Goal: Information Seeking & Learning: Find contact information

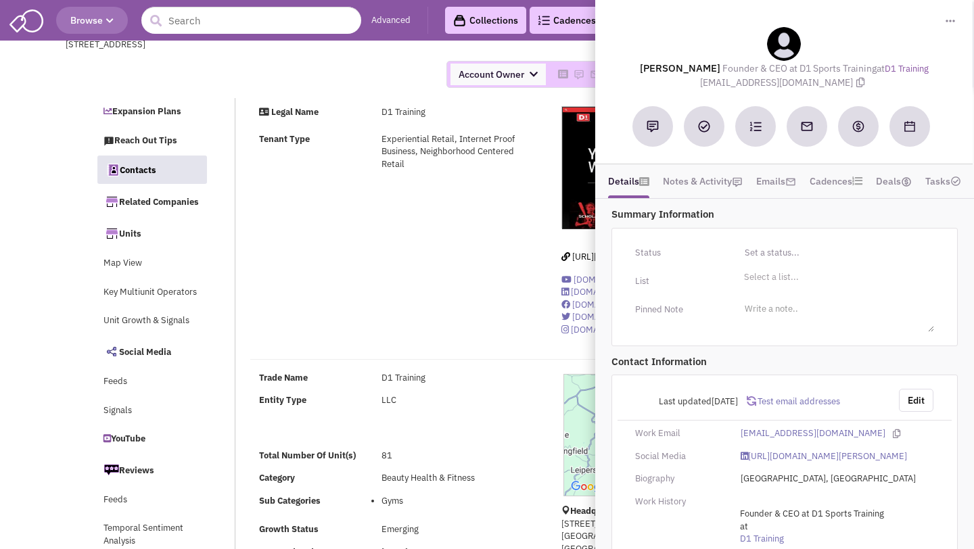
select select
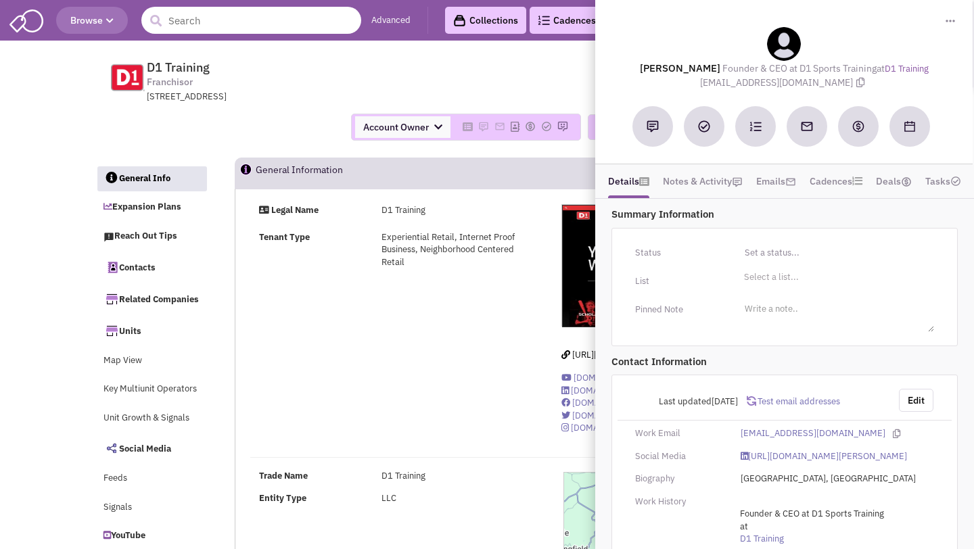
click at [280, 18] on input "text" at bounding box center [251, 20] width 220 height 27
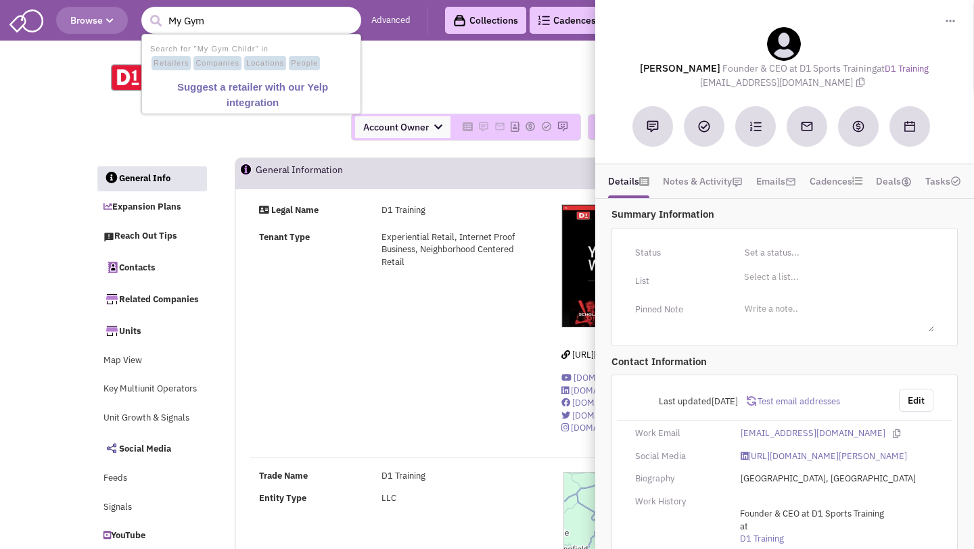
type input "My Gym"
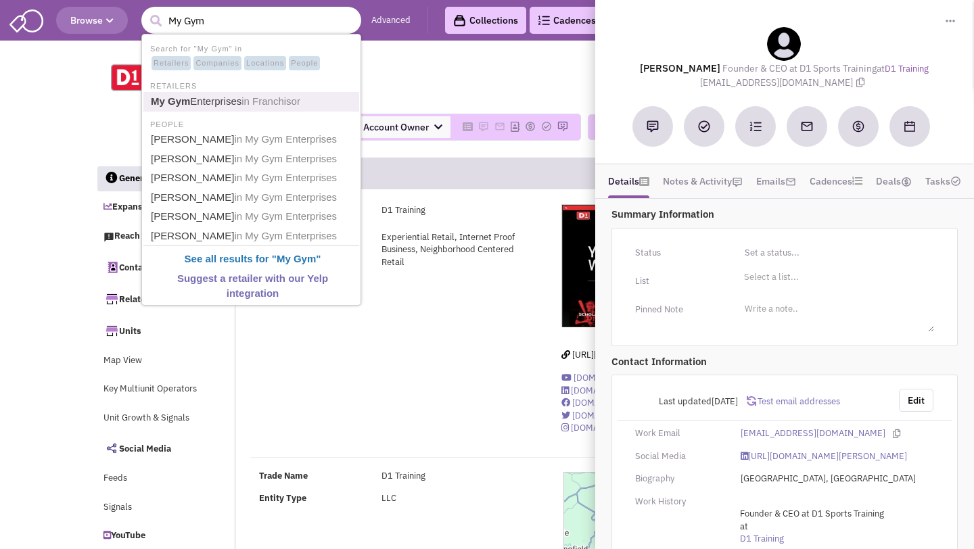
click at [206, 101] on link "My Gym Enterprises in Franchisor" at bounding box center [253, 102] width 212 height 18
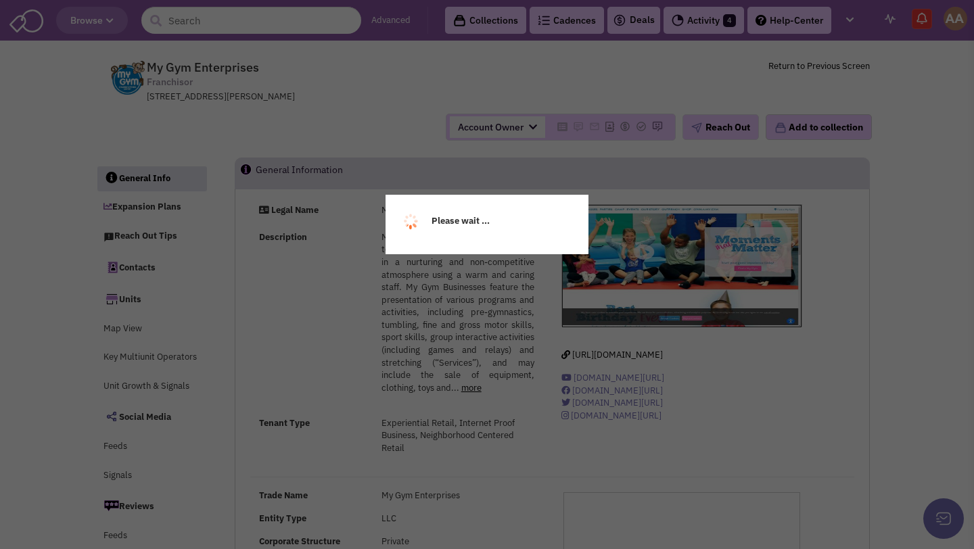
select select
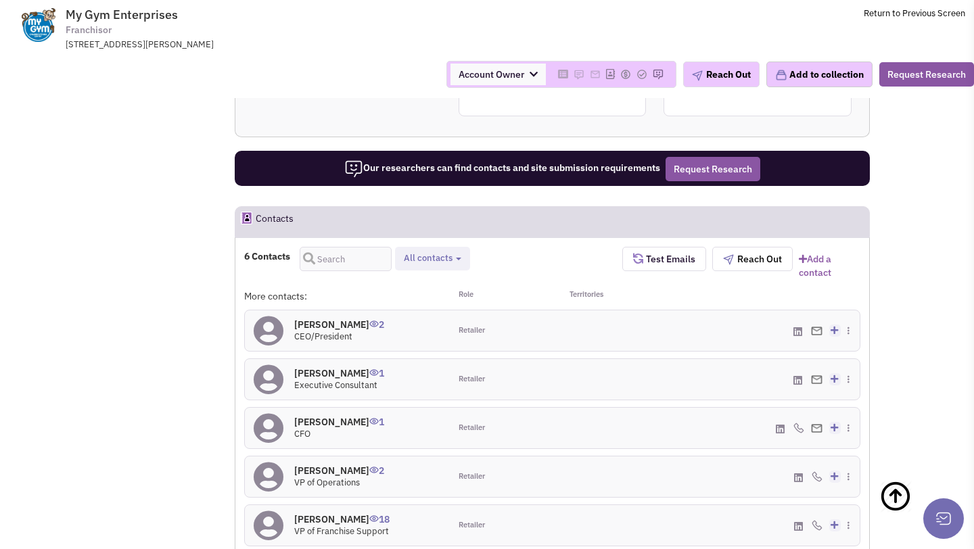
scroll to position [1172, 0]
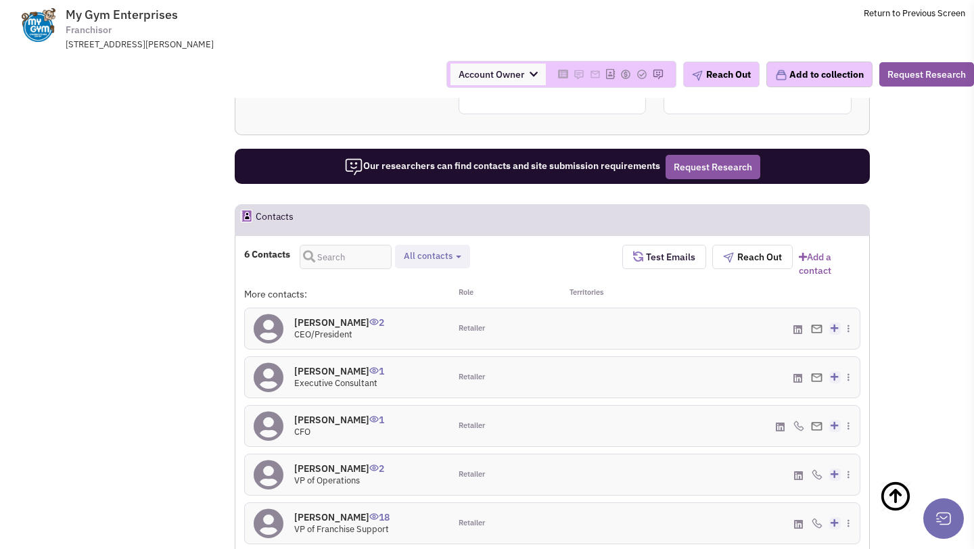
click at [340, 317] on h4 "Cory Bertisch 2" at bounding box center [339, 323] width 90 height 12
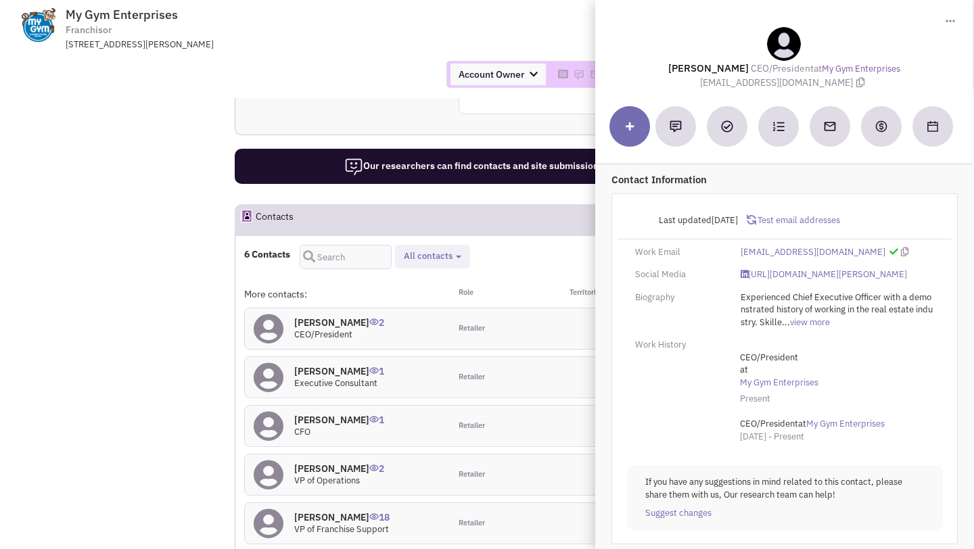
click at [317, 96] on div "Account Owner Account Owner [PERSON_NAME] [PERSON_NAME] [PERSON_NAME] [PERSON_N…" at bounding box center [487, 74] width 992 height 47
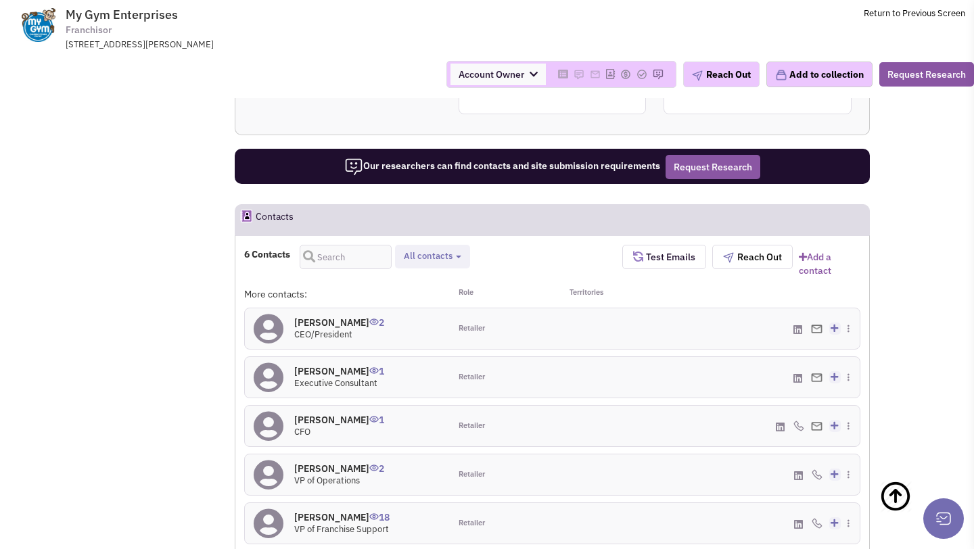
click at [323, 511] on h4 "Chris King 18" at bounding box center [341, 517] width 95 height 12
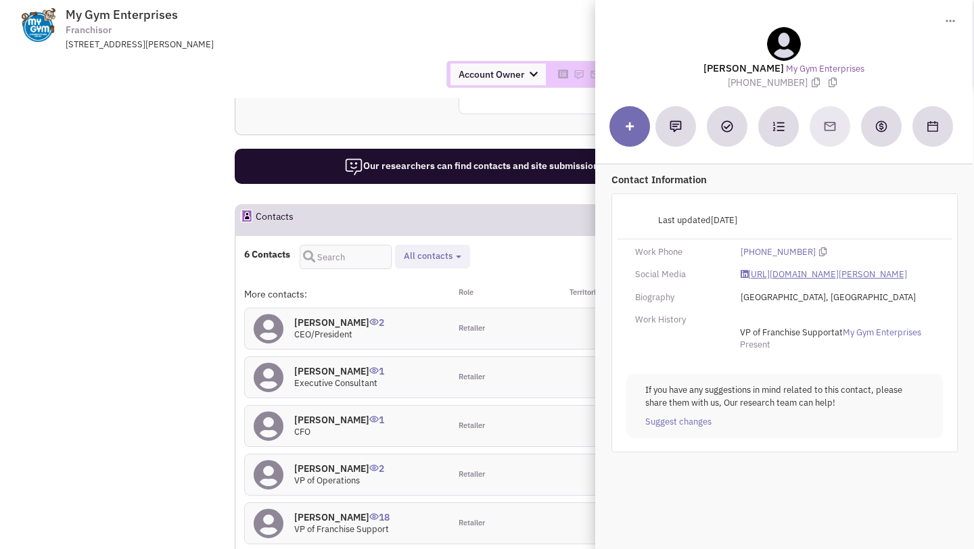
click at [769, 278] on link "https://www.linkedin.com/in/chris-king-09872822/" at bounding box center [824, 275] width 166 height 13
drag, startPoint x: 731, startPoint y: 82, endPoint x: 800, endPoint y: 82, distance: 69.0
click at [800, 82] on div "Chris King My Gym Enterprises (818) 907-6966" at bounding box center [784, 58] width 364 height 62
copy span "(818) 907-6966"
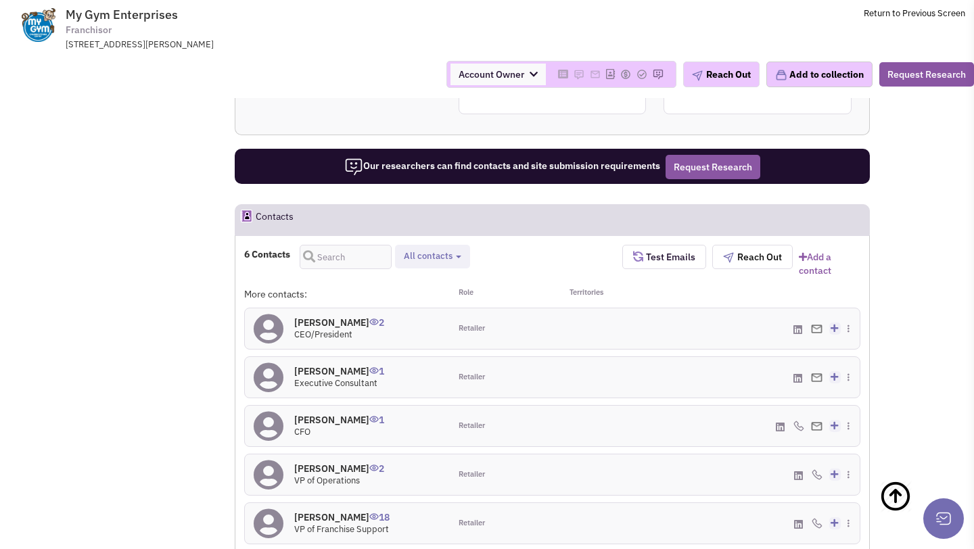
click at [333, 463] on h4 "Steven Jolton 2" at bounding box center [339, 469] width 90 height 12
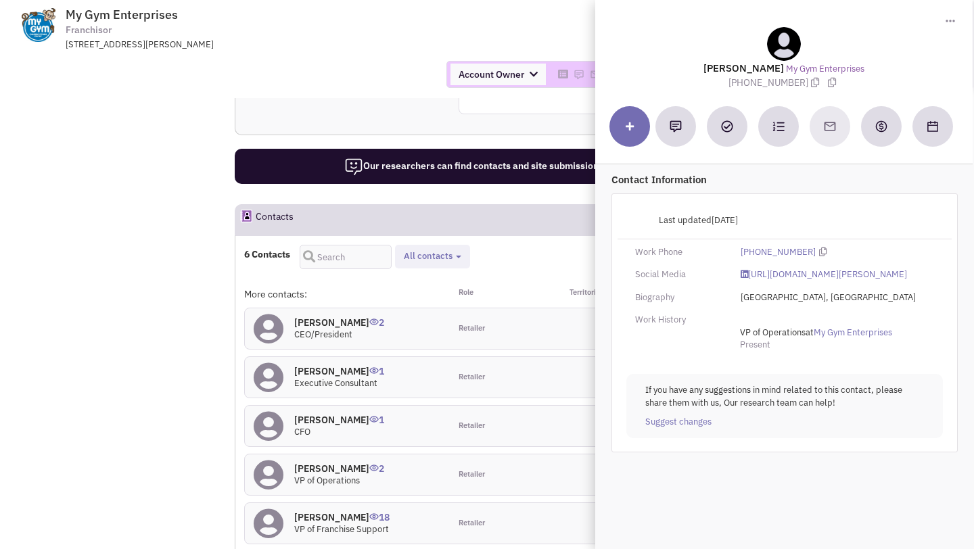
click at [509, 17] on td "My Gym Enterprises Franchisor 15300 VENTURA BLVD, STE 414, SHERMAN OAKS, CA, 91…" at bounding box center [522, 25] width 885 height 51
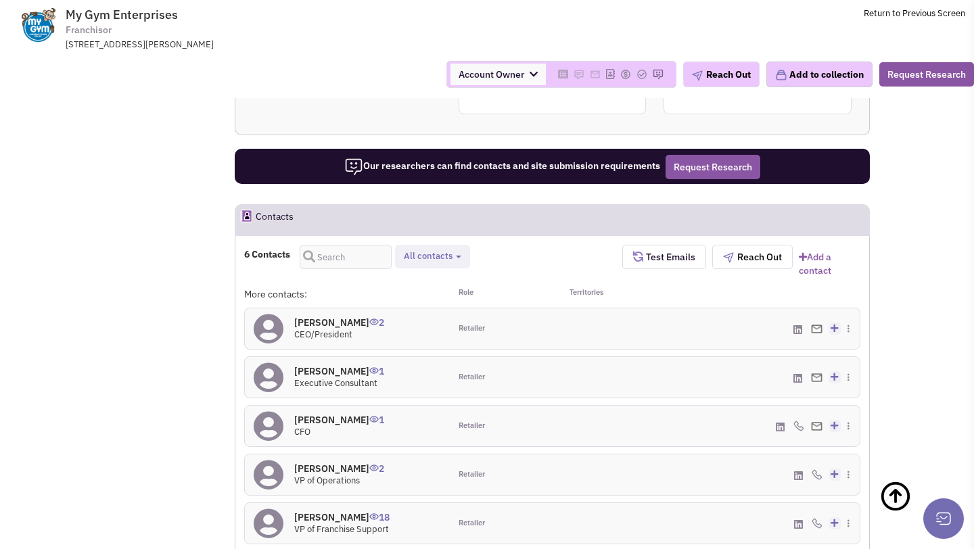
click at [318, 414] on h4 "Jamie Bertisch 1" at bounding box center [339, 420] width 90 height 12
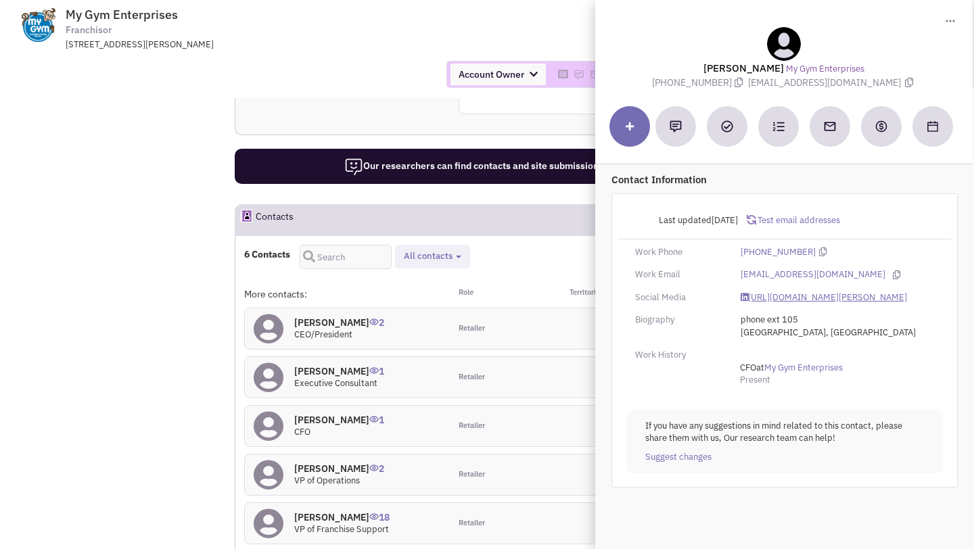
click at [760, 298] on link "https://www.linkedin.com/in/jamie-bertisch-63b3363/" at bounding box center [824, 298] width 166 height 13
drag, startPoint x: 771, startPoint y: 83, endPoint x: 866, endPoint y: 83, distance: 95.4
click at [866, 83] on span "jbertisch@mygym.com" at bounding box center [833, 82] width 168 height 12
copy span "jbertisch@mygym.com"
click at [496, 14] on td "My Gym Enterprises Franchisor 15300 VENTURA BLVD, STE 414, SHERMAN OAKS, CA, 91…" at bounding box center [522, 25] width 885 height 51
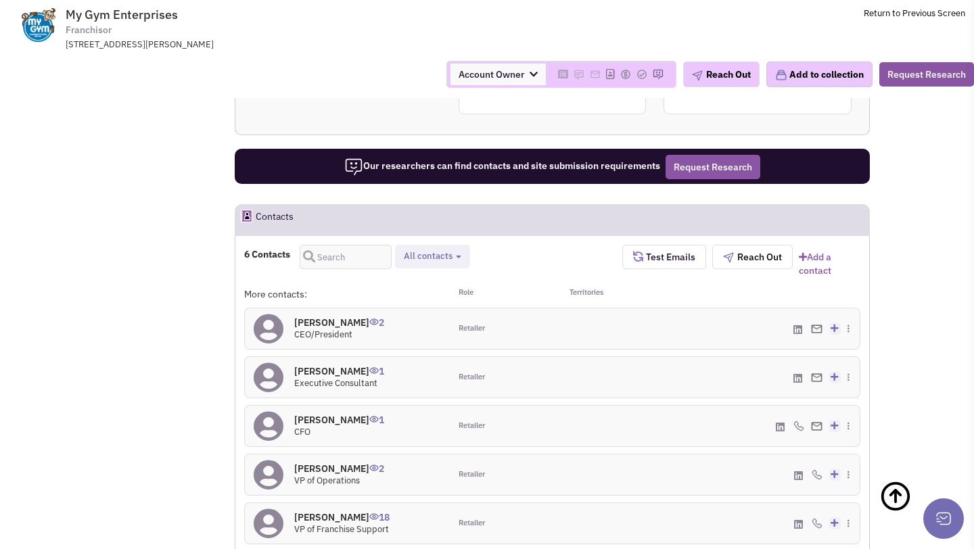
click at [325, 317] on h4 "Cory Bertisch 2" at bounding box center [339, 323] width 90 height 12
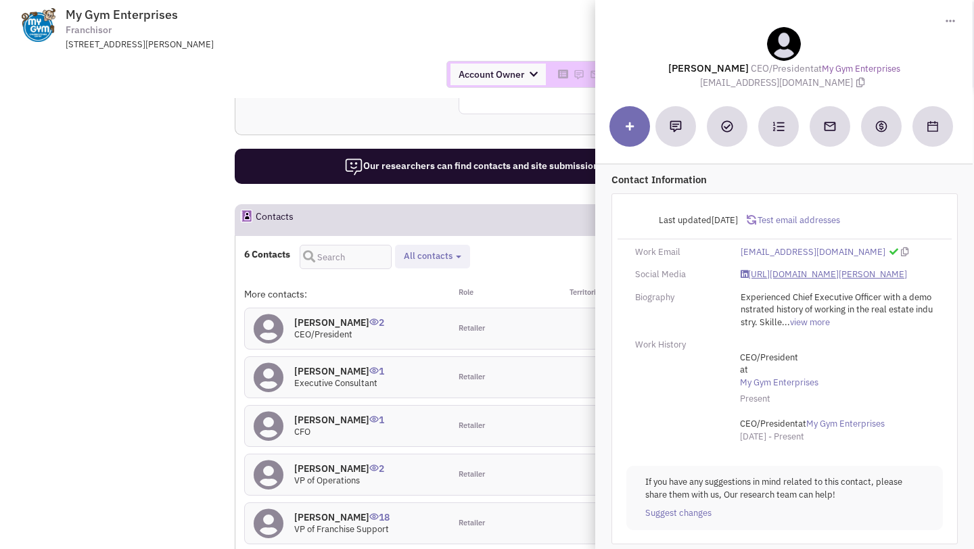
click at [773, 281] on link "https://www.linkedin.com/in/cory-bertisch-02a56911/" at bounding box center [824, 275] width 166 height 13
drag, startPoint x: 726, startPoint y: 85, endPoint x: 823, endPoint y: 85, distance: 96.1
click at [823, 85] on span "cbertisch@mygym.com" at bounding box center [784, 82] width 168 height 12
copy span "cbertisch@mygym.com"
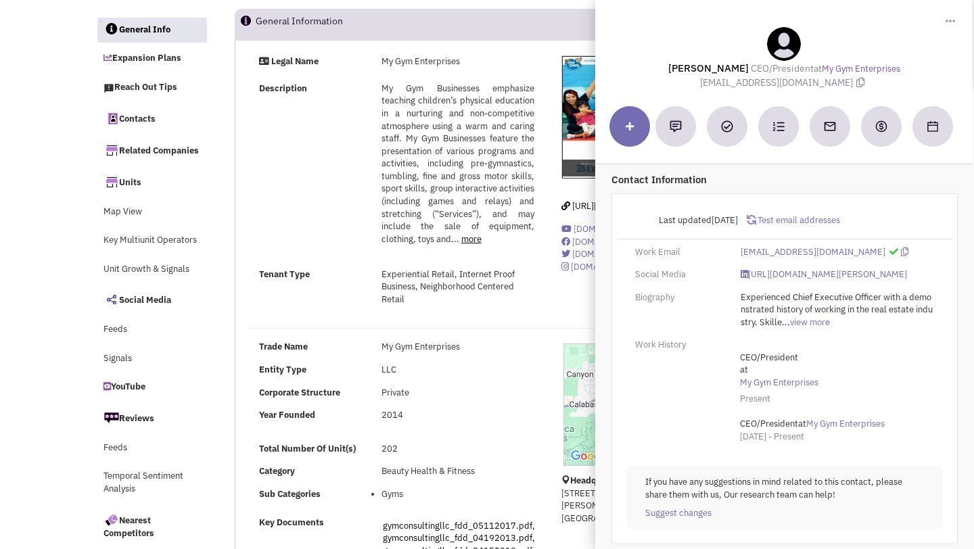
scroll to position [0, 0]
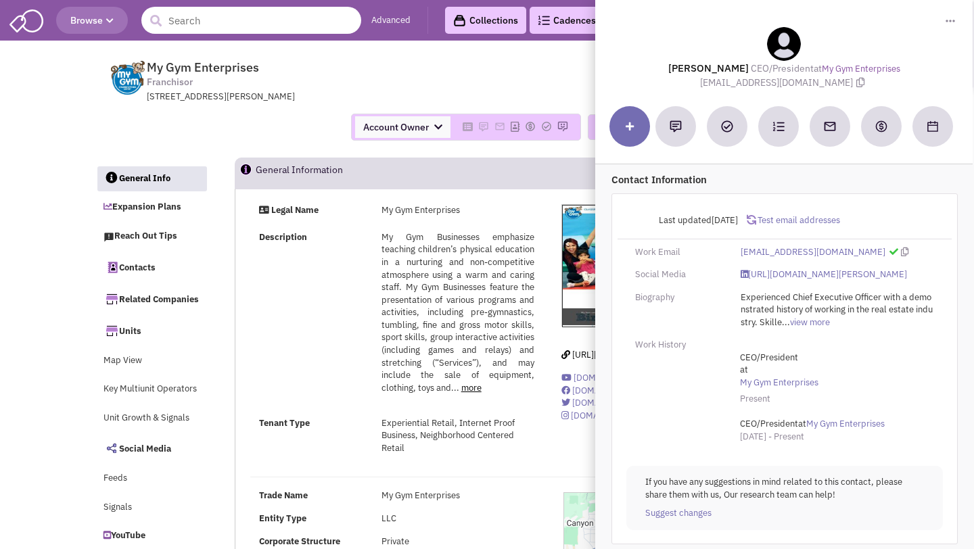
click at [274, 23] on input "text" at bounding box center [251, 20] width 220 height 27
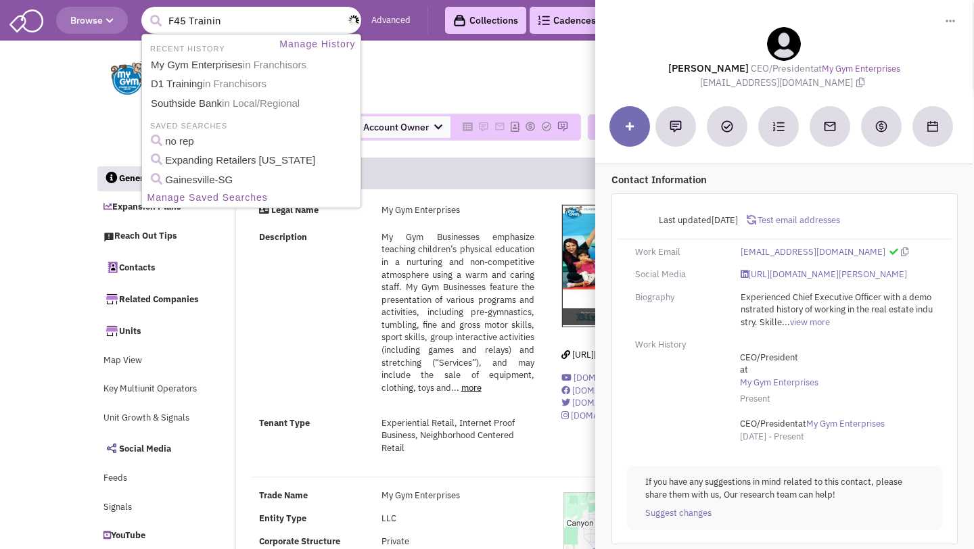
type input "F45 Training"
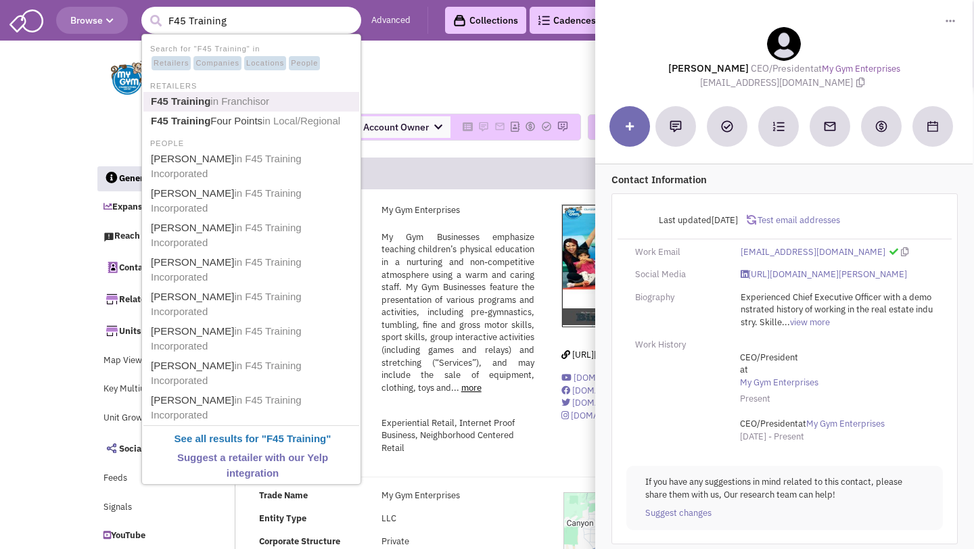
click at [250, 97] on span "in Franchisor" at bounding box center [239, 100] width 59 height 11
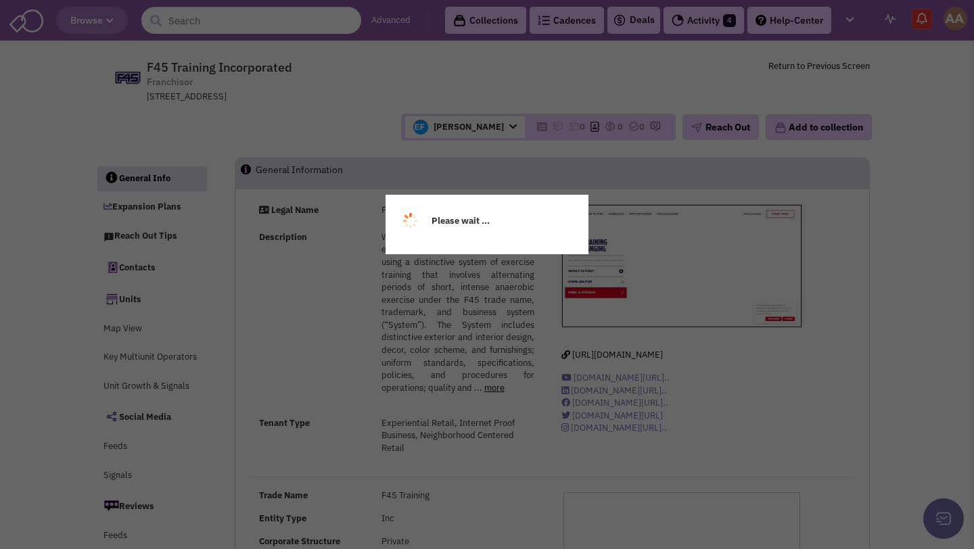
select select
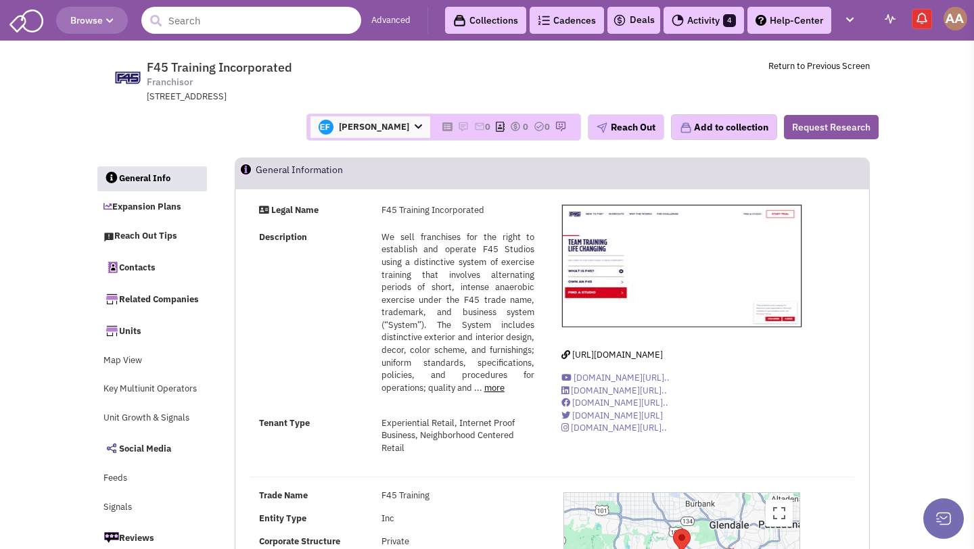
click at [246, 19] on input "text" at bounding box center [251, 20] width 220 height 27
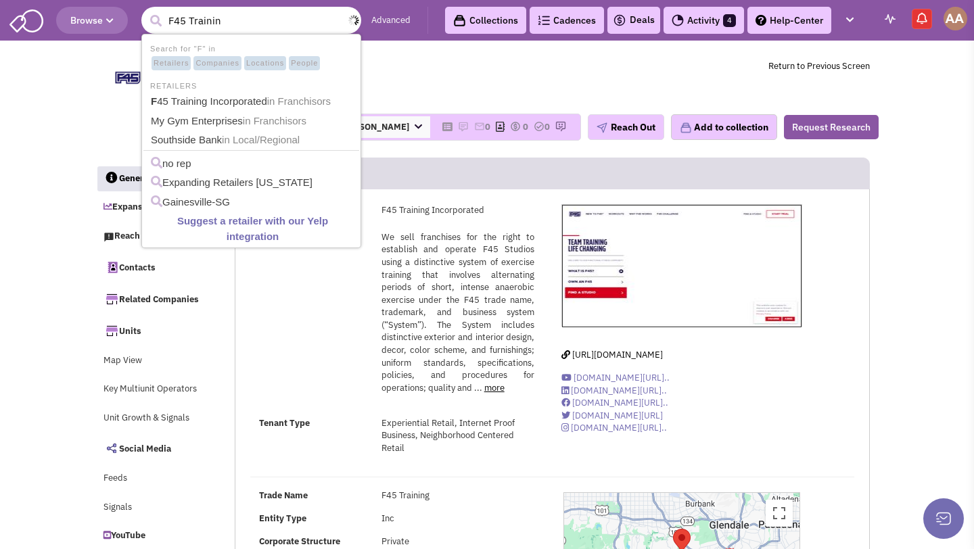
type input "F45 Training"
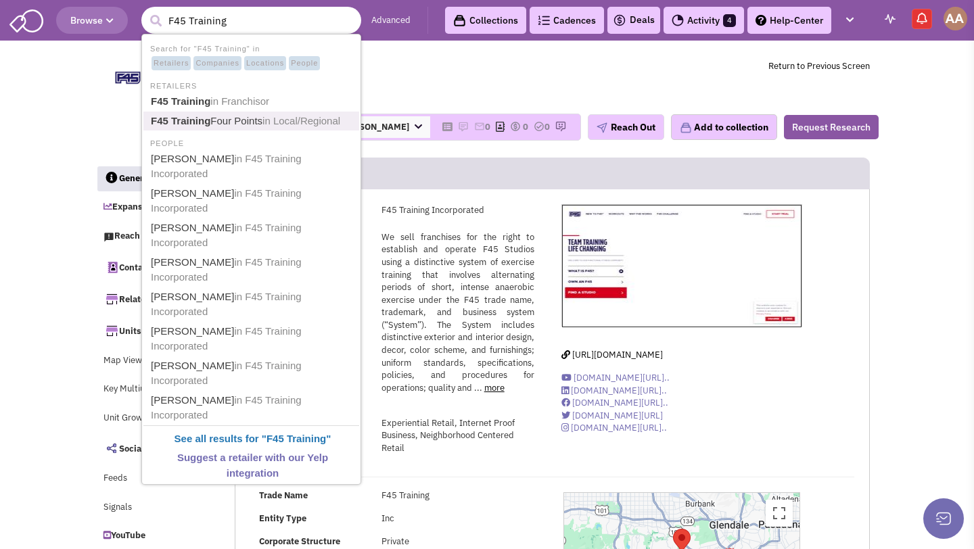
click at [248, 121] on link "F45 Training Four Points in Local/Regional" at bounding box center [253, 121] width 212 height 18
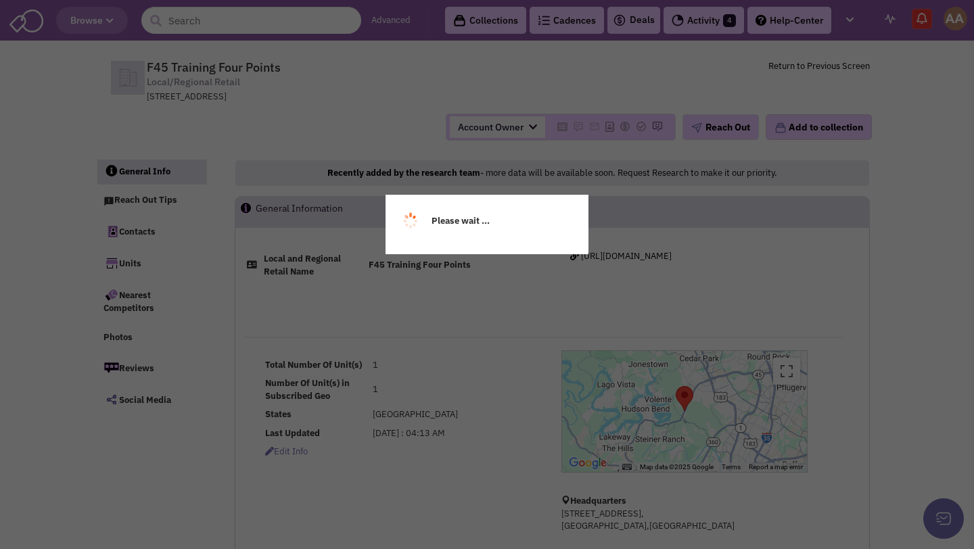
select select
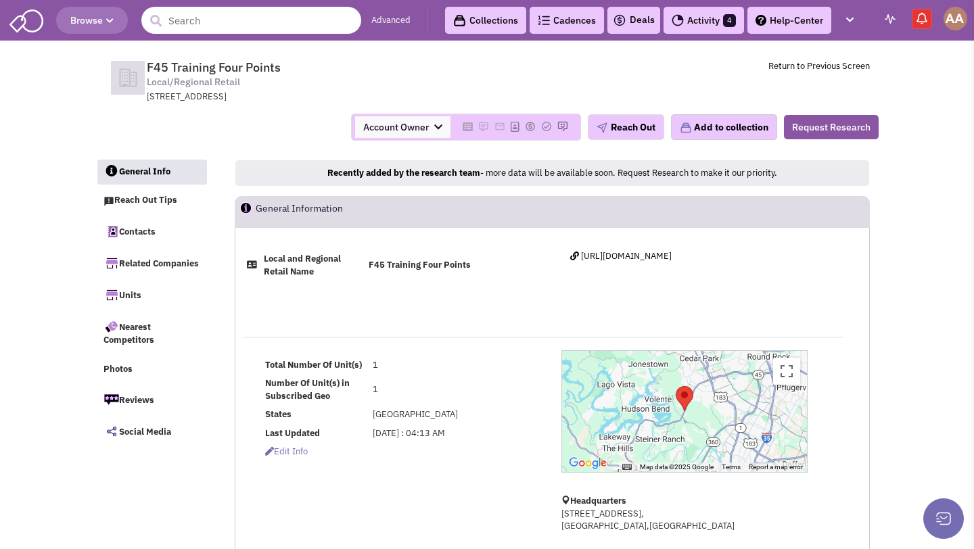
click at [250, 16] on input "text" at bounding box center [251, 20] width 220 height 27
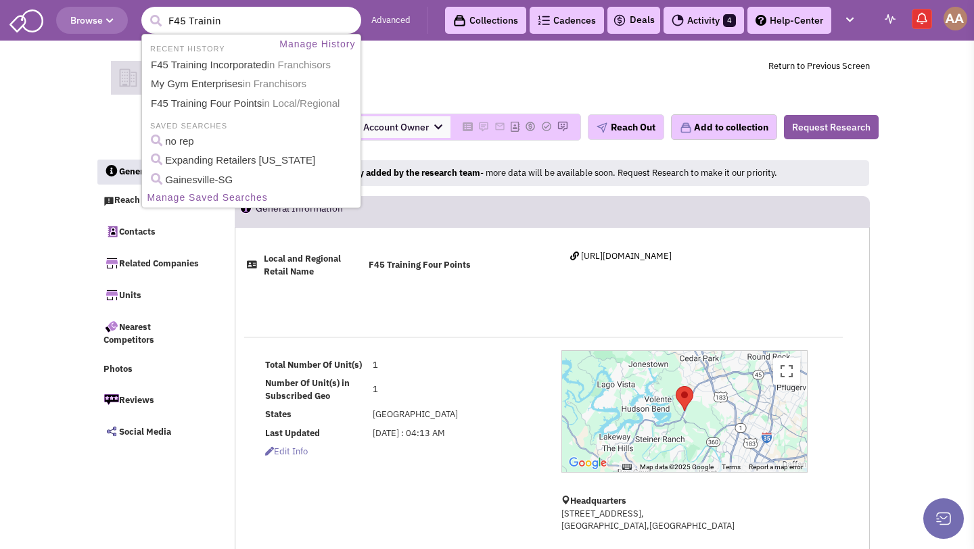
type input "F45 Training"
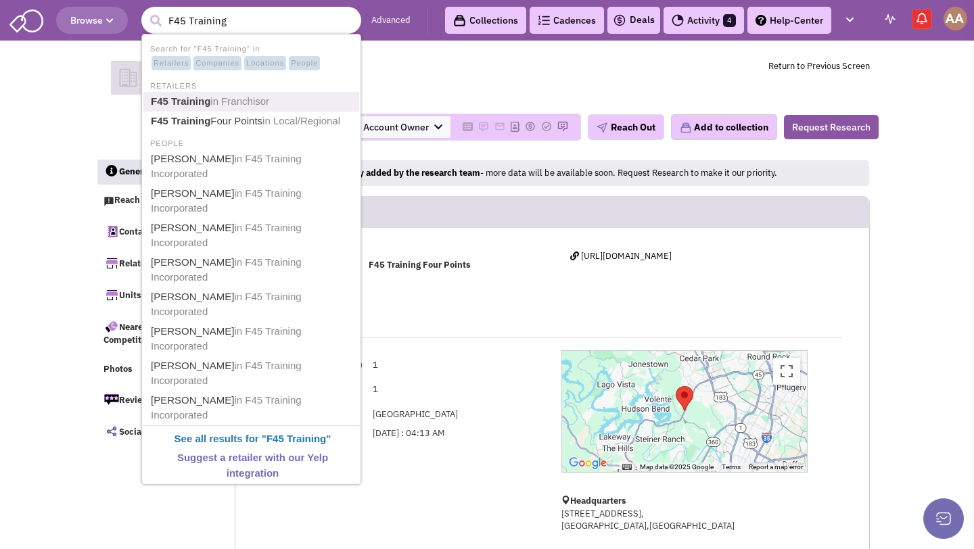
click at [232, 101] on span "in Franchisor" at bounding box center [239, 100] width 59 height 11
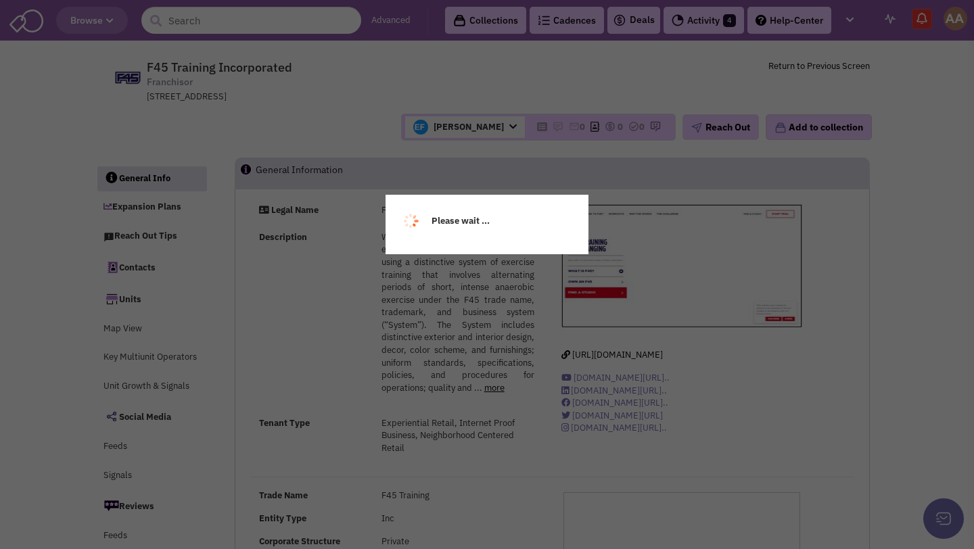
select select
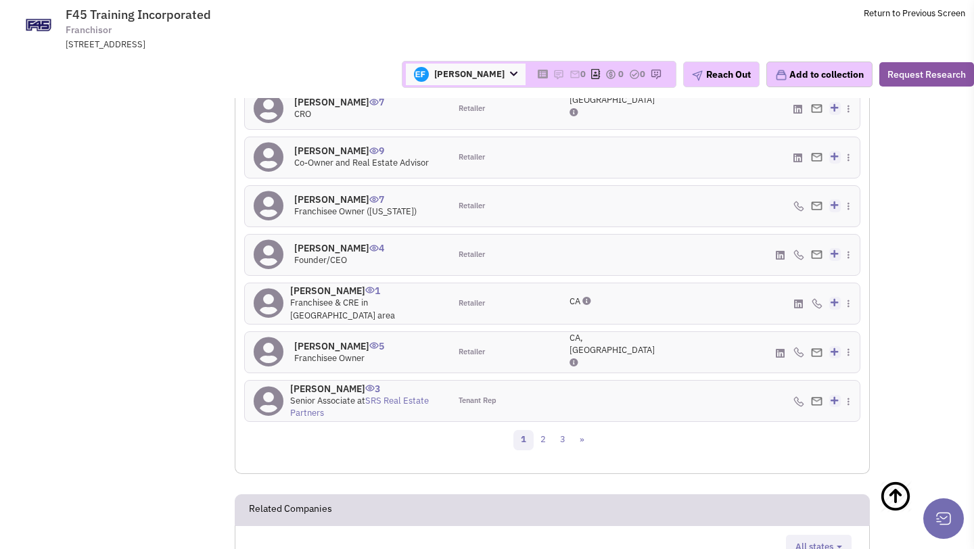
scroll to position [1599, 0]
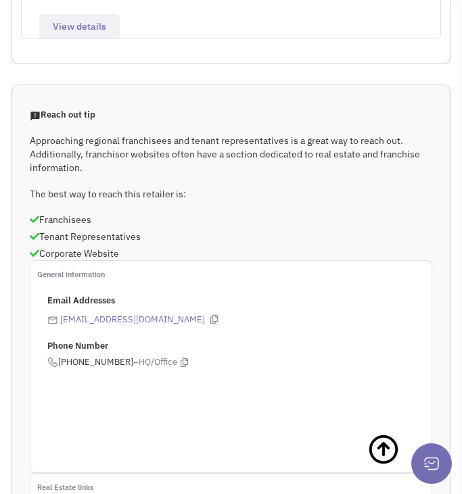
click at [264, 110] on div "Reach out tip Approaching regional franchisees and tenant representatives is a …" at bounding box center [231, 185] width 420 height 152
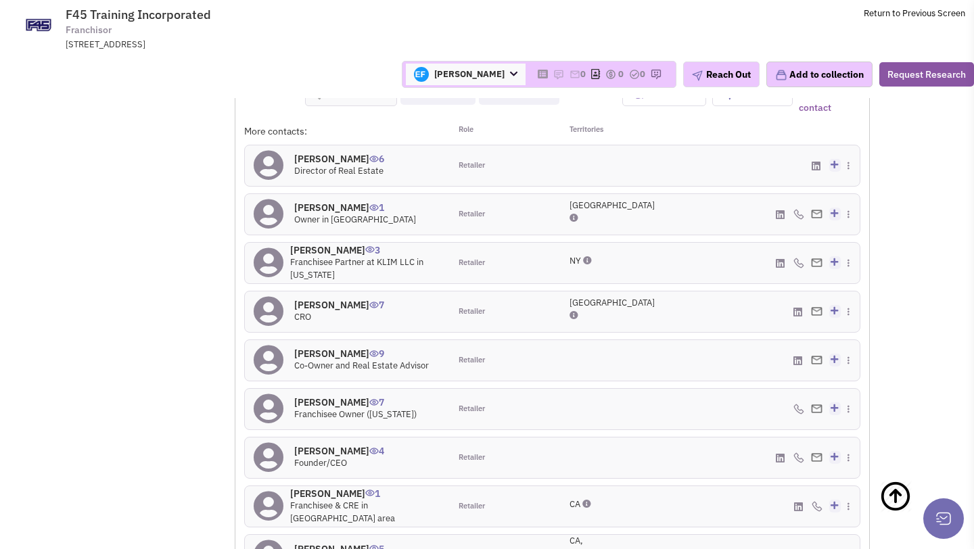
scroll to position [1399, 0]
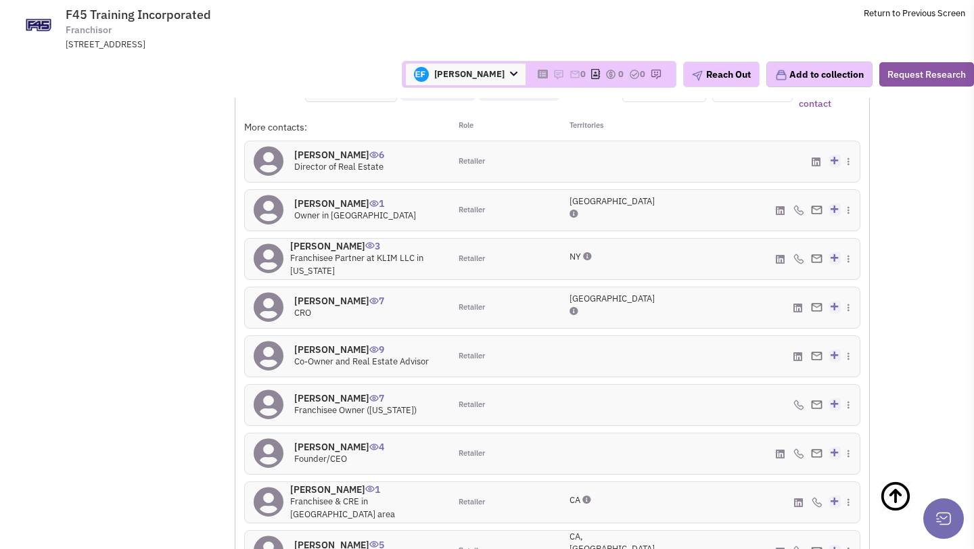
click at [329, 149] on h4 "Blake Davey 6" at bounding box center [339, 155] width 90 height 12
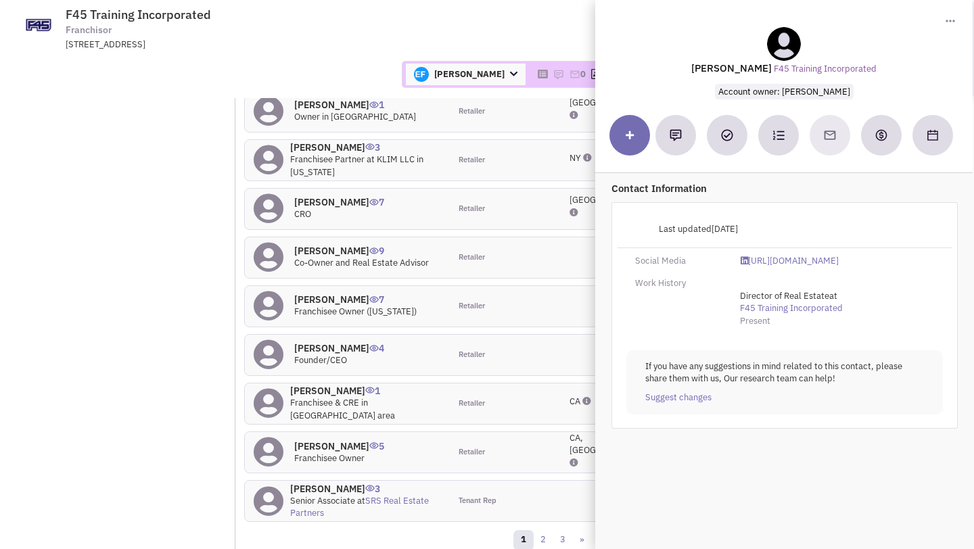
scroll to position [1493, 0]
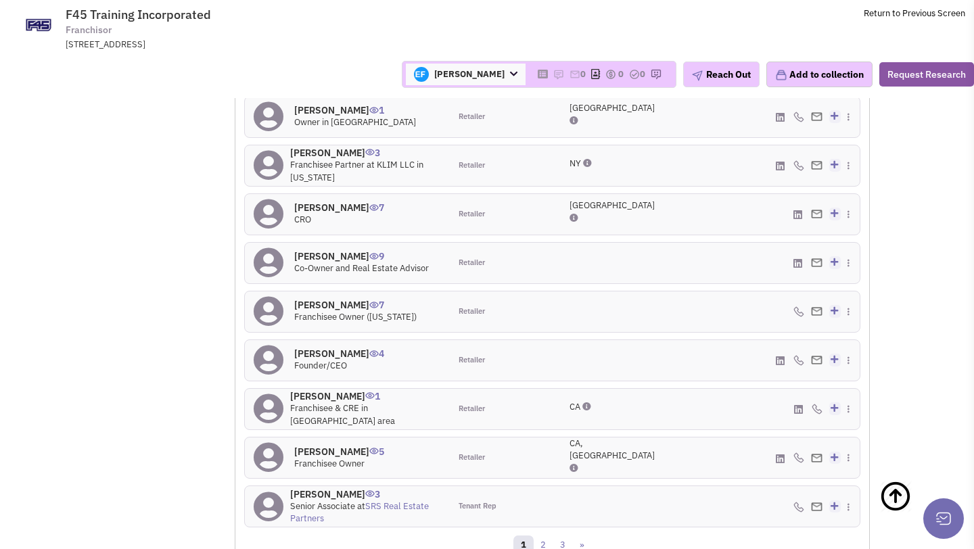
click at [320, 250] on h4 "Jason Thomas 9" at bounding box center [361, 256] width 135 height 12
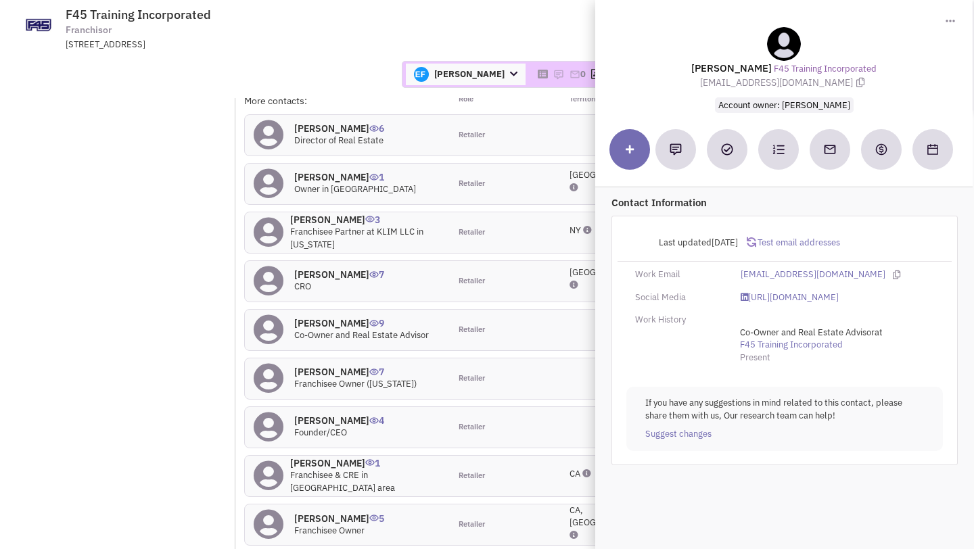
scroll to position [1414, 0]
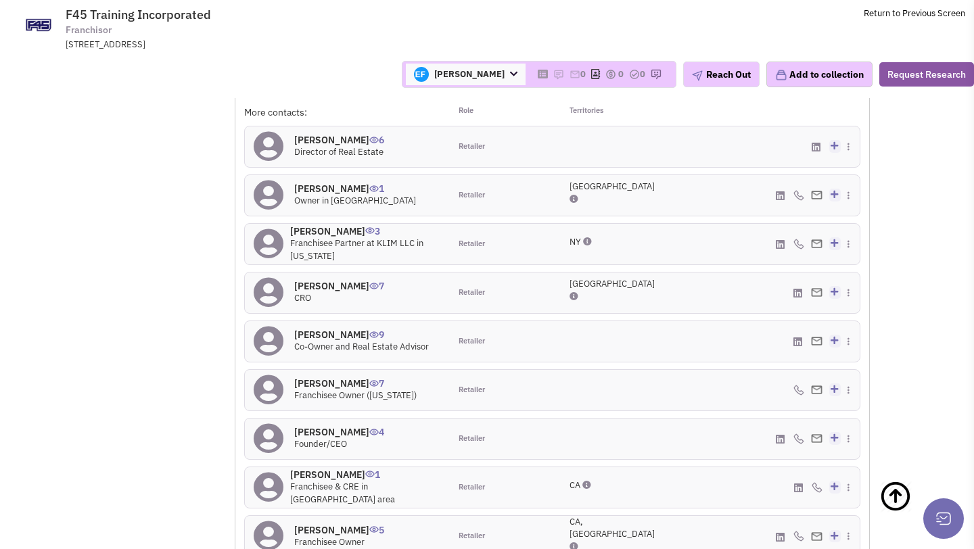
click at [510, 72] on icon at bounding box center [513, 74] width 7 height 9
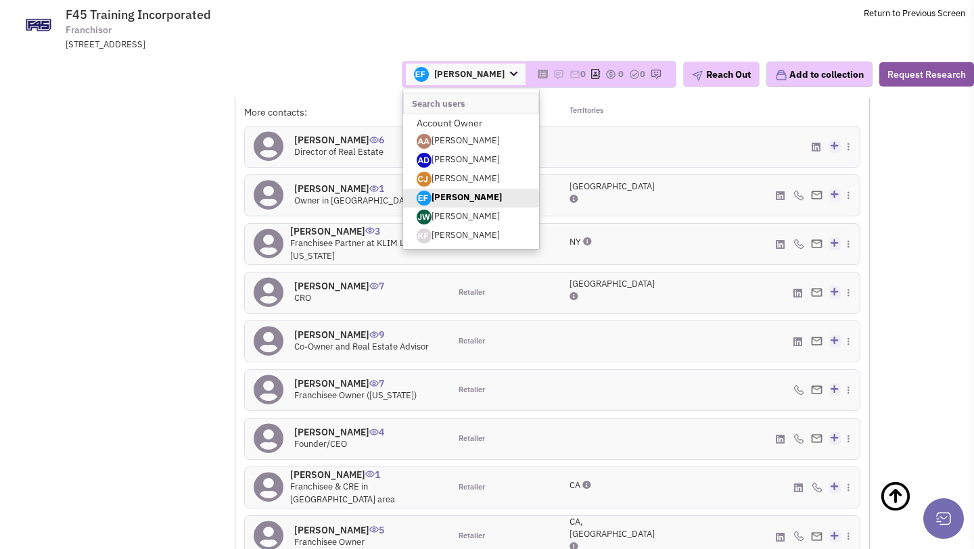
click at [501, 48] on td "F45 Training Incorporated Franchisor 7119 West Sunset Blvd., #553, Los Angeles,…" at bounding box center [522, 25] width 885 height 51
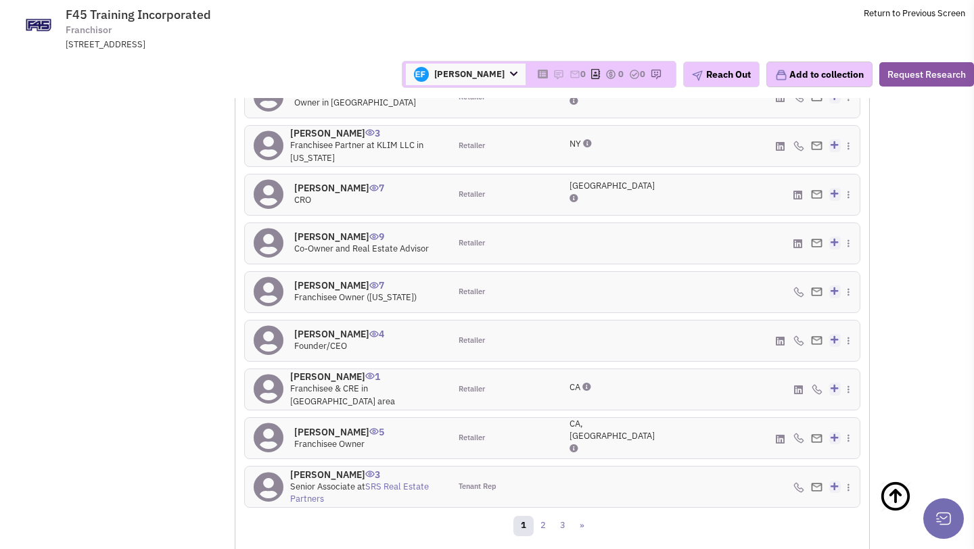
scroll to position [1547, 0]
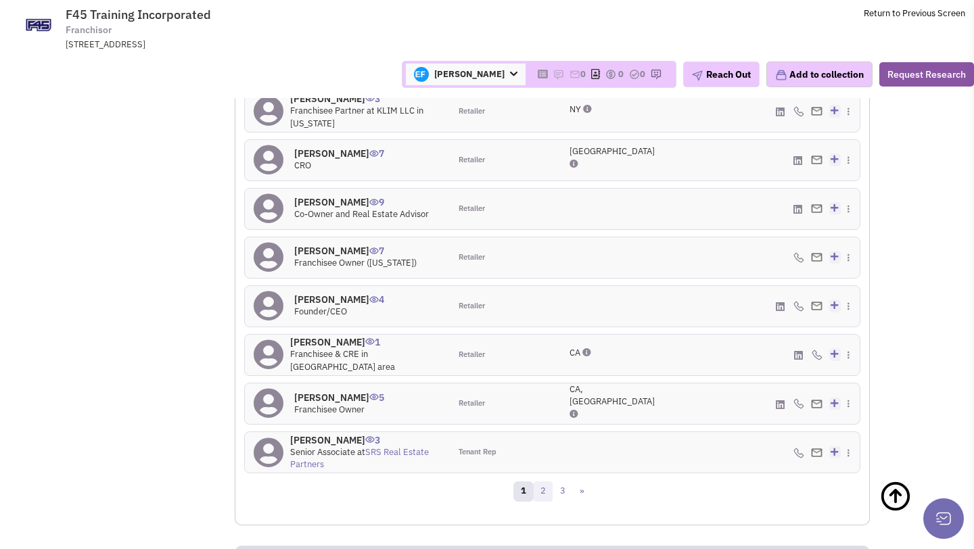
click at [547, 482] on link "2" at bounding box center [543, 492] width 20 height 20
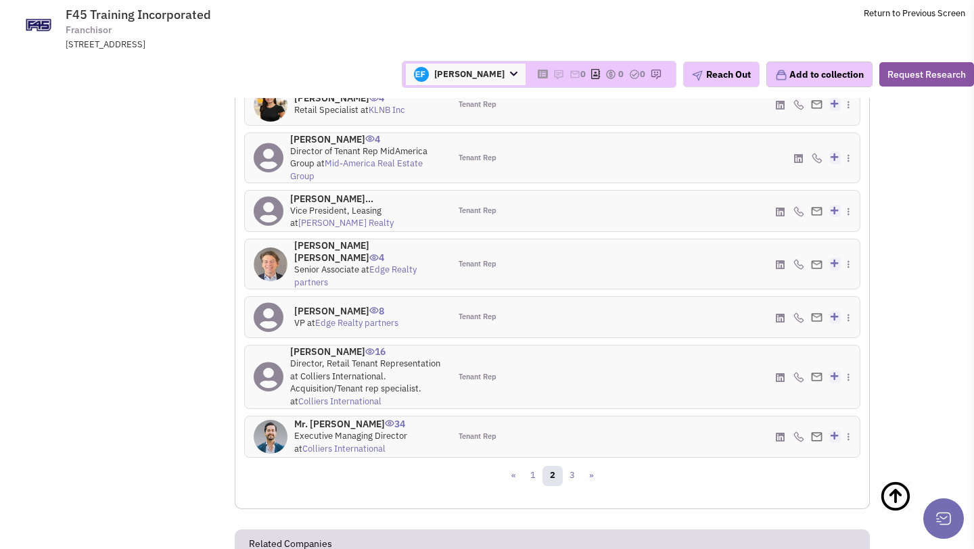
scroll to position [1604, 0]
click at [567, 465] on link "3" at bounding box center [572, 475] width 20 height 20
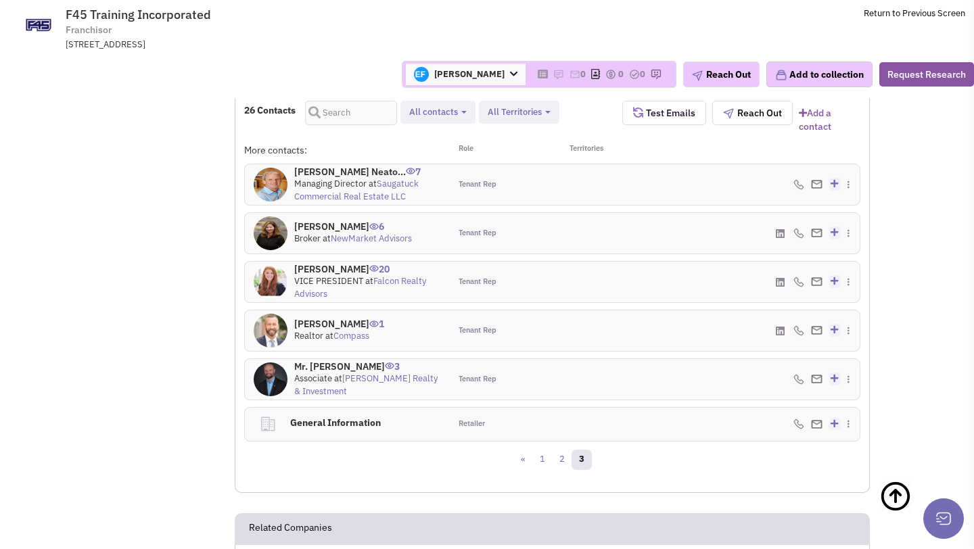
scroll to position [1373, 0]
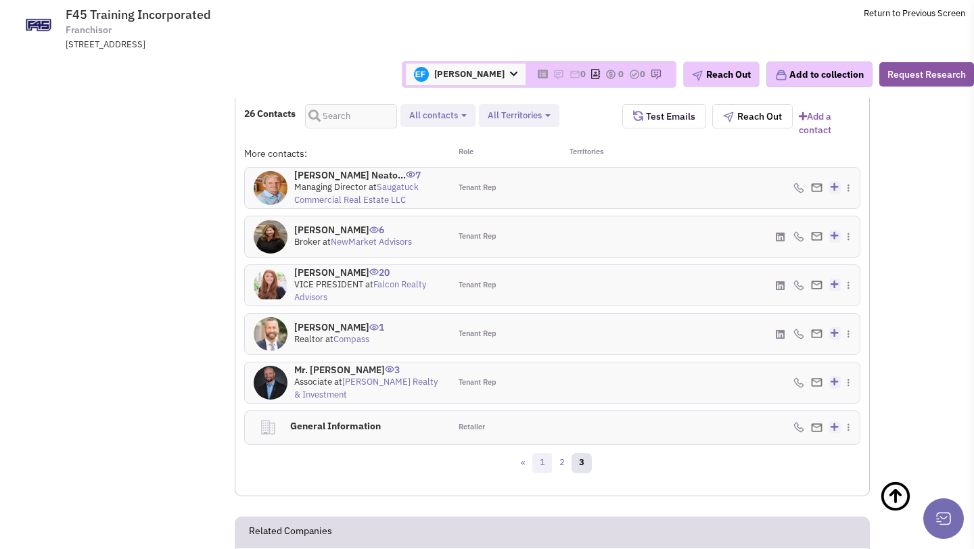
click at [542, 453] on link "1" at bounding box center [542, 463] width 20 height 20
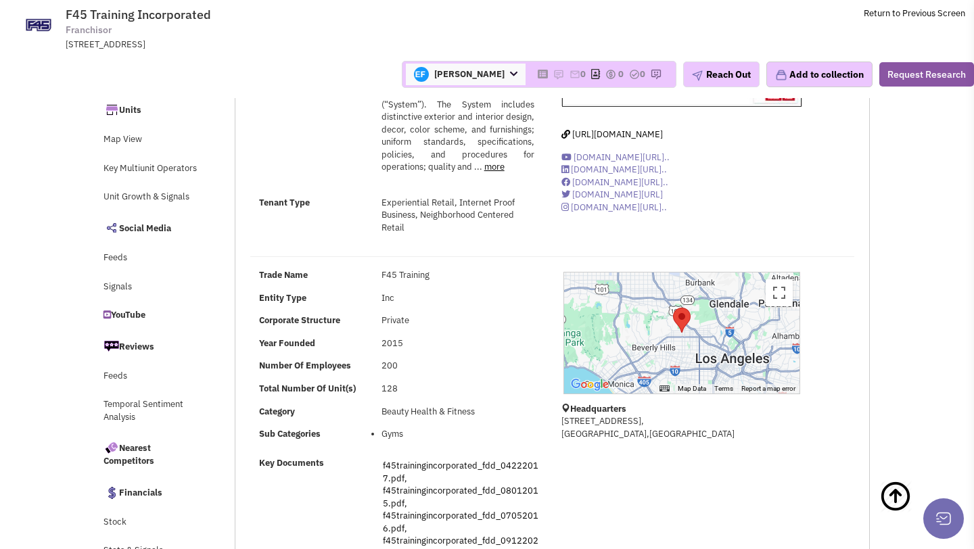
scroll to position [0, 0]
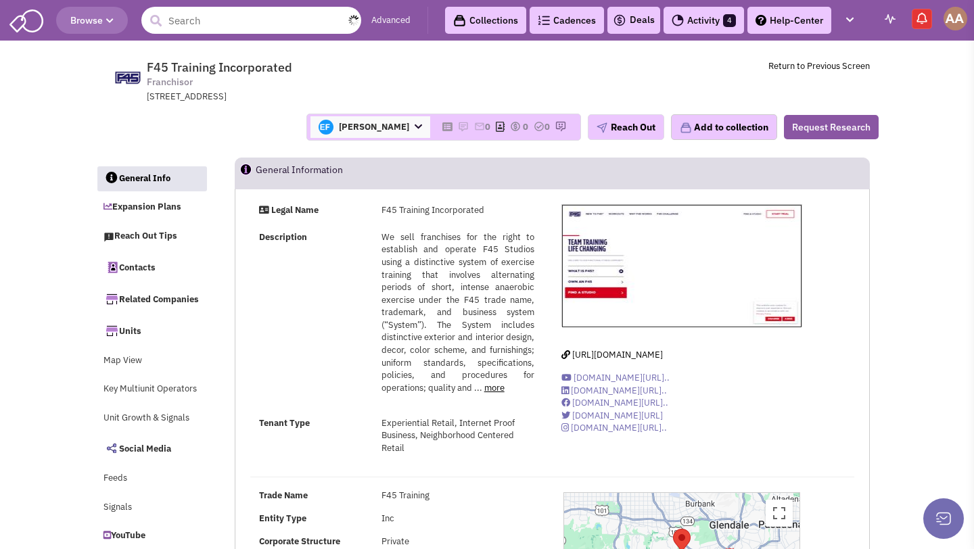
click at [244, 20] on input "text" at bounding box center [251, 20] width 220 height 27
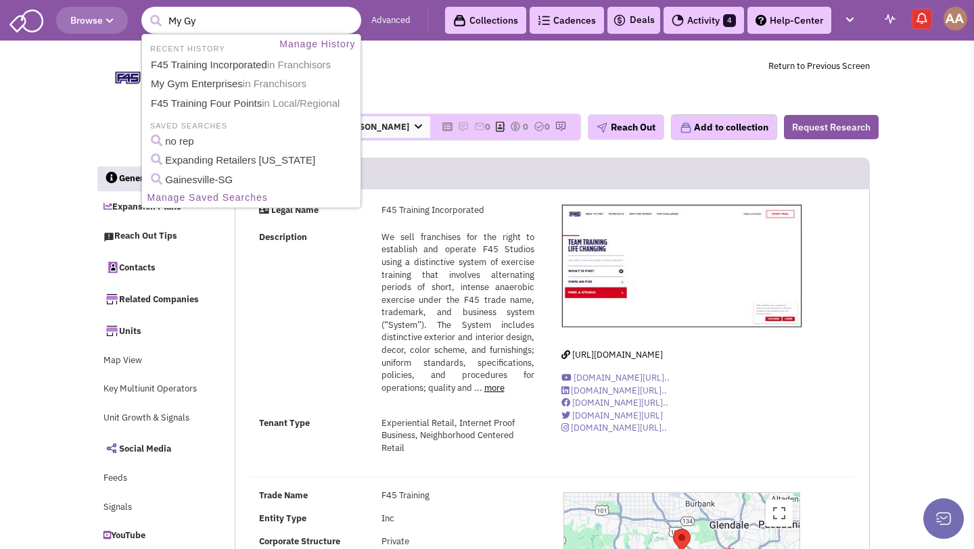
type input "My Gym"
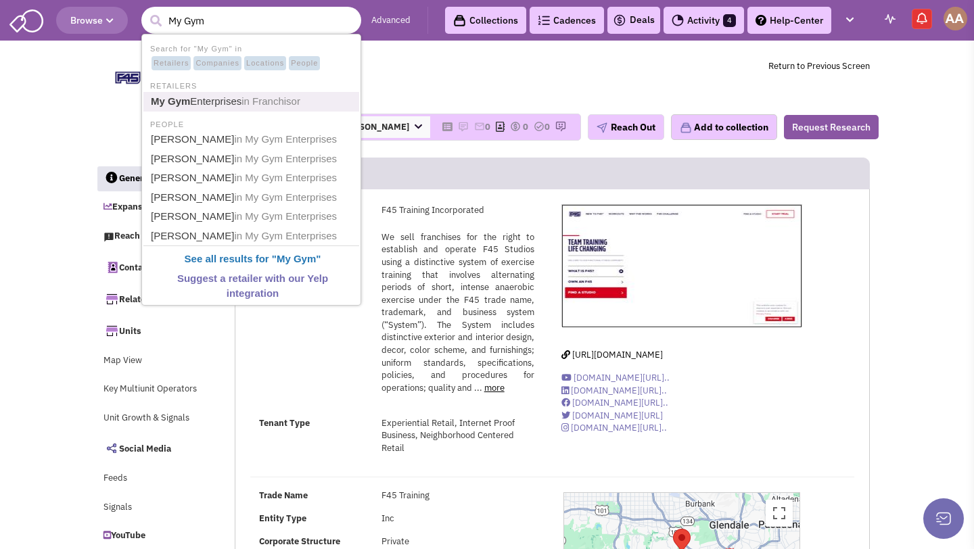
click at [227, 95] on link "My Gym Enterprises in Franchisor" at bounding box center [253, 102] width 212 height 18
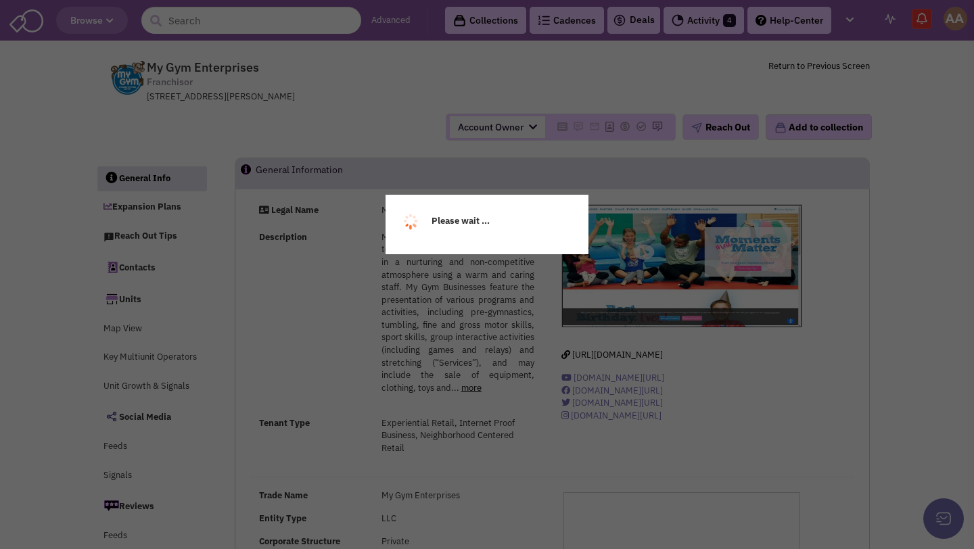
select select
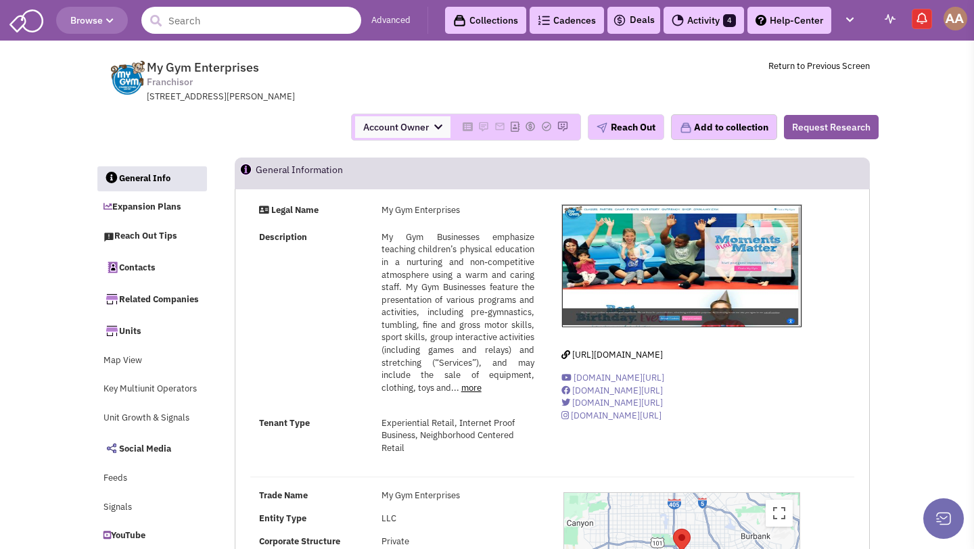
drag, startPoint x: 252, startPoint y: 19, endPoint x: 183, endPoint y: 20, distance: 69.0
click at [183, 20] on input "text" at bounding box center [251, 20] width 220 height 27
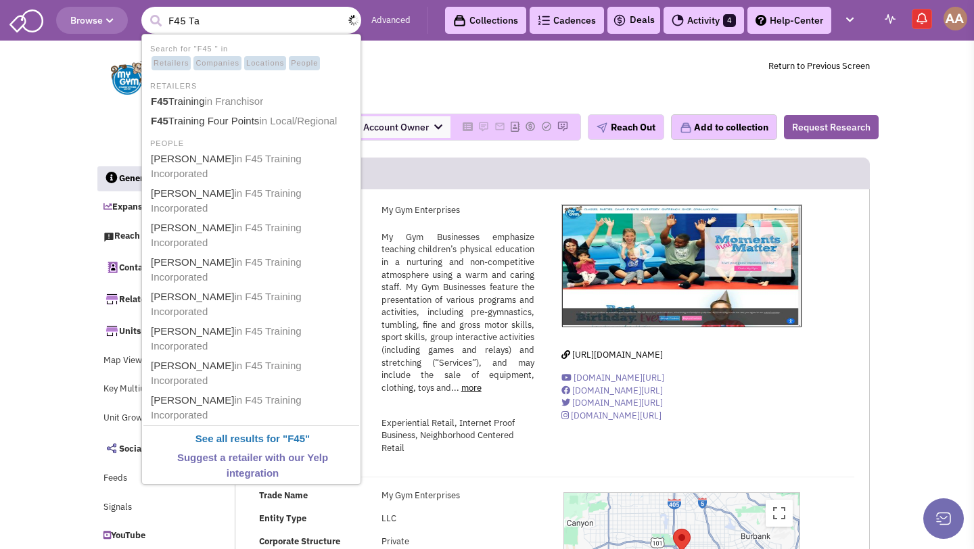
type input "F45 T"
click at [213, 105] on span "in Franchisor" at bounding box center [237, 100] width 59 height 11
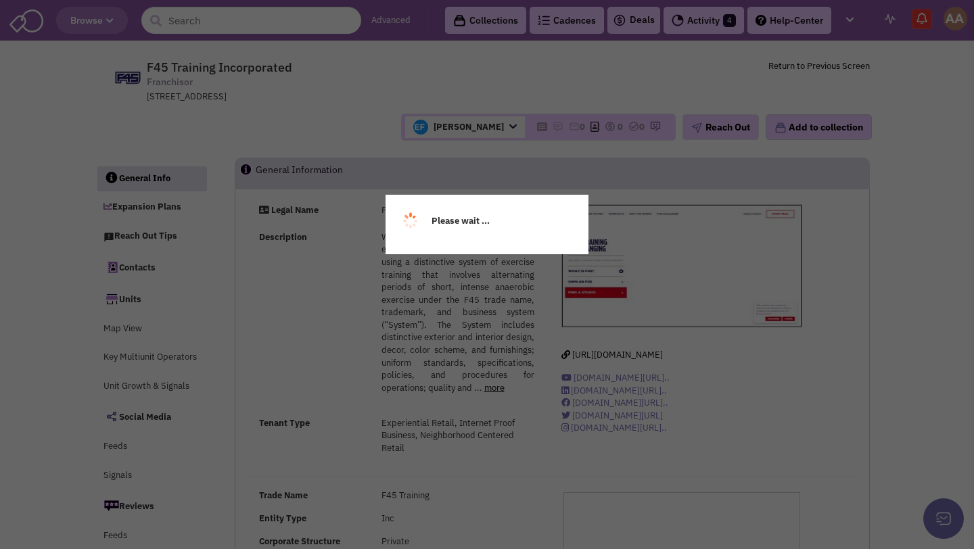
select select
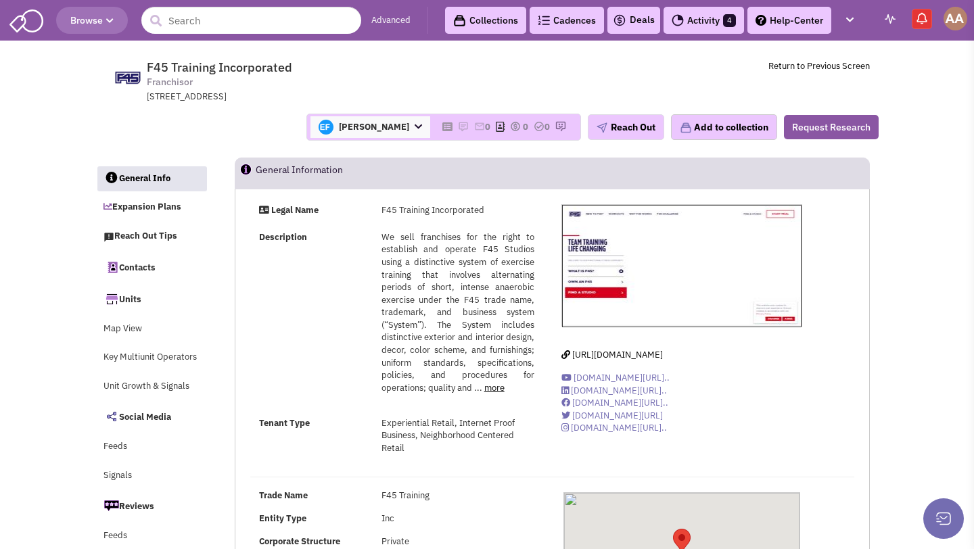
select select
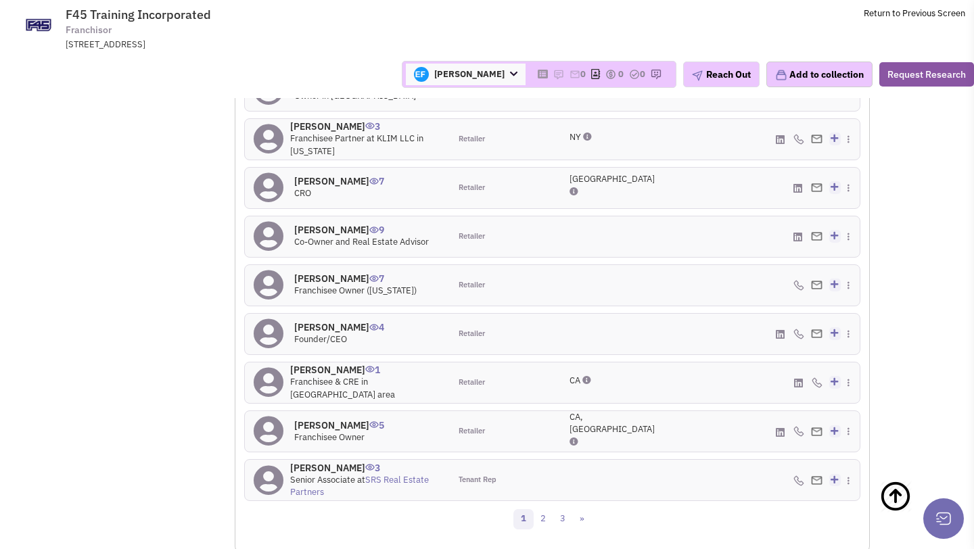
scroll to position [1525, 0]
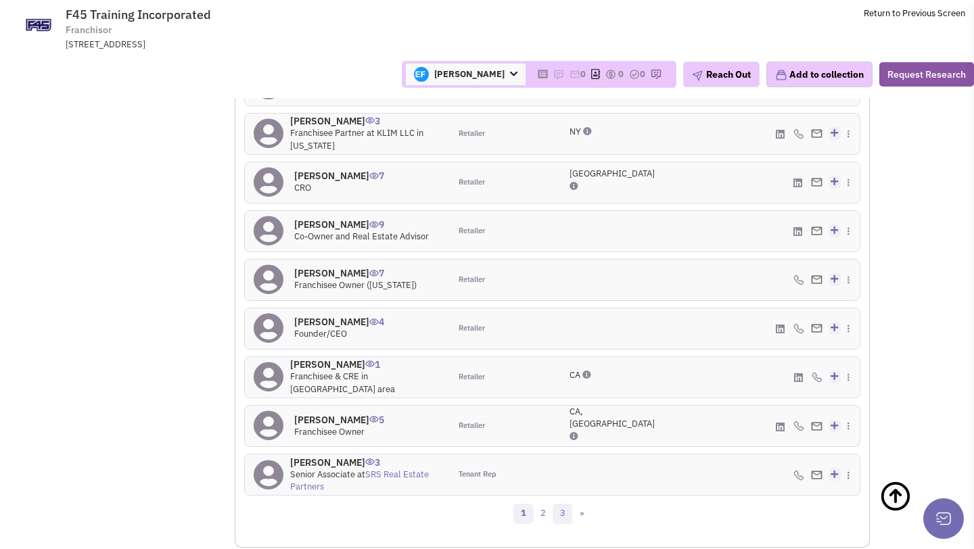
click at [563, 504] on link "3" at bounding box center [563, 514] width 20 height 20
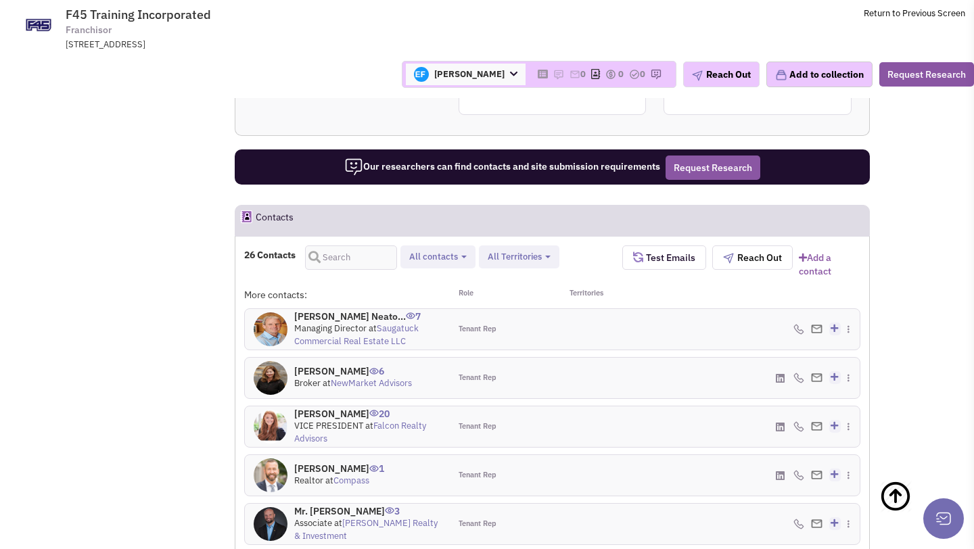
scroll to position [1321, 0]
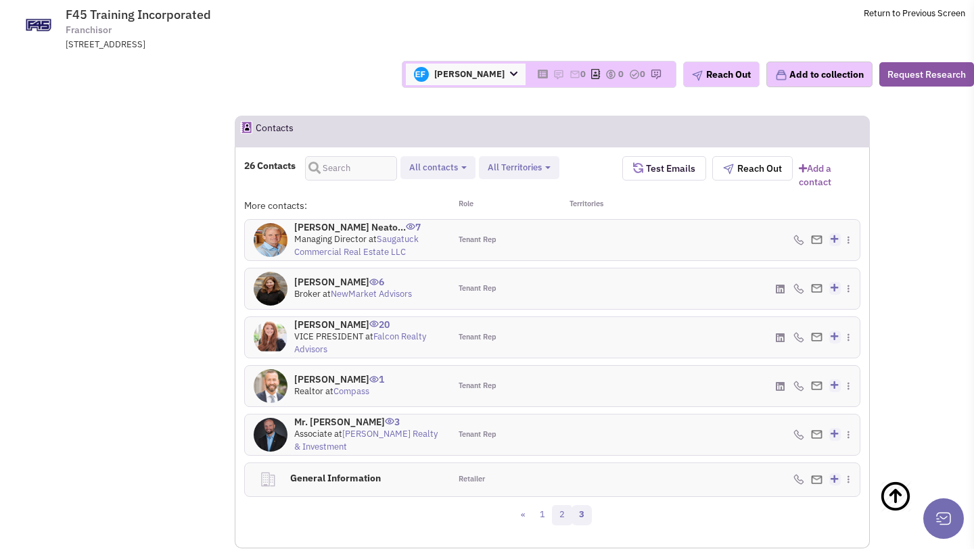
click at [559, 511] on link "2" at bounding box center [562, 515] width 20 height 20
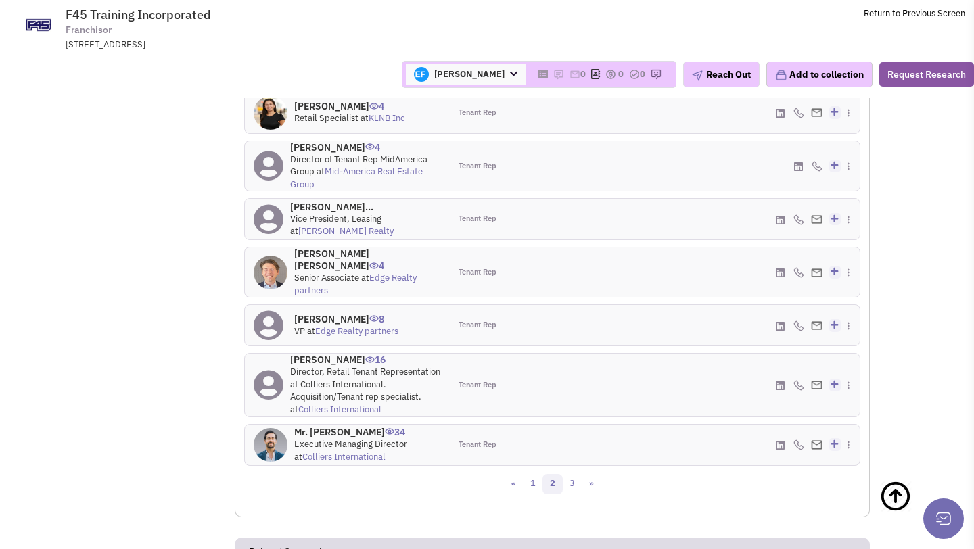
scroll to position [1614, 0]
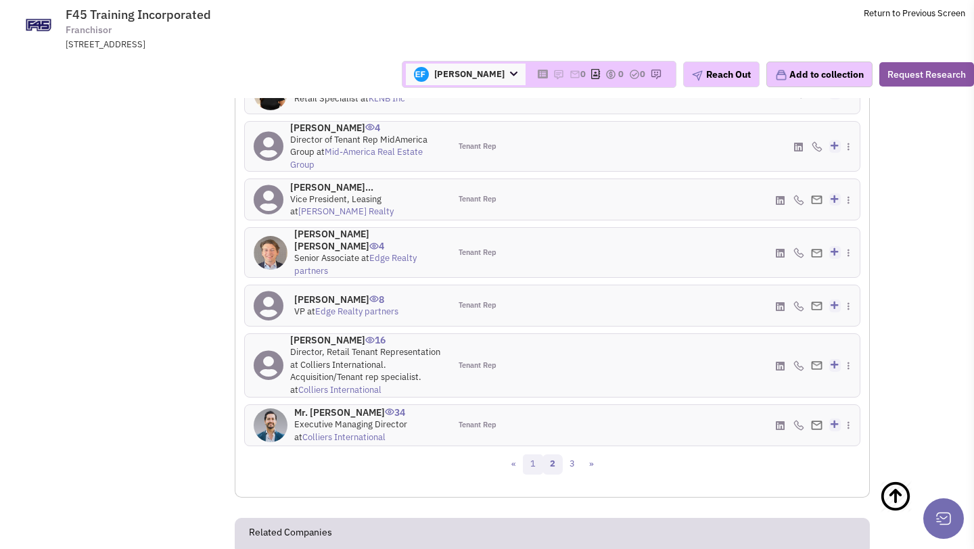
click at [534, 455] on link "1" at bounding box center [533, 465] width 20 height 20
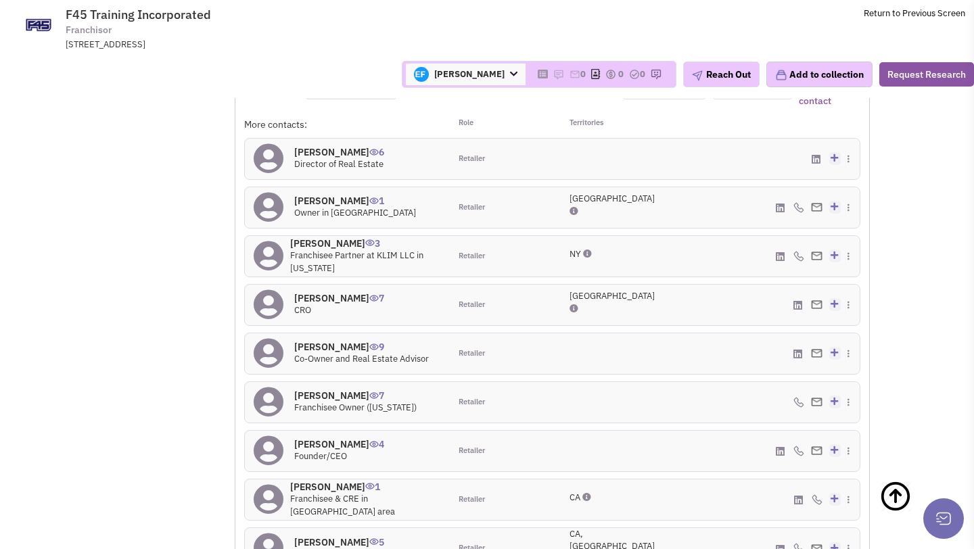
scroll to position [1405, 0]
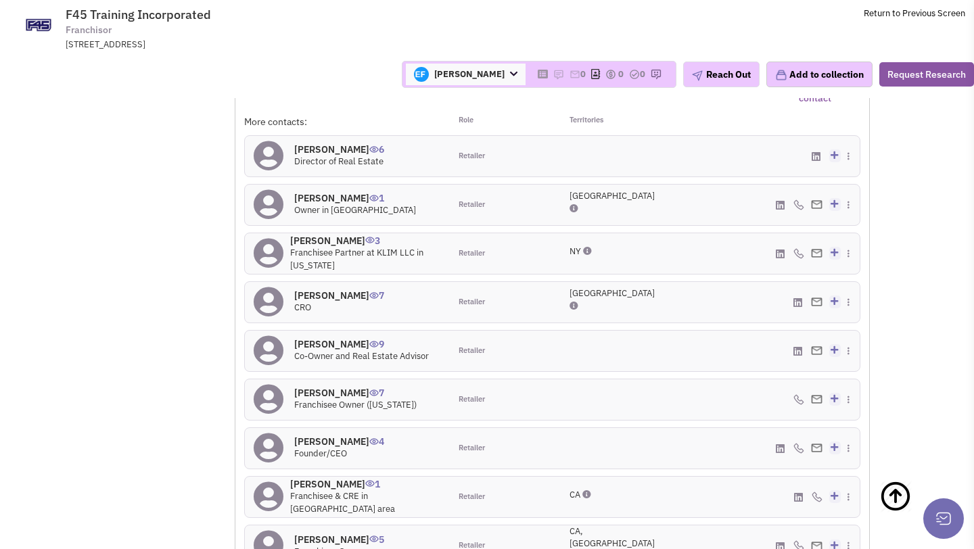
click at [335, 147] on h4 "Blake Davey 6" at bounding box center [339, 149] width 90 height 12
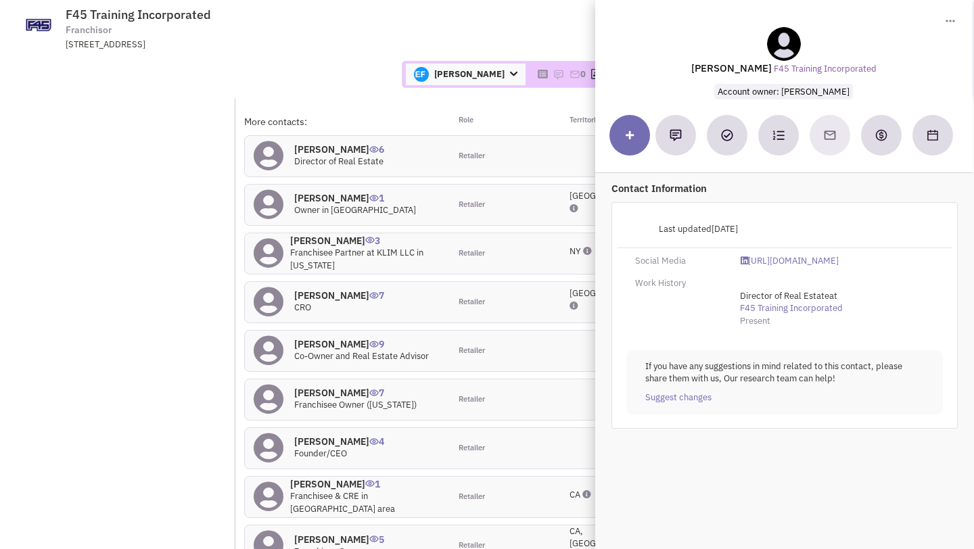
click at [771, 93] on span "Account owner: Erik K. Fulkerson" at bounding box center [784, 92] width 139 height 16
click at [770, 259] on link "https://www.linkedin.com/in/blakedavey/" at bounding box center [790, 261] width 98 height 13
click at [378, 115] on div "More contacts:" at bounding box center [347, 122] width 206 height 14
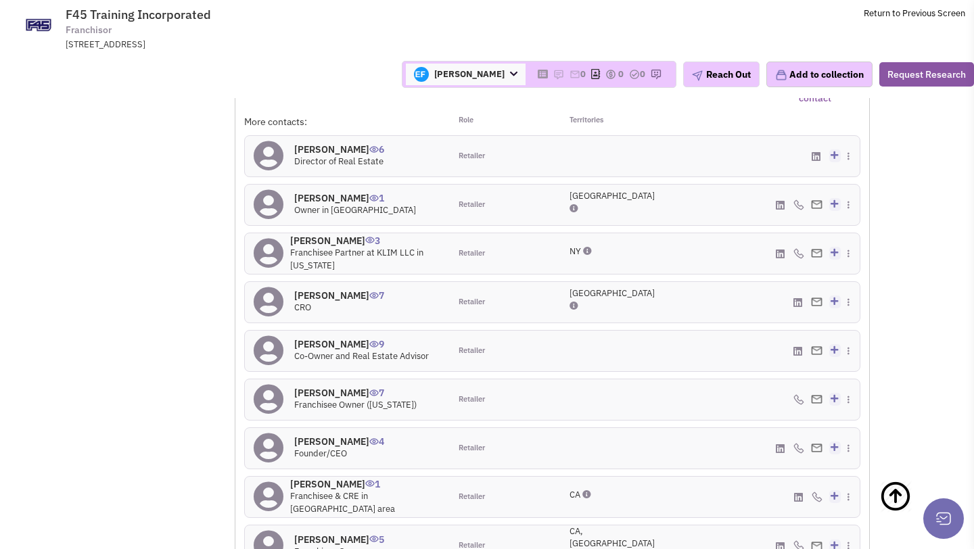
click at [441, 78] on span "[PERSON_NAME]" at bounding box center [466, 75] width 120 height 22
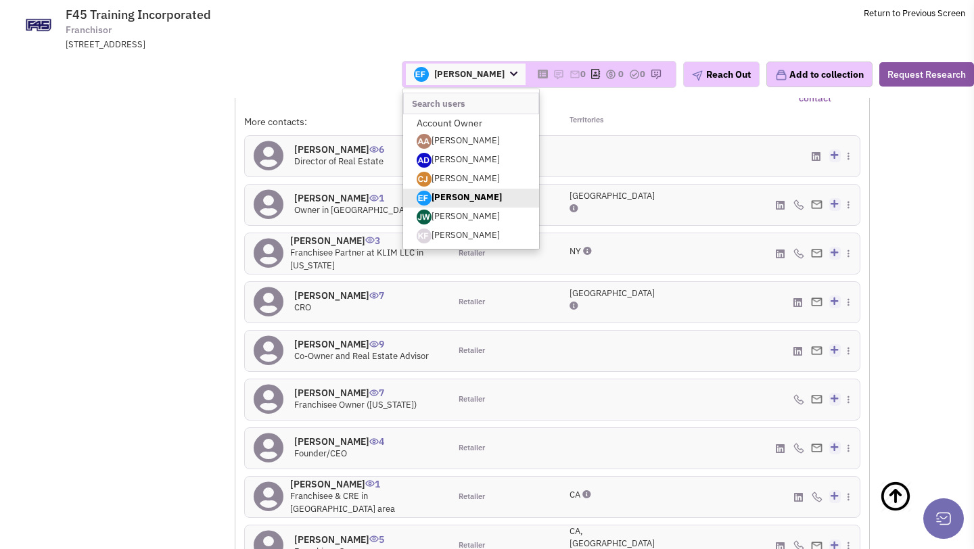
click at [433, 200] on link "[PERSON_NAME]" at bounding box center [471, 198] width 136 height 19
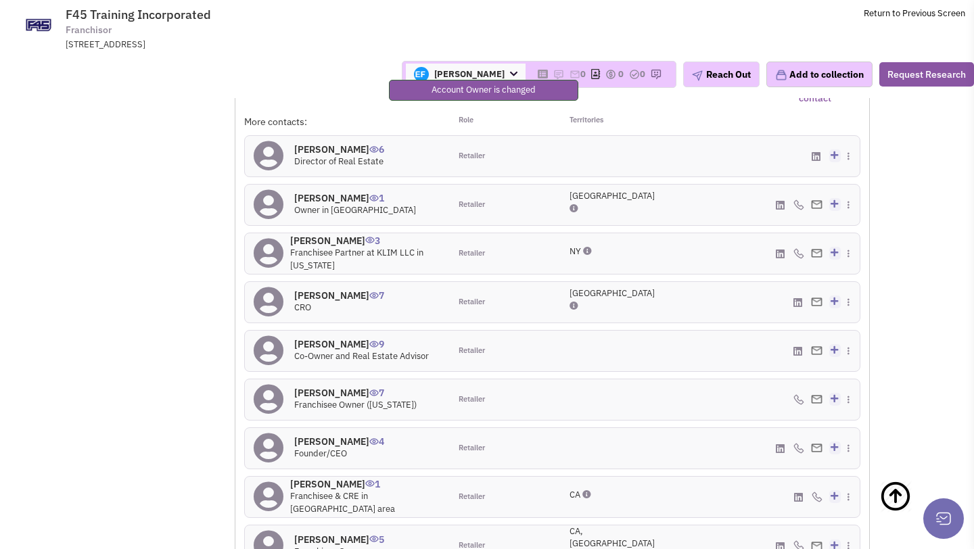
click at [500, 71] on span "[PERSON_NAME]" at bounding box center [466, 75] width 120 height 22
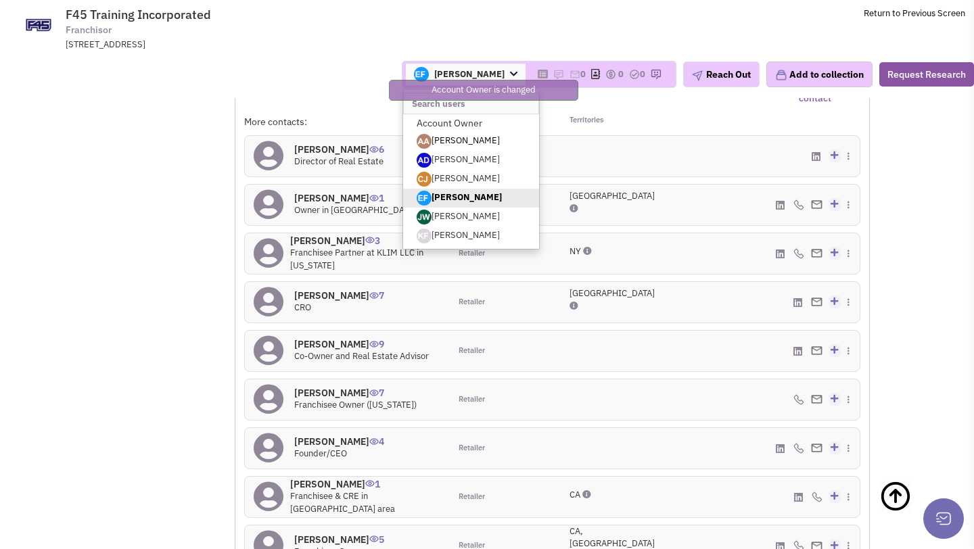
click at [469, 138] on link "[PERSON_NAME]" at bounding box center [471, 141] width 136 height 19
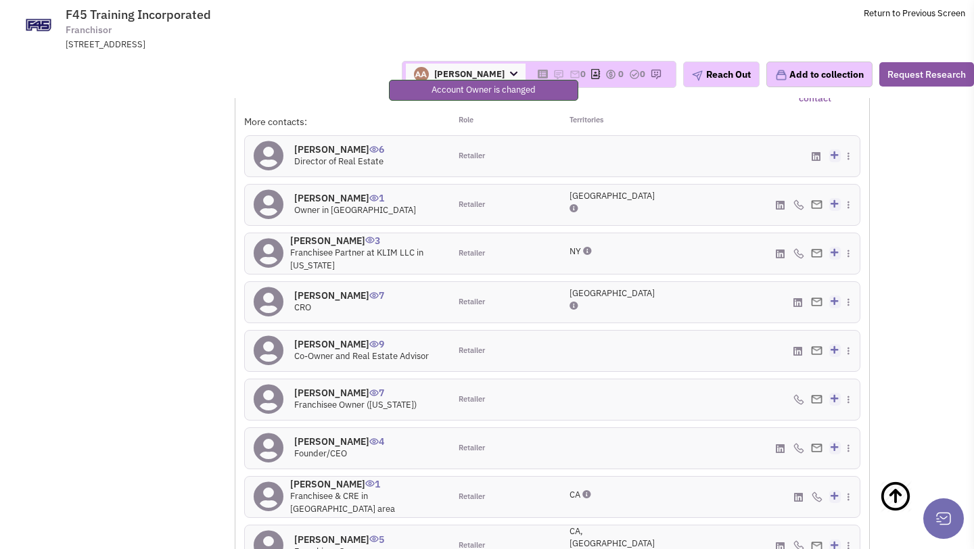
click at [510, 74] on icon at bounding box center [513, 74] width 7 height 9
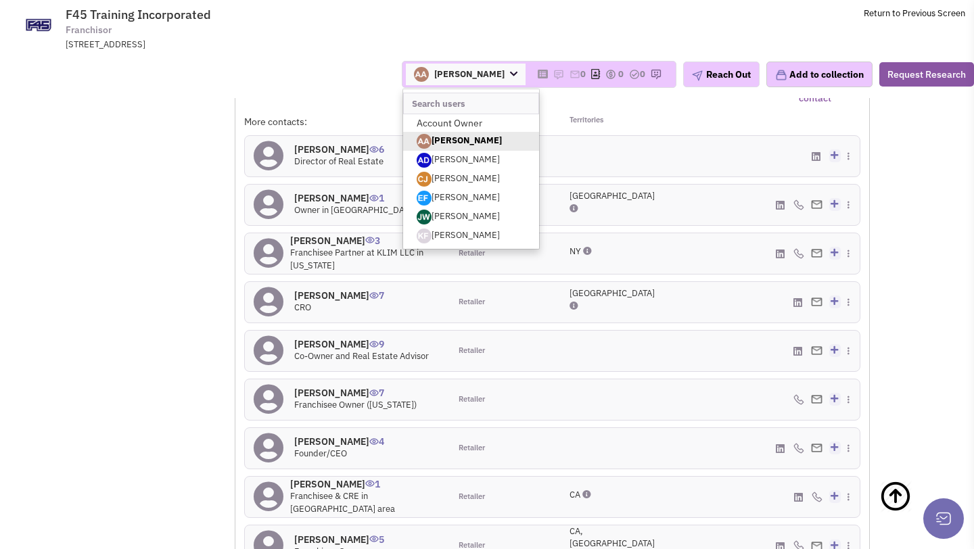
click at [327, 67] on div "Abe Arteaga Account Owner Abe Arteaga Armando Delgado Cody Johnson Erik K. Fulk…" at bounding box center [487, 74] width 992 height 27
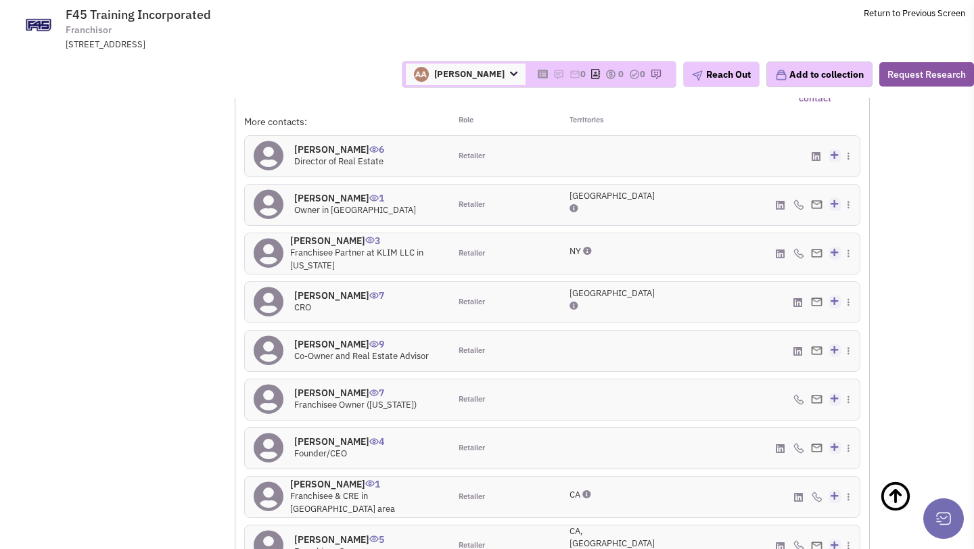
click at [312, 147] on h4 "Blake Davey 6" at bounding box center [339, 149] width 90 height 12
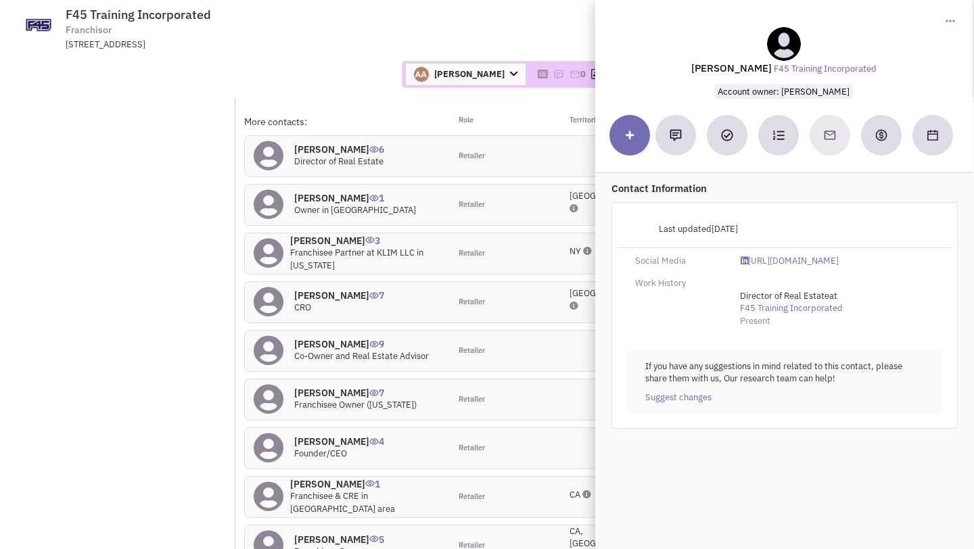
click at [333, 83] on div "Abe Arteaga Account Owner Abe Arteaga Armando Delgado Cody Johnson Erik K. Fulk…" at bounding box center [487, 74] width 992 height 27
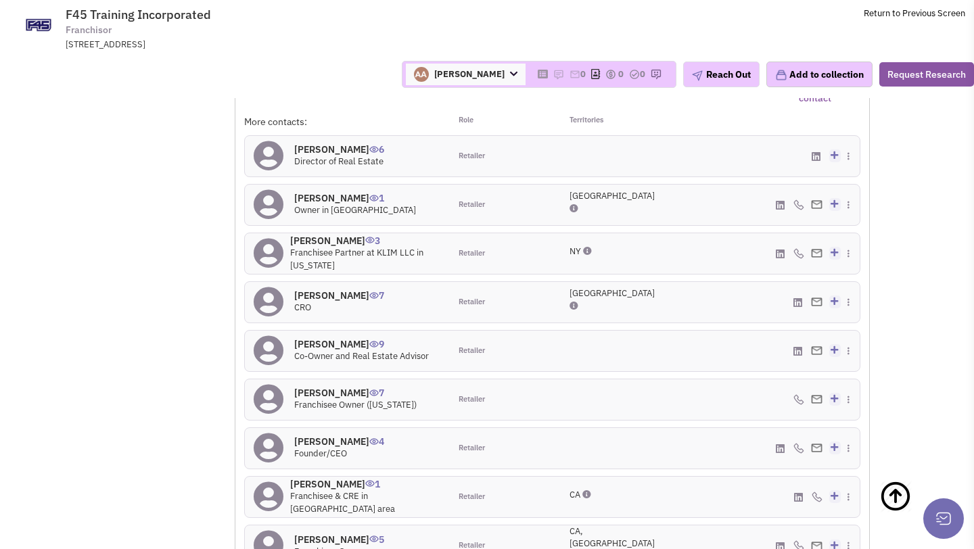
click at [510, 77] on icon at bounding box center [513, 74] width 7 height 9
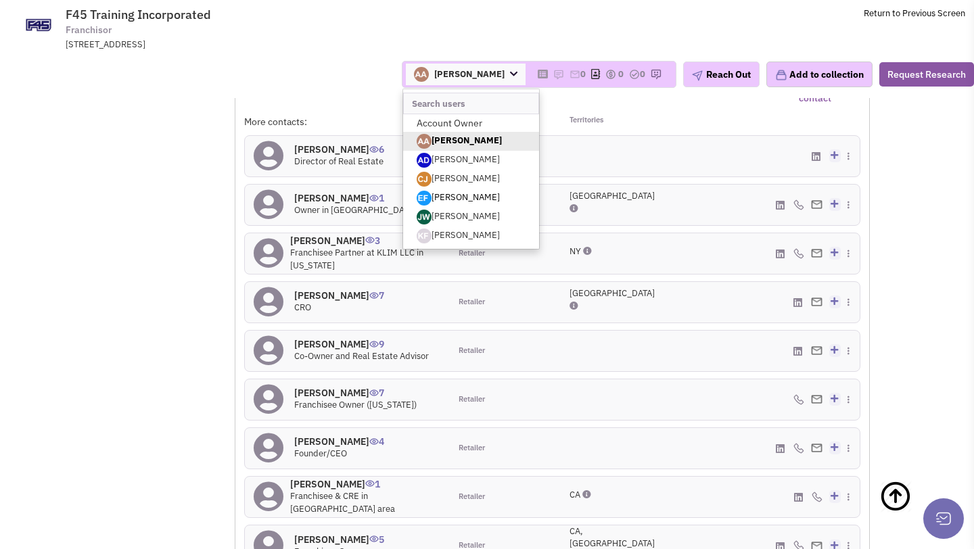
click at [479, 194] on link "[PERSON_NAME]" at bounding box center [471, 198] width 136 height 19
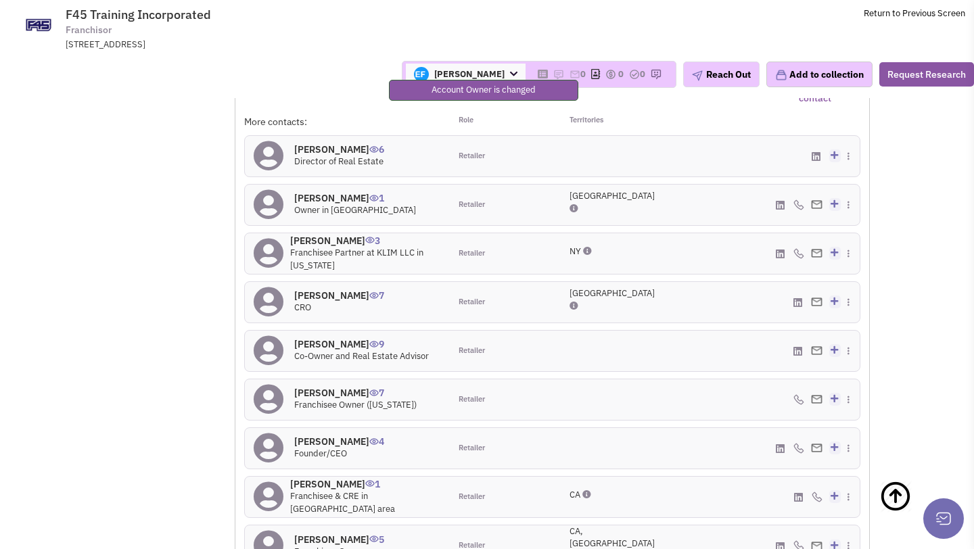
click at [315, 387] on h4 "Craig Lowery 7" at bounding box center [355, 393] width 122 height 12
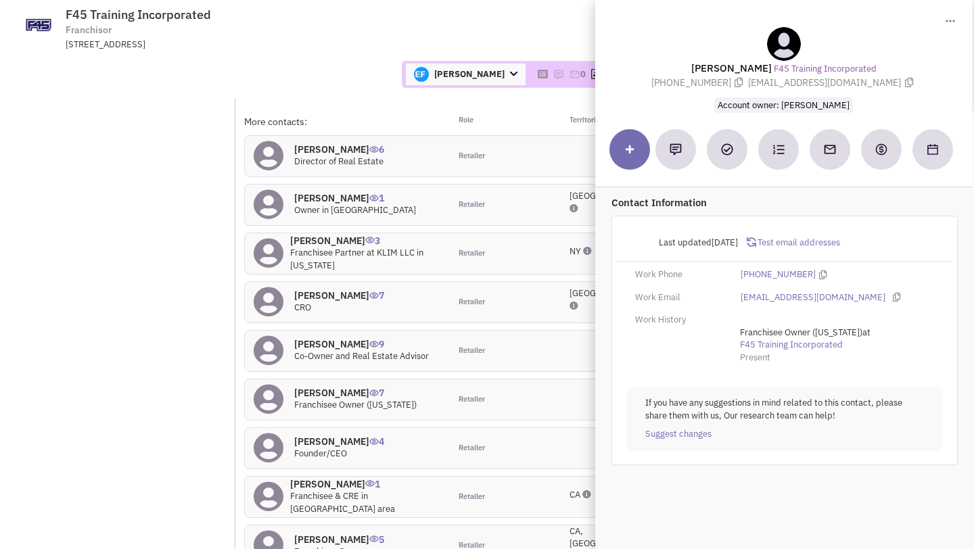
click at [341, 100] on div "26 Contacts Retailer contacts Tenant representatives Site selection decision ma…" at bounding box center [552, 91] width 634 height 39
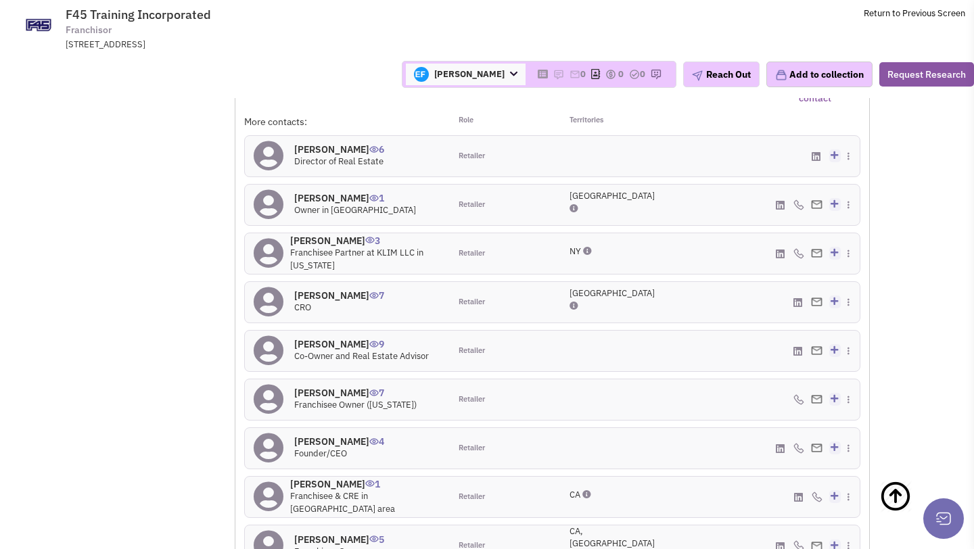
click at [332, 192] on h4 "Eric Hudgins 1" at bounding box center [355, 198] width 122 height 12
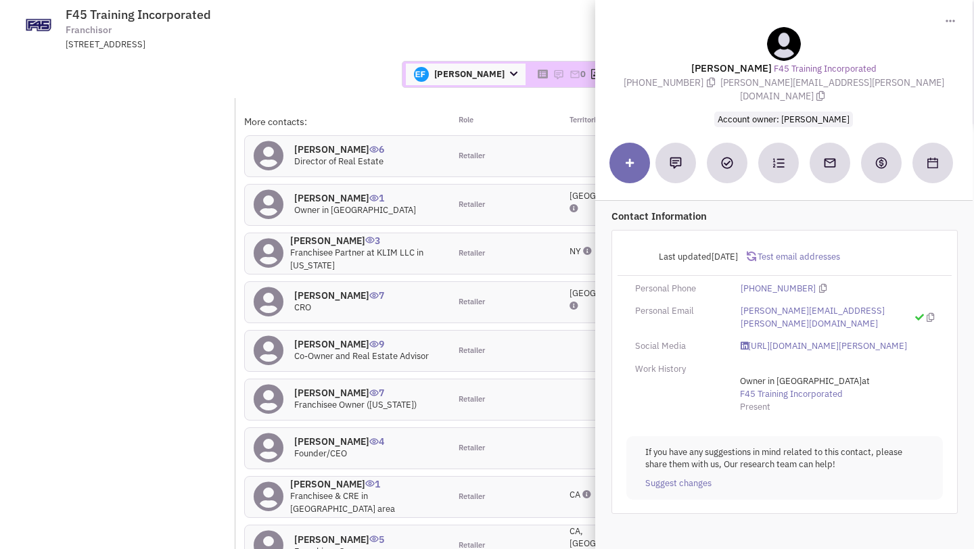
click at [329, 53] on div "Erik K. Fulkerson Account Owner Abe Arteaga Armando Delgado Cody Johnson Erik K…" at bounding box center [487, 74] width 992 height 47
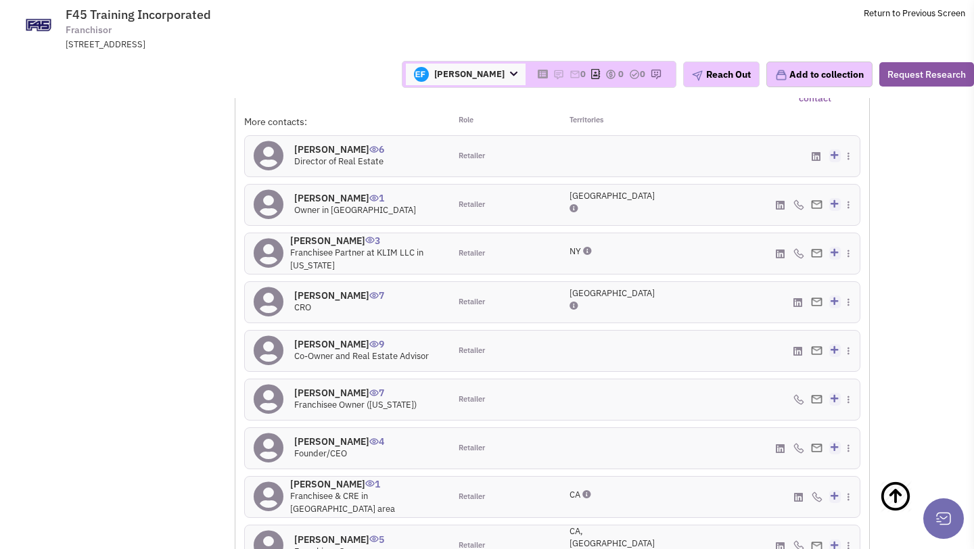
click at [319, 338] on h4 "Jason Thomas 9" at bounding box center [361, 344] width 135 height 12
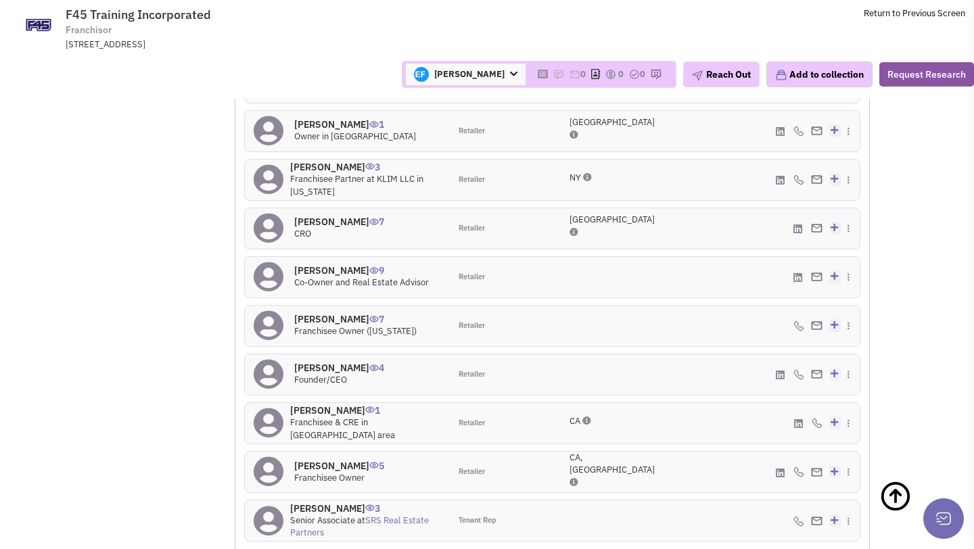
scroll to position [1471, 0]
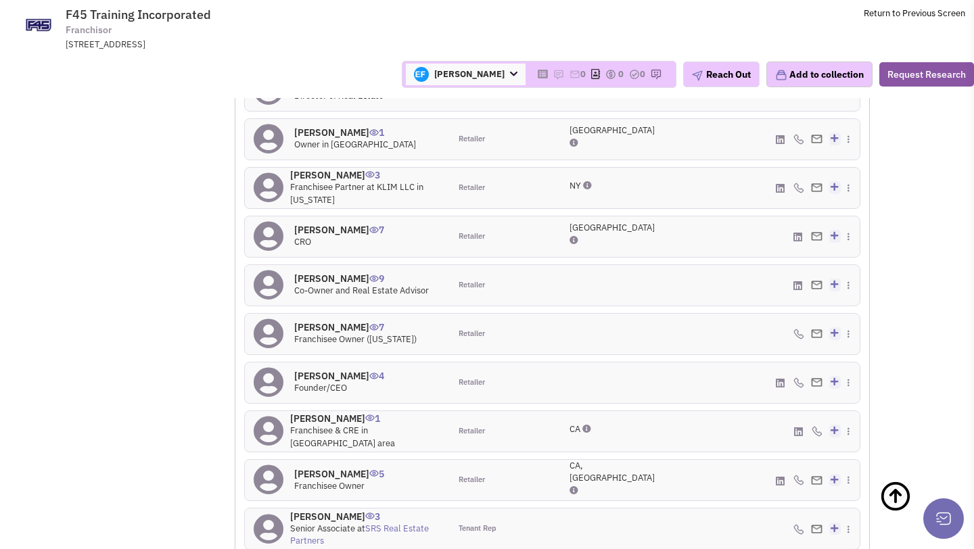
click at [316, 382] on span "Founder/CEO" at bounding box center [320, 387] width 53 height 11
click at [316, 370] on h4 "Rob Deutsch 4" at bounding box center [339, 376] width 90 height 12
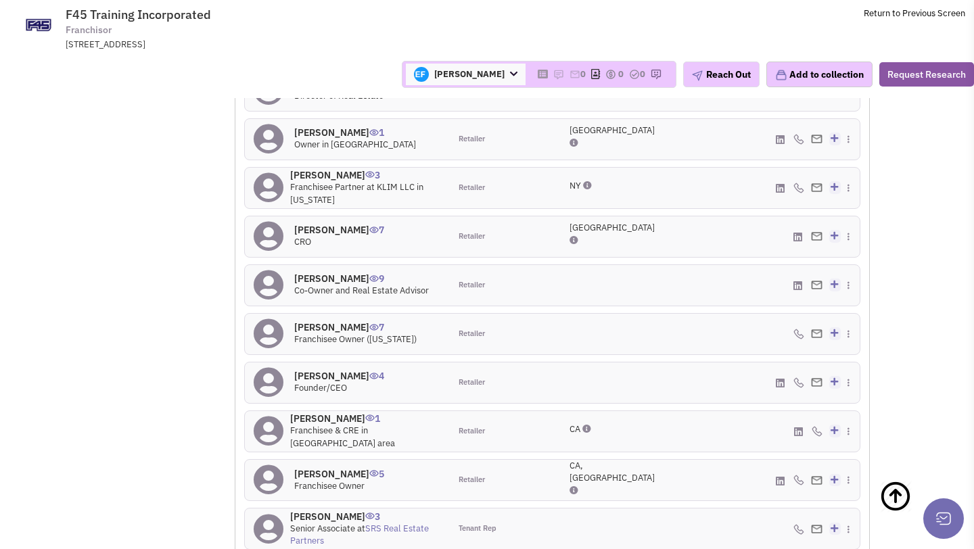
click at [320, 224] on h4 "Luke Armstrong 7" at bounding box center [339, 230] width 90 height 12
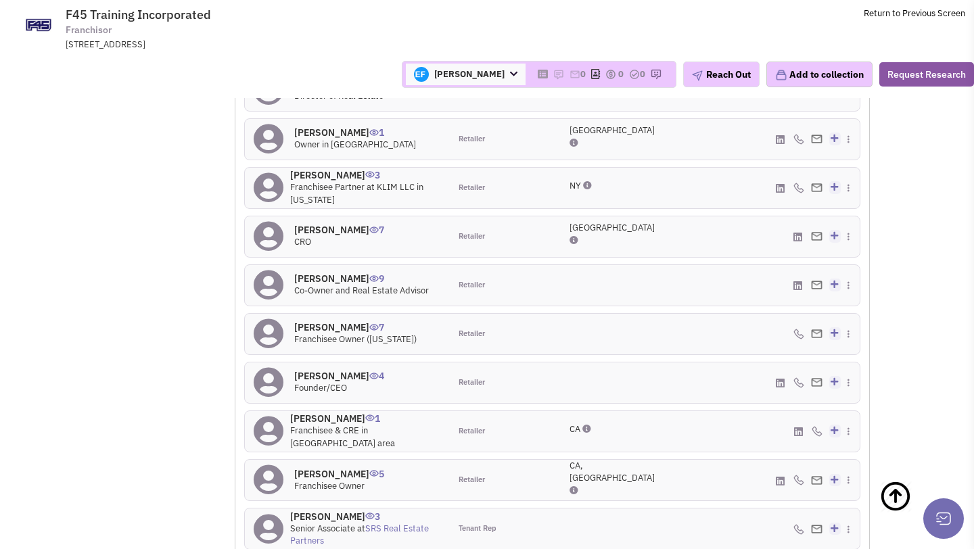
scroll to position [1274, 0]
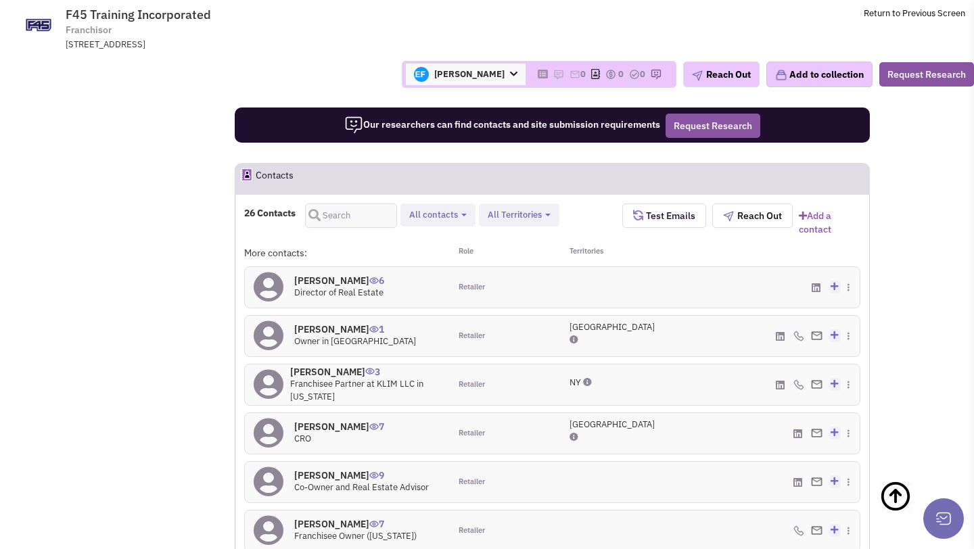
click at [325, 277] on h4 "Blake Davey 6" at bounding box center [339, 281] width 90 height 12
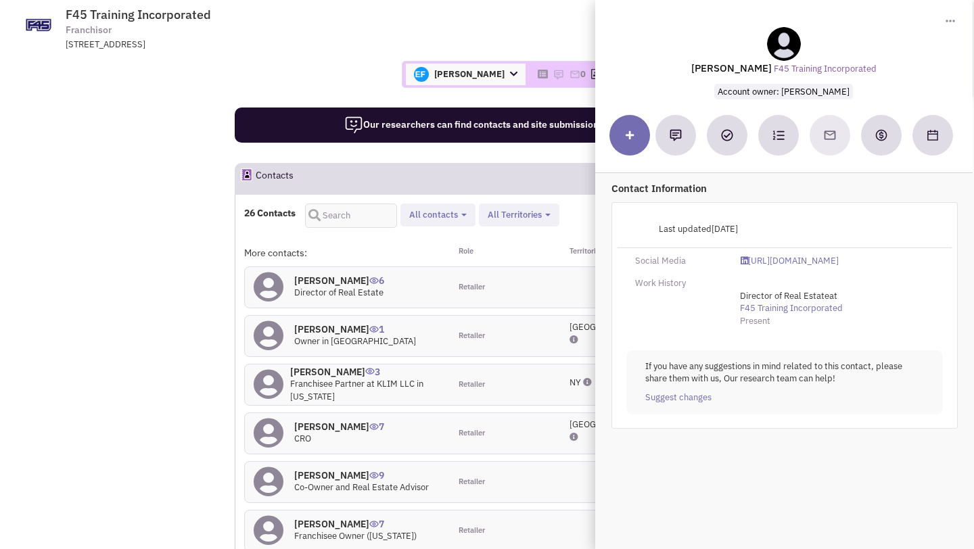
click at [239, 282] on div "Blake Davey 6 Director of Real Estate Retailer Add to my contacts" at bounding box center [552, 287] width 632 height 41
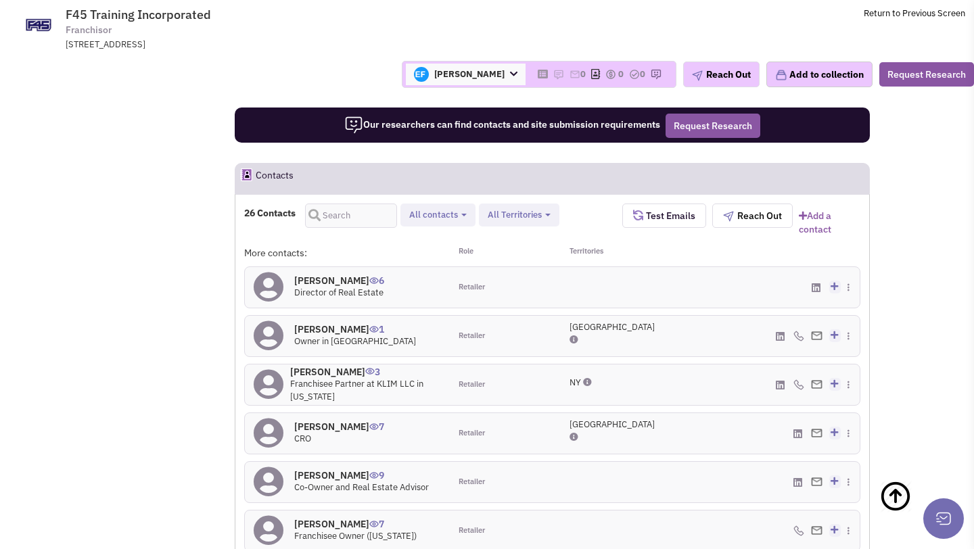
click at [319, 323] on h4 "Eric Hudgins 1" at bounding box center [355, 329] width 122 height 12
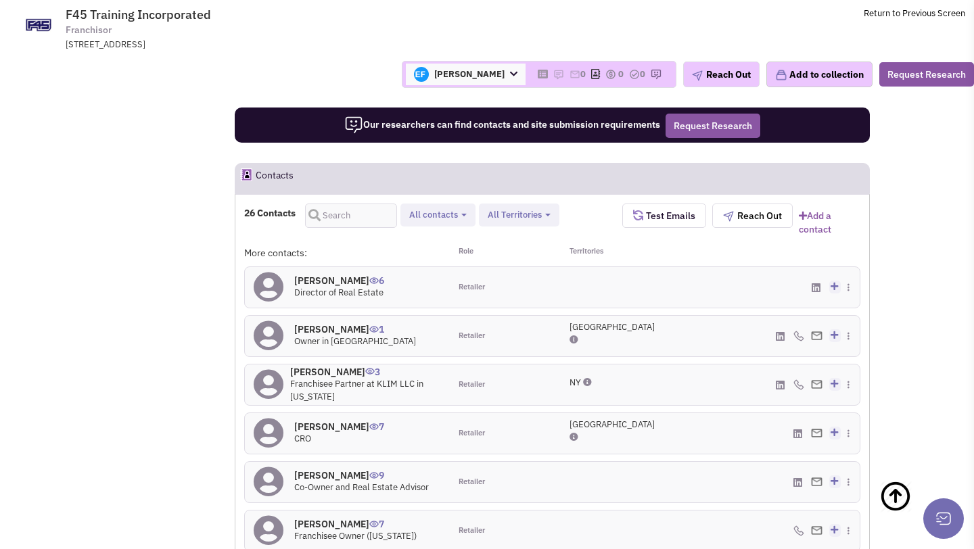
click at [310, 366] on h4 "Ben Schryber 3" at bounding box center [365, 372] width 151 height 12
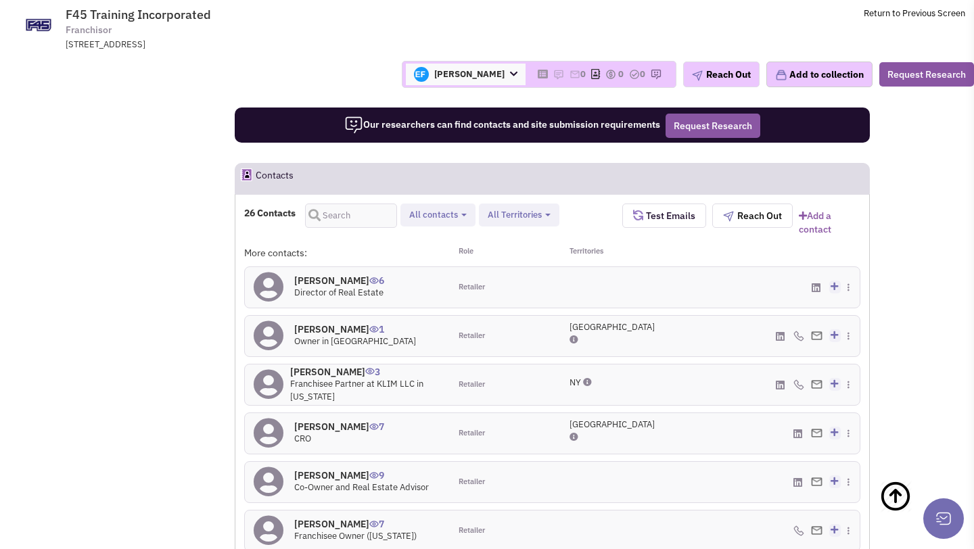
click at [323, 425] on h4 "Luke Armstrong 7" at bounding box center [339, 427] width 90 height 12
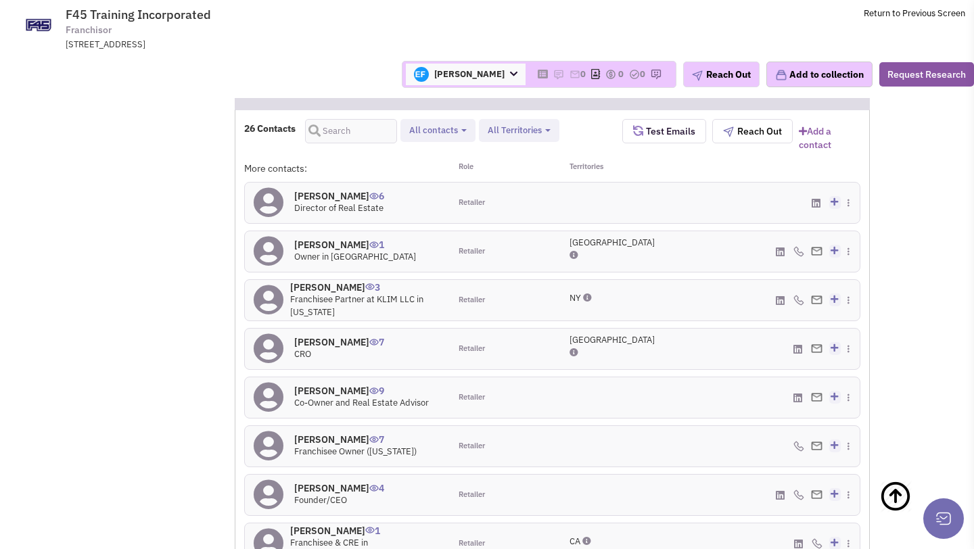
scroll to position [1368, 0]
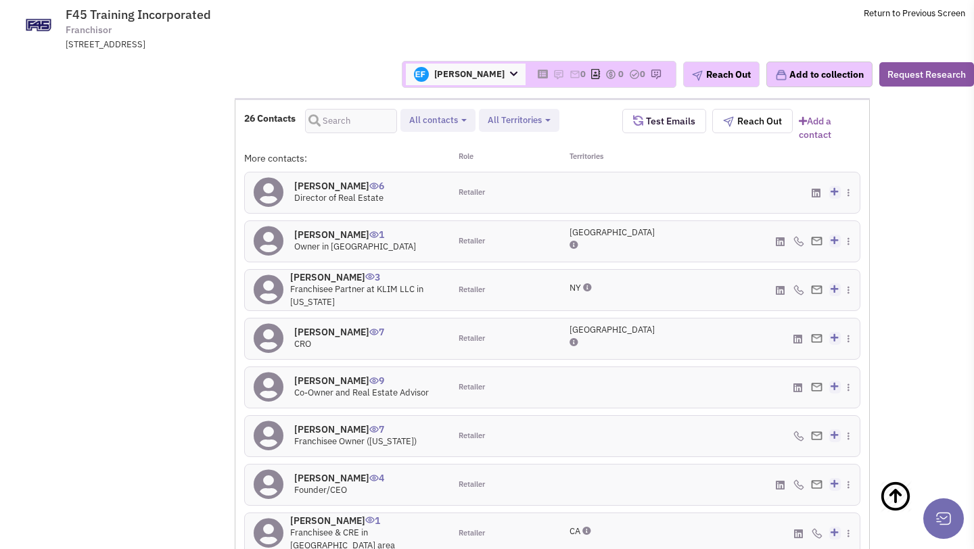
click at [317, 423] on h4 "Craig Lowery 7" at bounding box center [355, 429] width 122 height 12
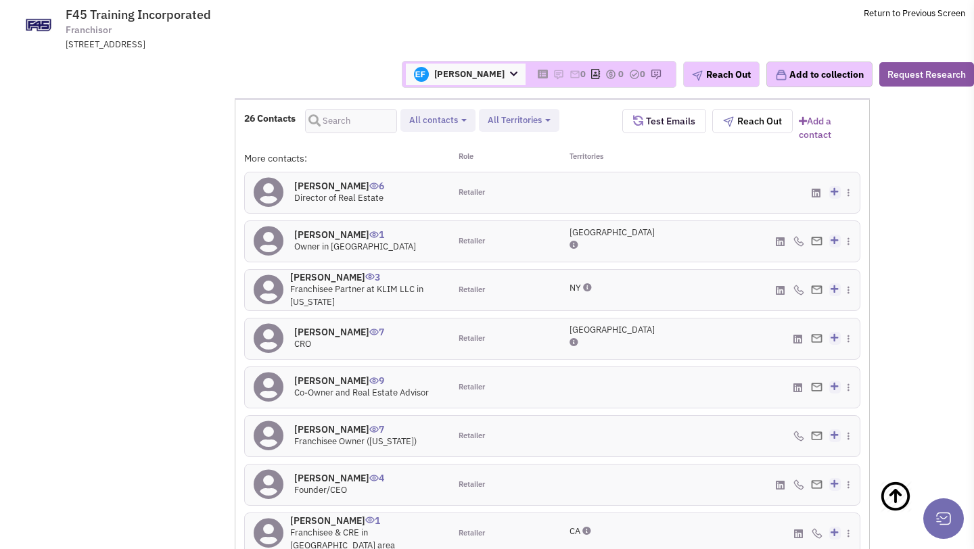
click at [324, 375] on h4 "Jason Thomas 9" at bounding box center [361, 381] width 135 height 12
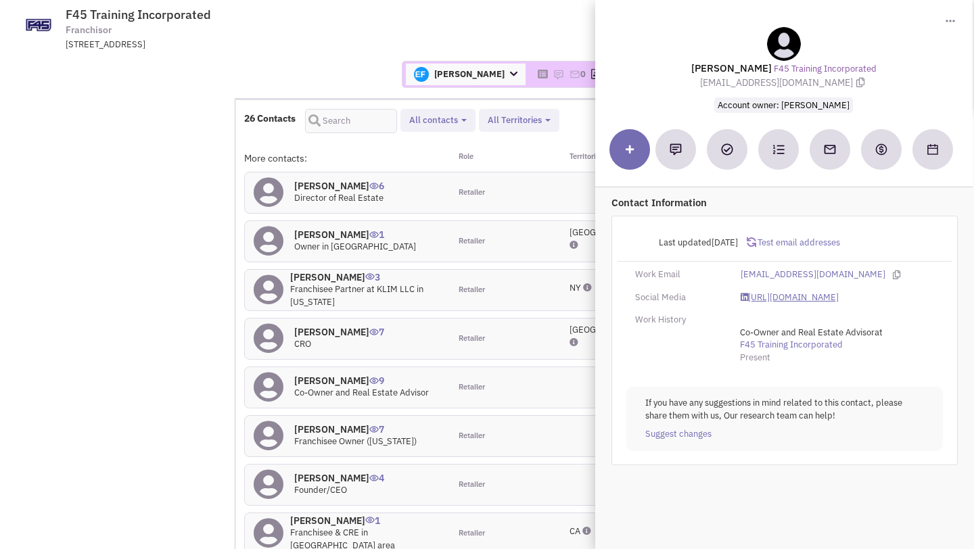
click at [781, 304] on link "https://www.linkedin.com/in/jasonthomasrealestate/" at bounding box center [790, 298] width 98 height 13
drag, startPoint x: 720, startPoint y: 84, endPoint x: 827, endPoint y: 85, distance: 106.9
click at [827, 85] on span "jthomas@f45training.com" at bounding box center [784, 82] width 168 height 12
copy span "jthomas@f45training.com"
click at [270, 70] on div "Erik K. Fulkerson Account Owner Abe Arteaga Armando Delgado Cody Johnson Erik K…" at bounding box center [487, 74] width 992 height 27
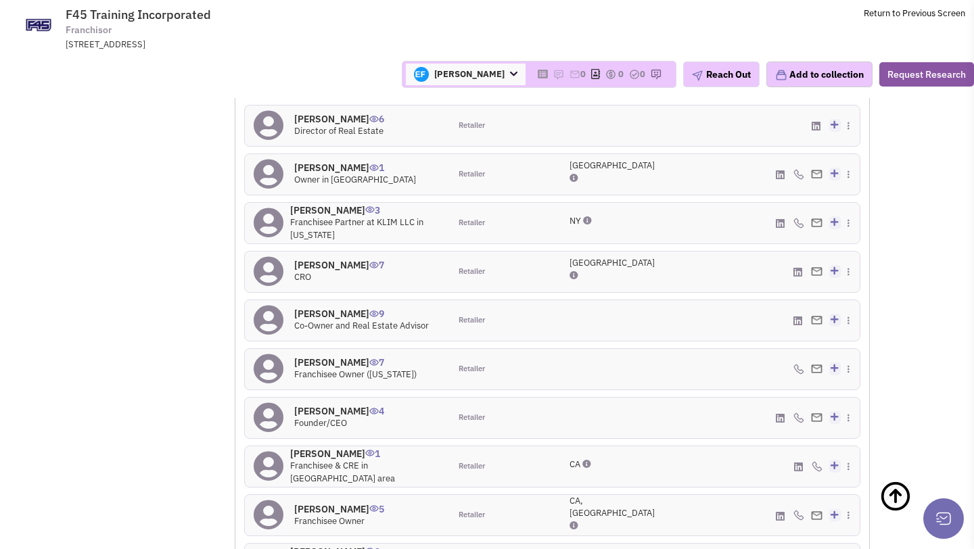
scroll to position [1488, 0]
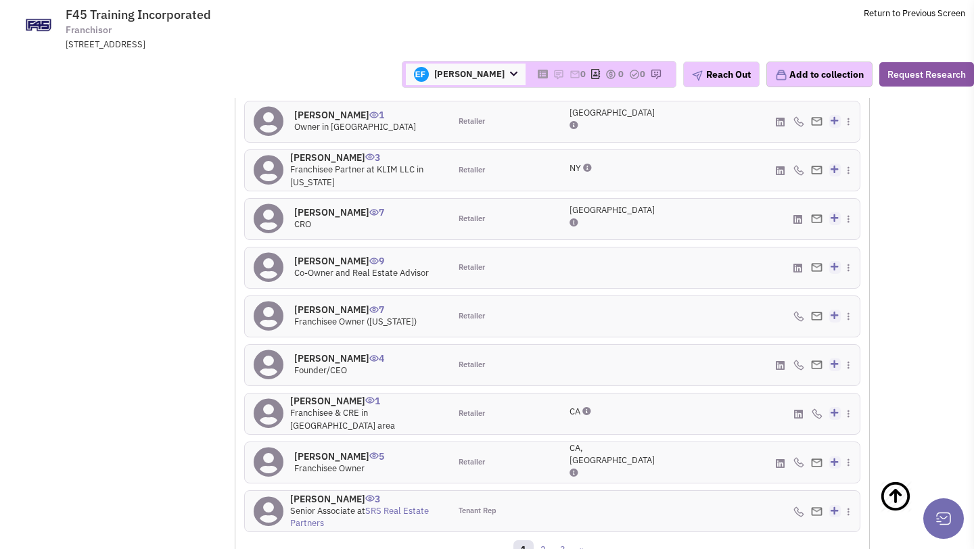
click at [325, 352] on h4 "Rob Deutsch 4" at bounding box center [339, 358] width 90 height 12
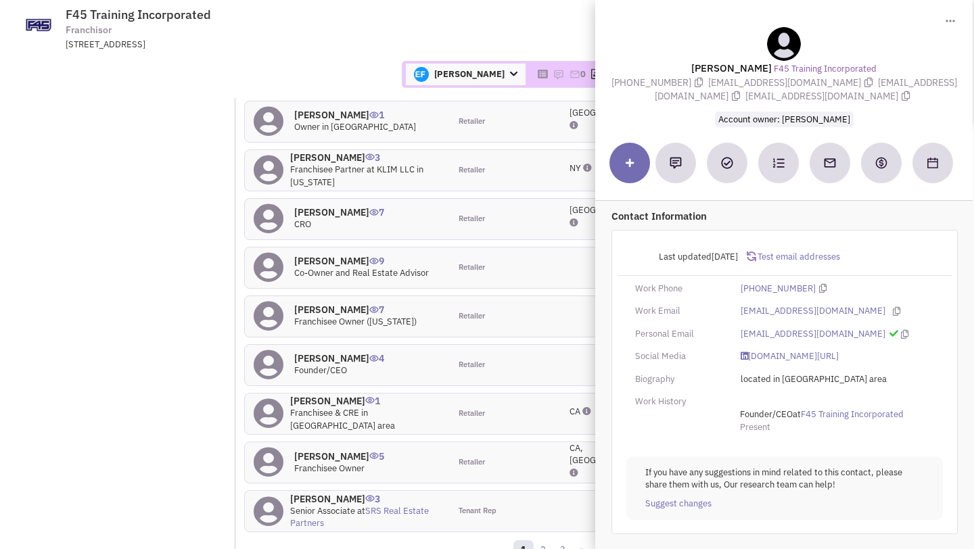
drag, startPoint x: 841, startPoint y: 83, endPoint x: 929, endPoint y: 87, distance: 88.0
click at [929, 87] on span "info@f45training.com" at bounding box center [806, 89] width 302 height 26
copy span "info@f45training.com"
click at [519, 32] on td "F45 Training Incorporated Franchisor 7119 West Sunset Blvd., #553, Los Angeles,…" at bounding box center [522, 25] width 885 height 51
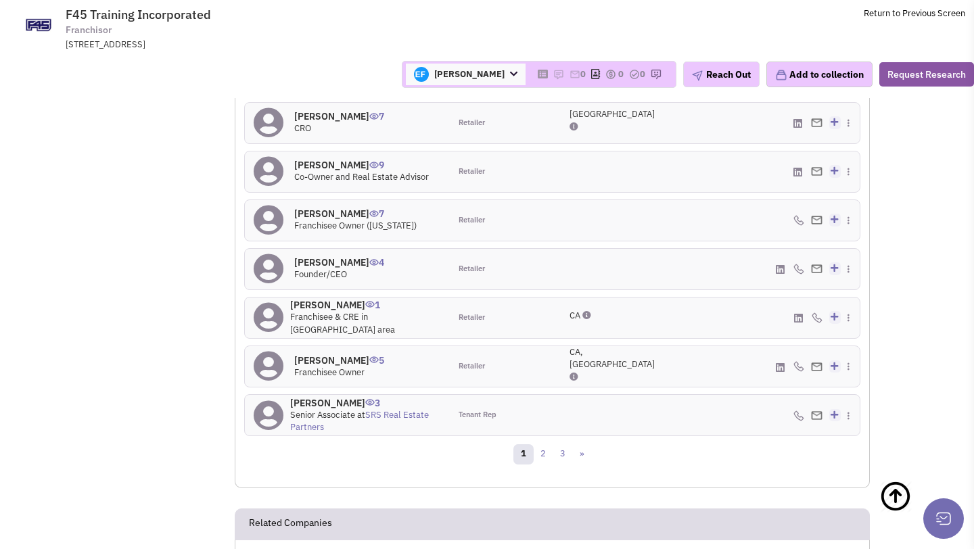
scroll to position [1558, 0]
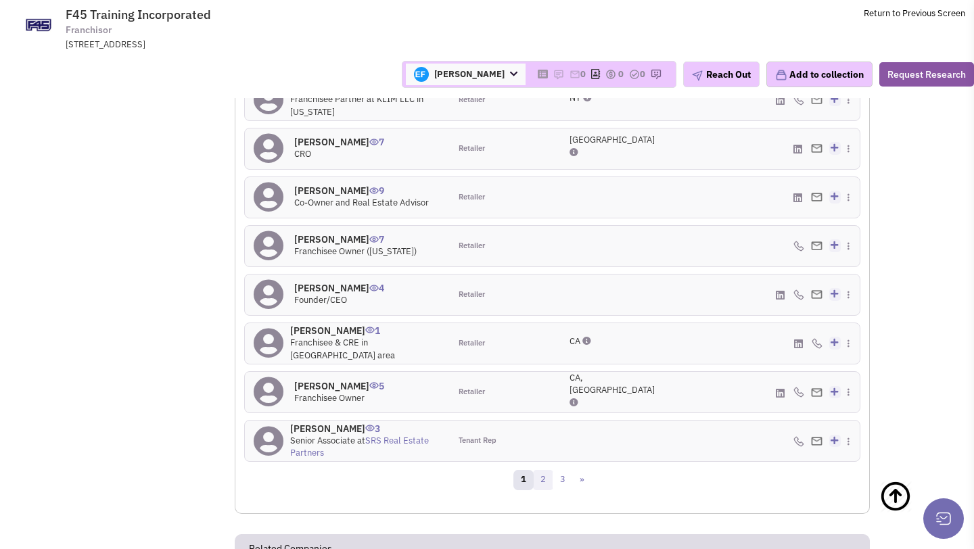
click at [542, 470] on link "2" at bounding box center [543, 480] width 20 height 20
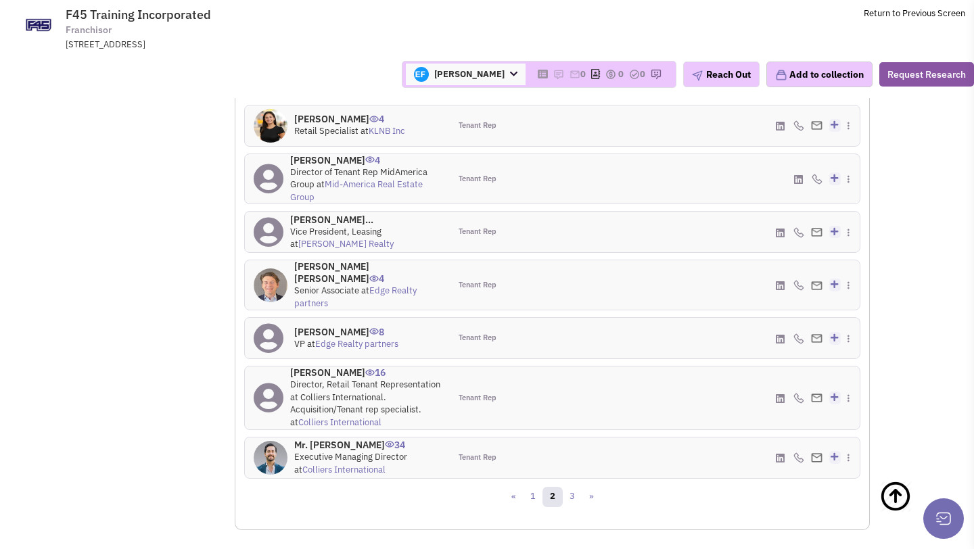
scroll to position [1584, 0]
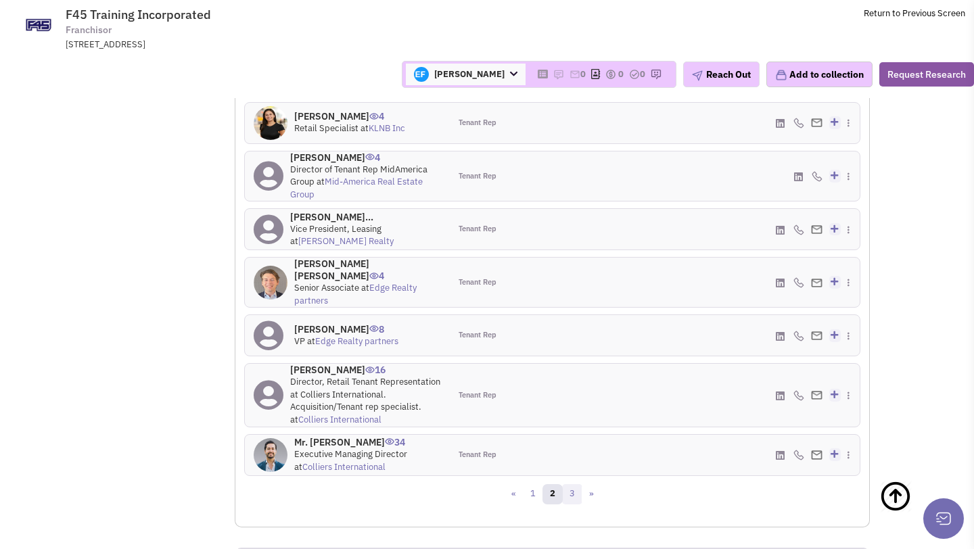
click at [570, 484] on link "3" at bounding box center [572, 494] width 20 height 20
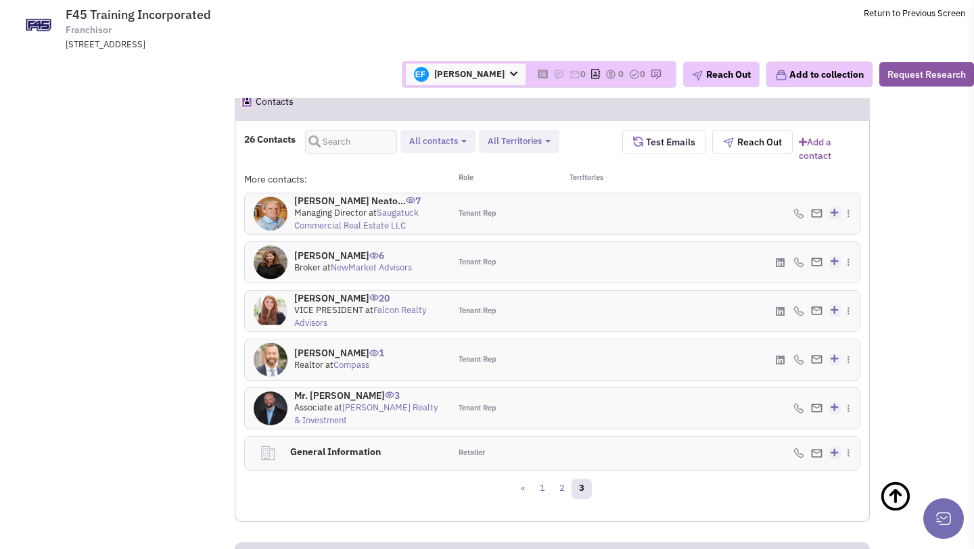
scroll to position [1345, 0]
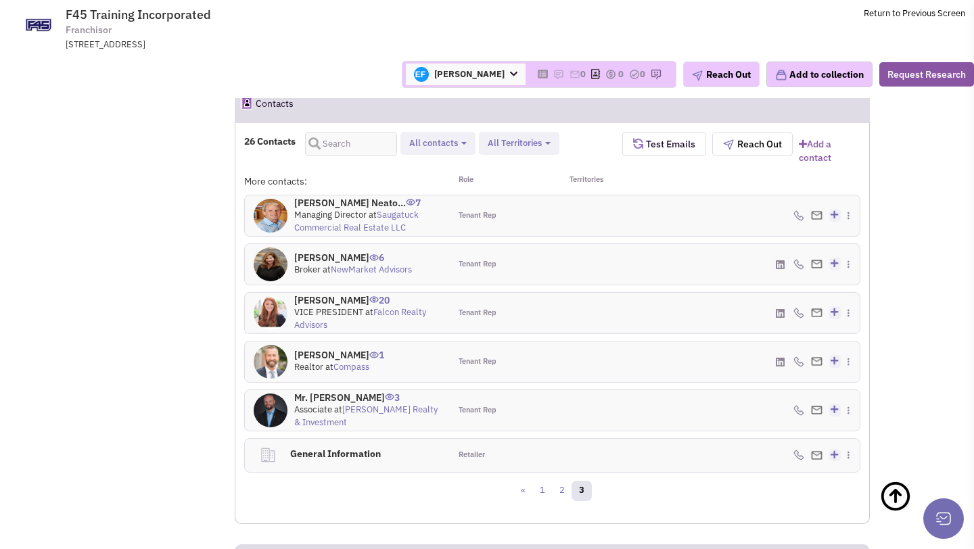
click at [373, 269] on link "NewMarket Advisors" at bounding box center [371, 269] width 81 height 11
click at [545, 486] on link "1" at bounding box center [542, 491] width 20 height 20
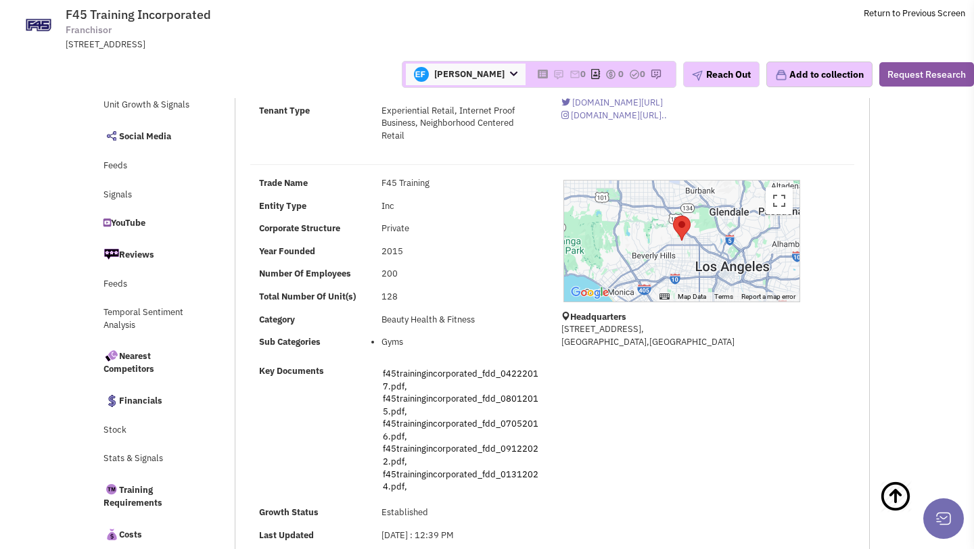
scroll to position [0, 0]
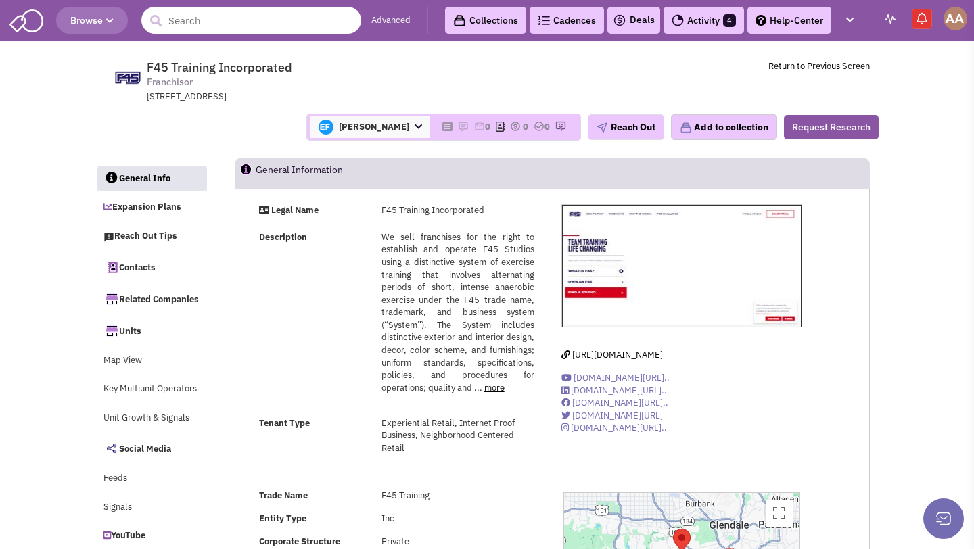
click at [247, 25] on input "text" at bounding box center [251, 20] width 220 height 27
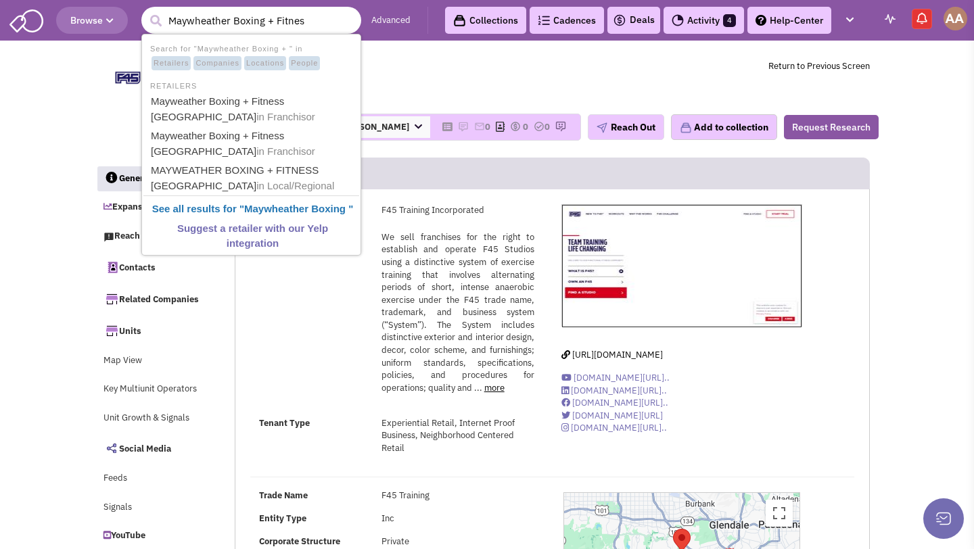
type input "Maywheather Boxing + Fitness"
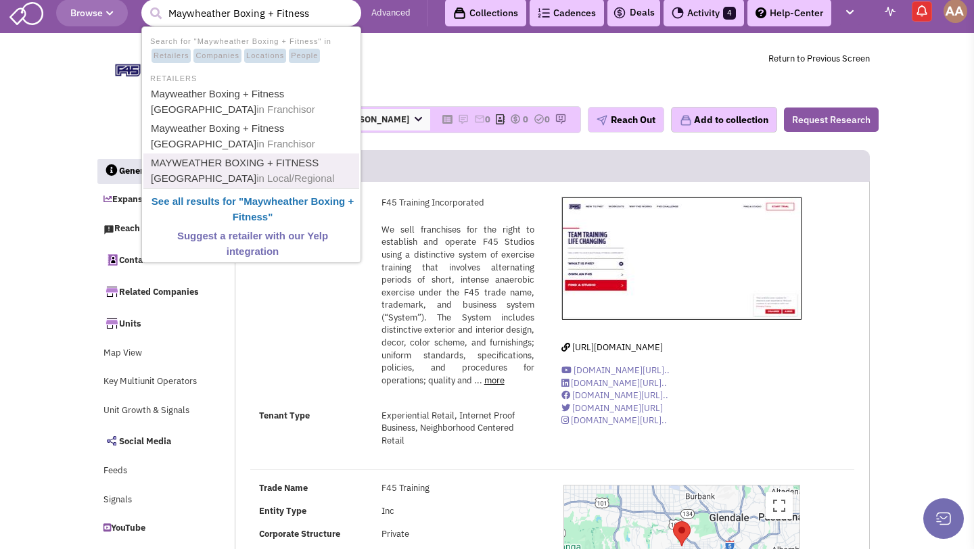
scroll to position [1, 0]
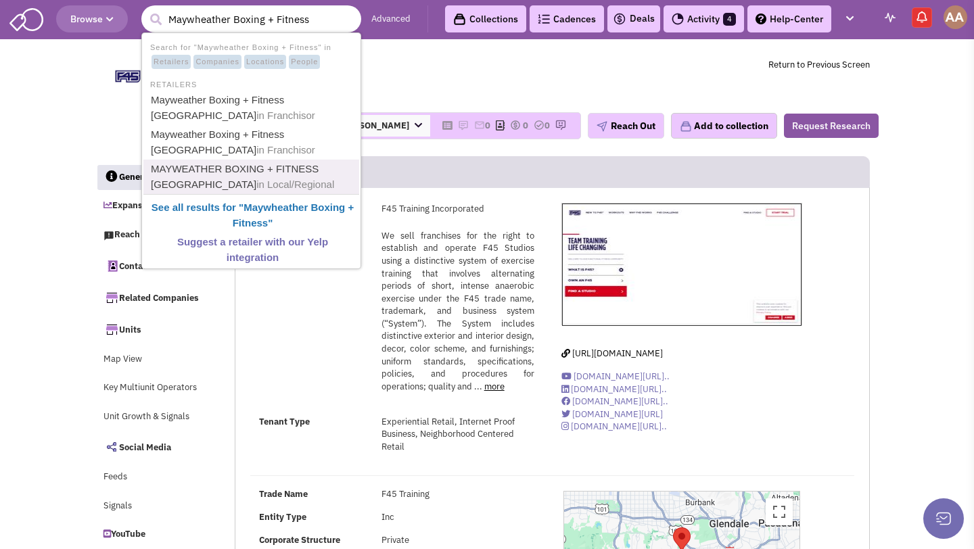
click at [231, 163] on link "MAYWEATHER BOXING + FITNESS CEDAR HILL in Local/Regional" at bounding box center [253, 176] width 212 height 33
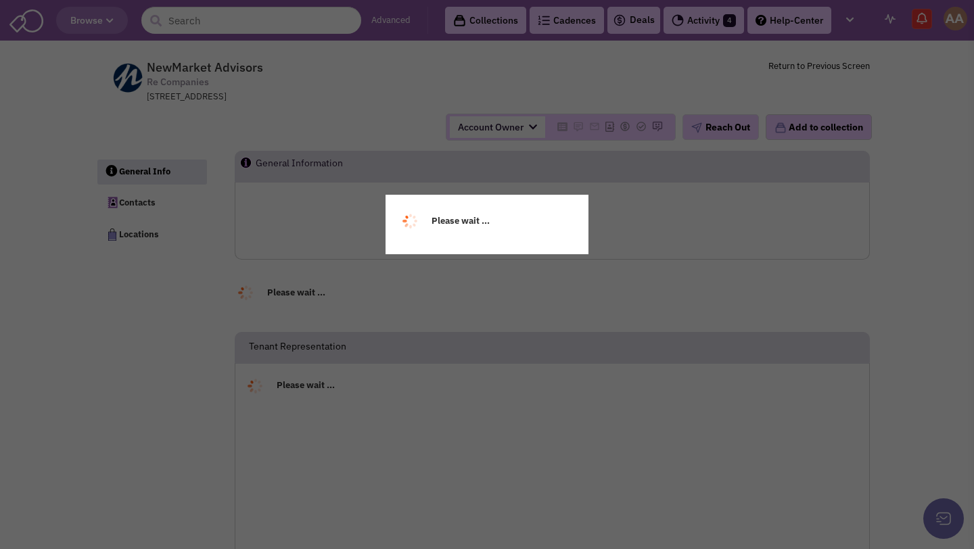
select select
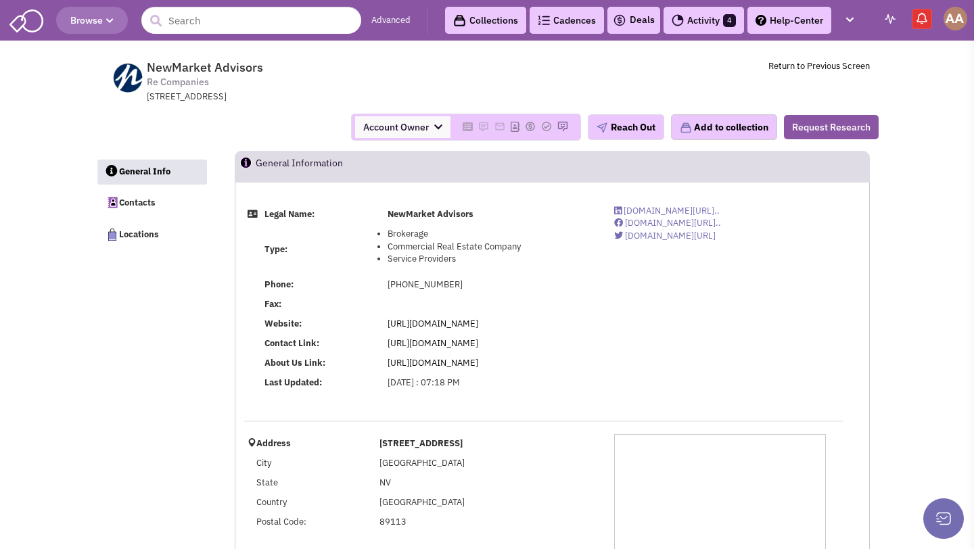
select select
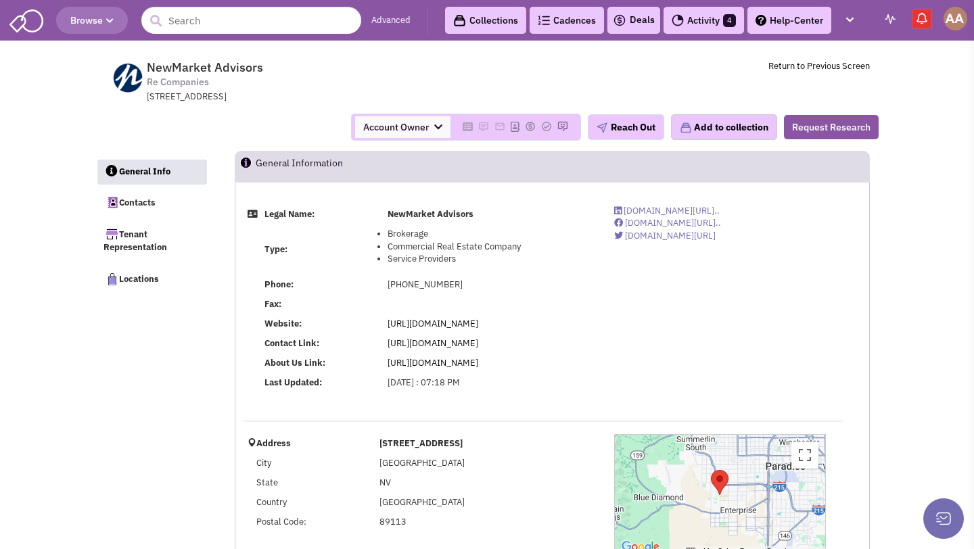
select select
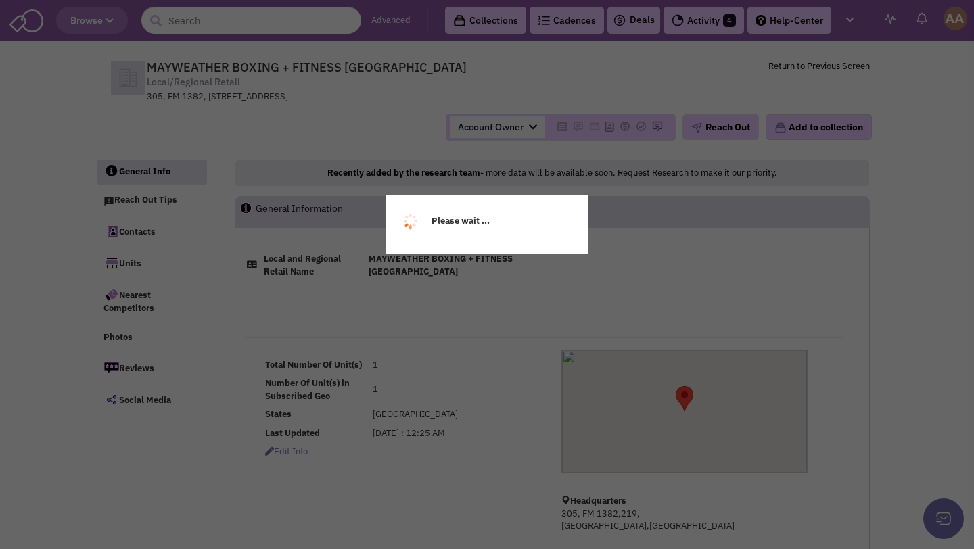
select select
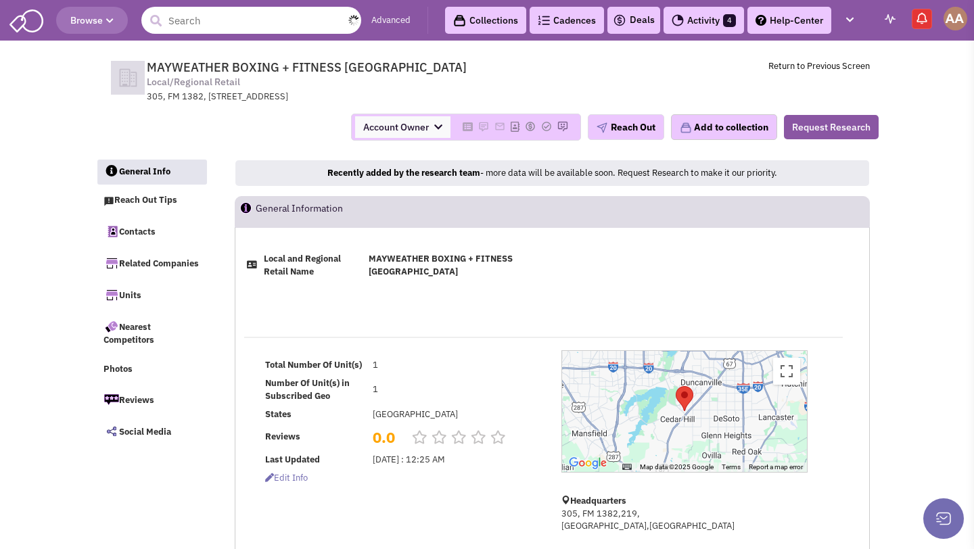
click at [208, 19] on input "text" at bounding box center [251, 20] width 220 height 27
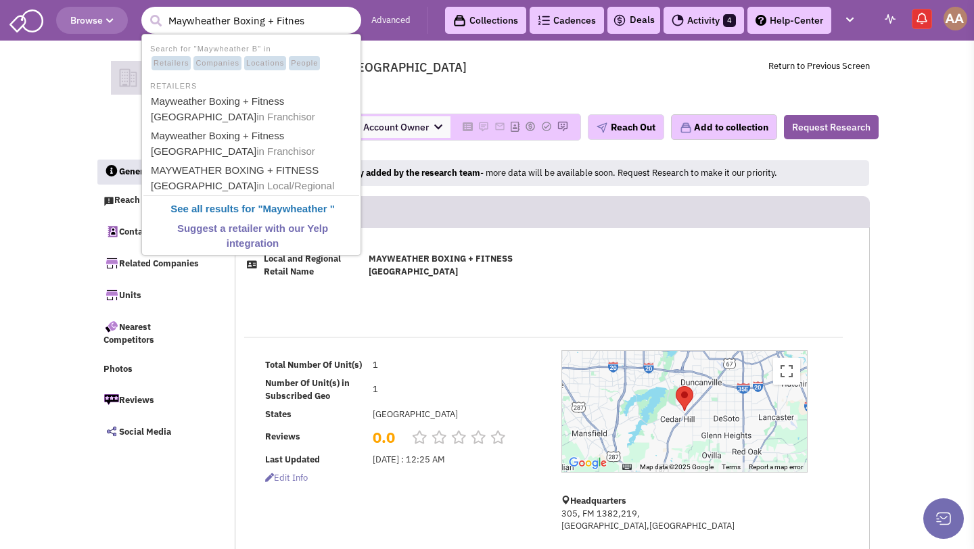
type input "Maywheather Boxing + Fitness"
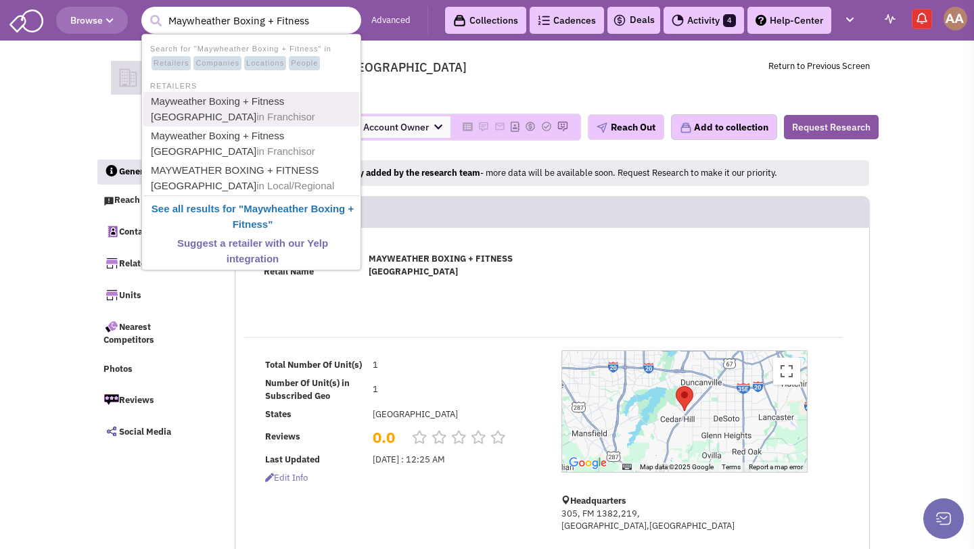
click at [214, 105] on link "Mayweather Boxing + Fitness Los Angeles in Franchisor" at bounding box center [253, 109] width 212 height 33
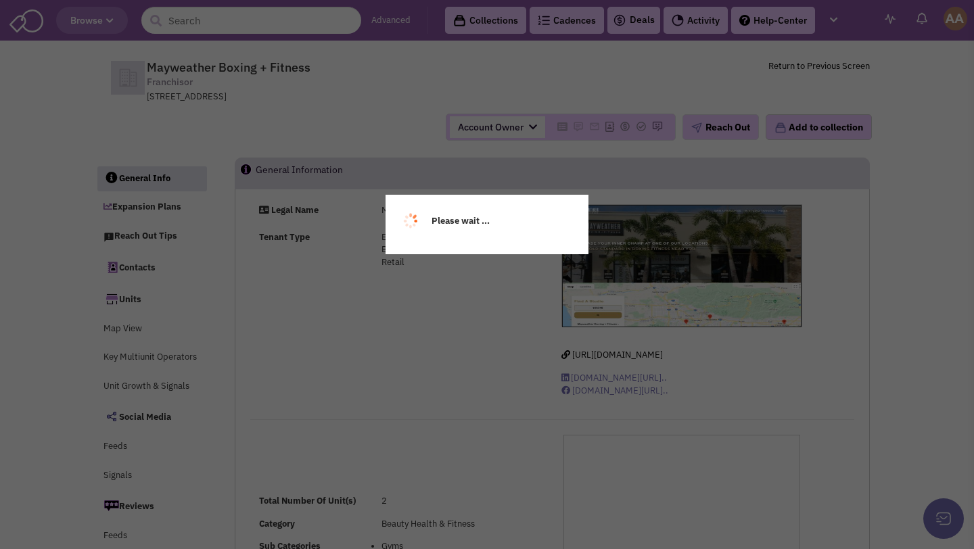
select select
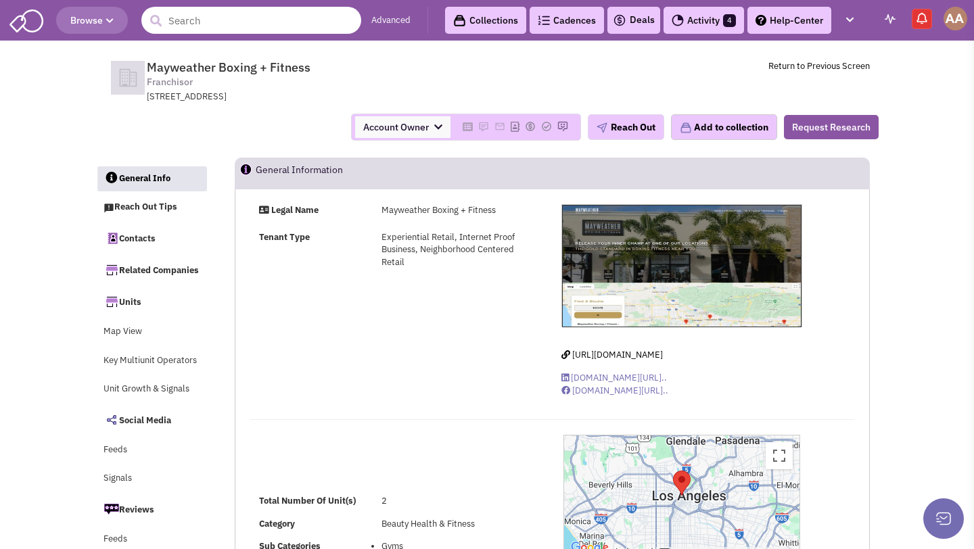
click at [289, 9] on input "text" at bounding box center [251, 20] width 220 height 27
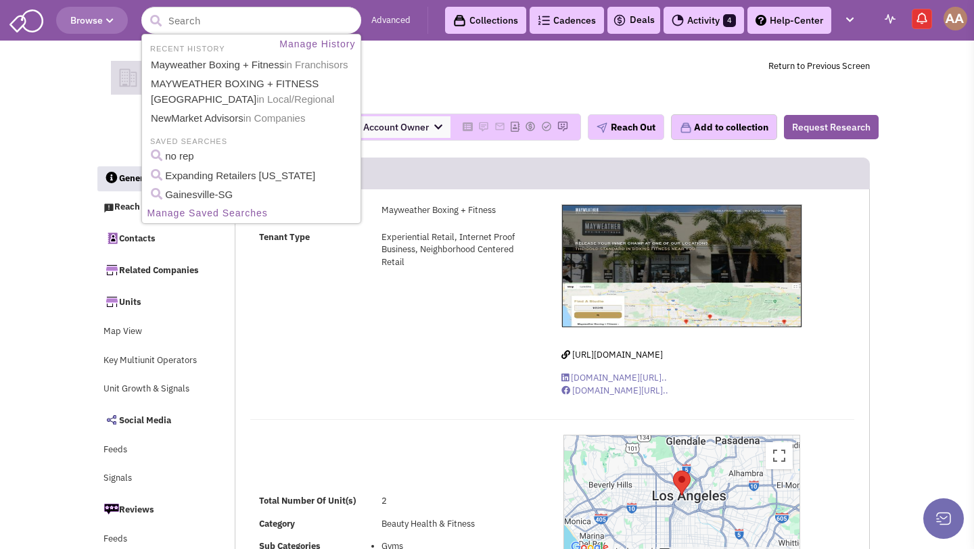
click at [419, 62] on span "Mayweather Boxing + Fitness Franchisor [STREET_ADDRESS]" at bounding box center [330, 81] width 339 height 43
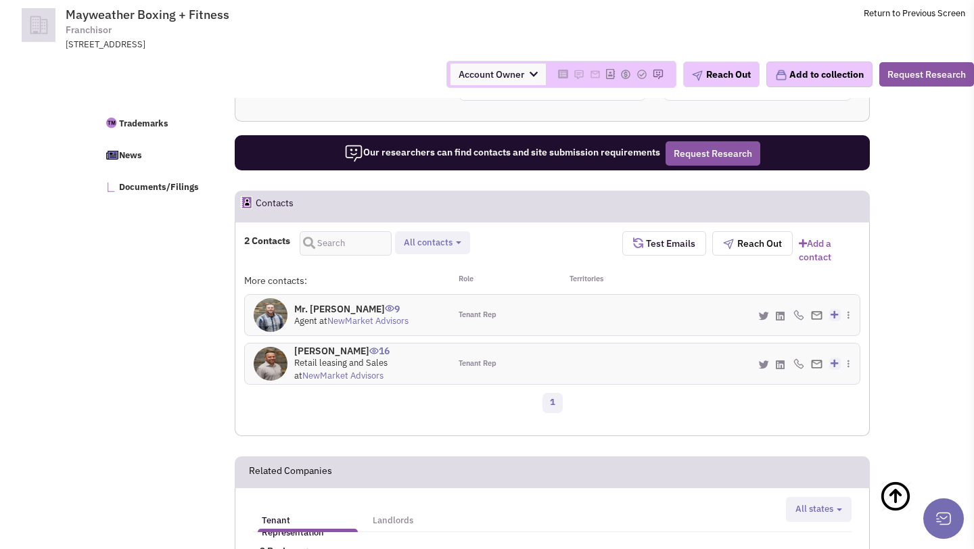
scroll to position [651, 0]
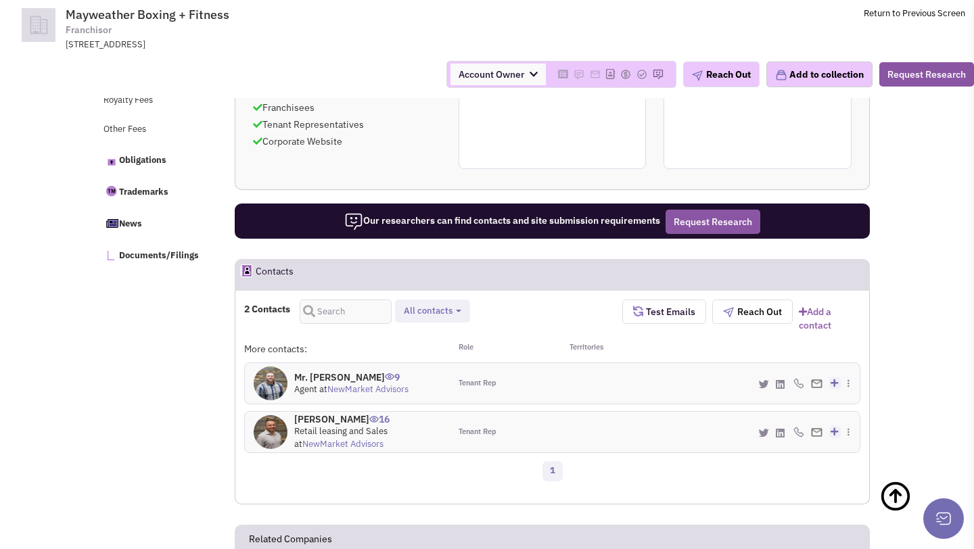
click at [330, 413] on h4 "[PERSON_NAME] 16" at bounding box center [367, 419] width 147 height 12
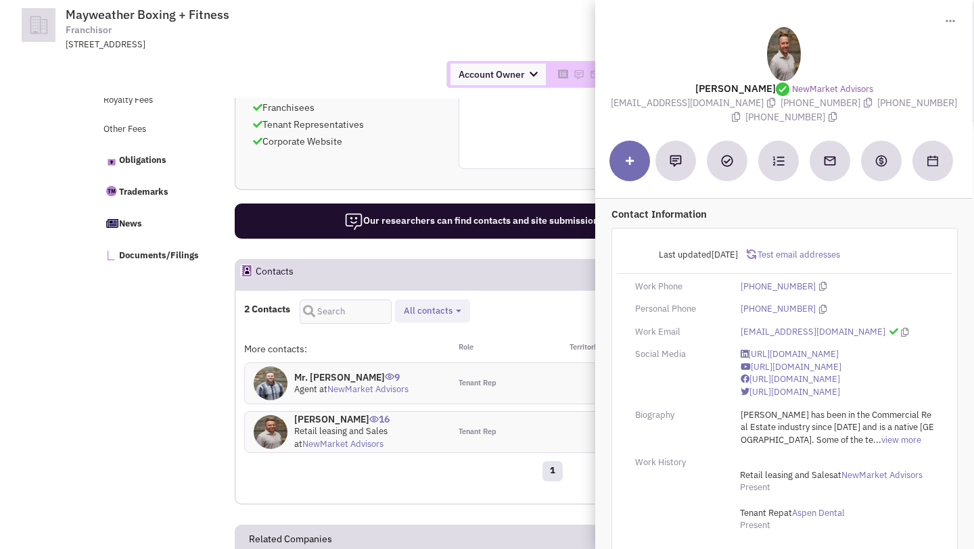
click at [403, 143] on div "Reach out tip Approaching regional franchisees and tenant representatives is a …" at bounding box center [552, 62] width 634 height 213
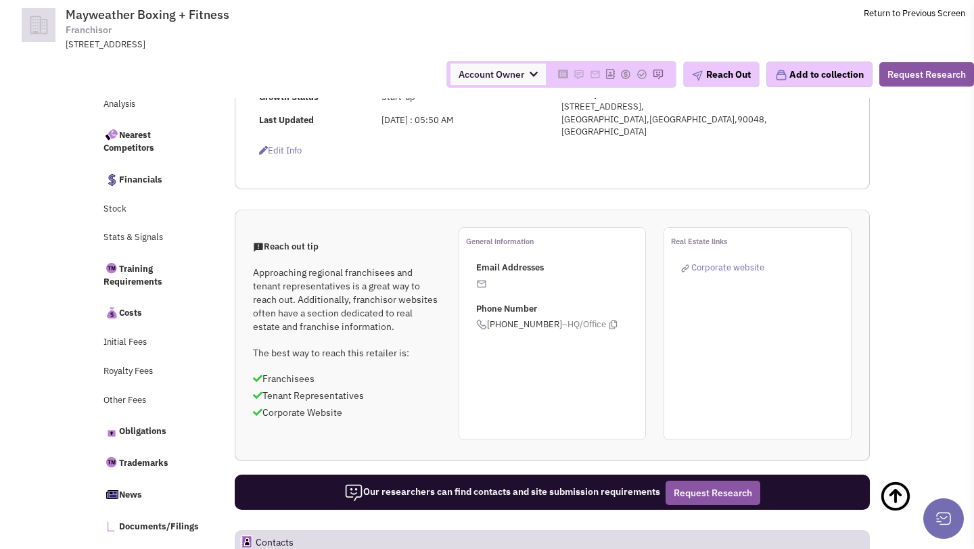
scroll to position [0, 0]
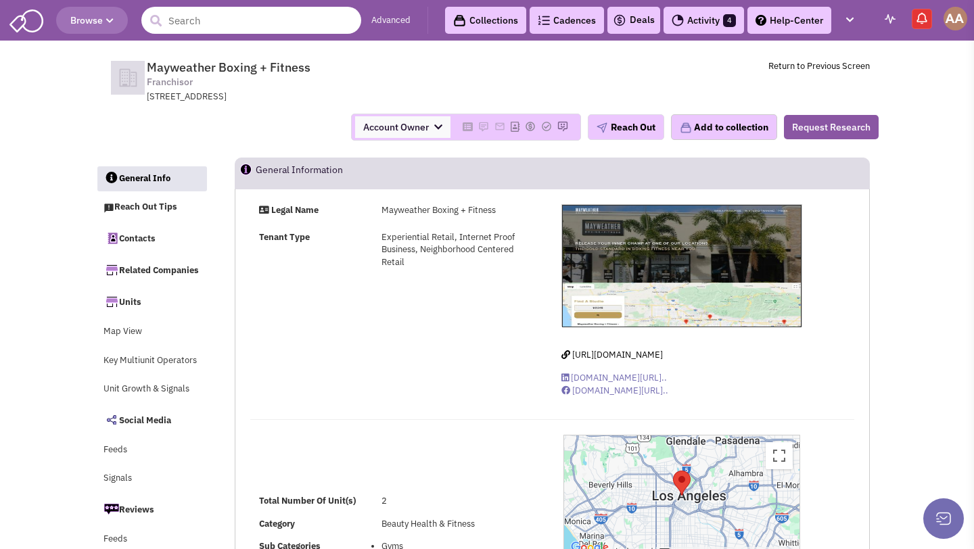
click at [236, 19] on input "text" at bounding box center [251, 20] width 220 height 27
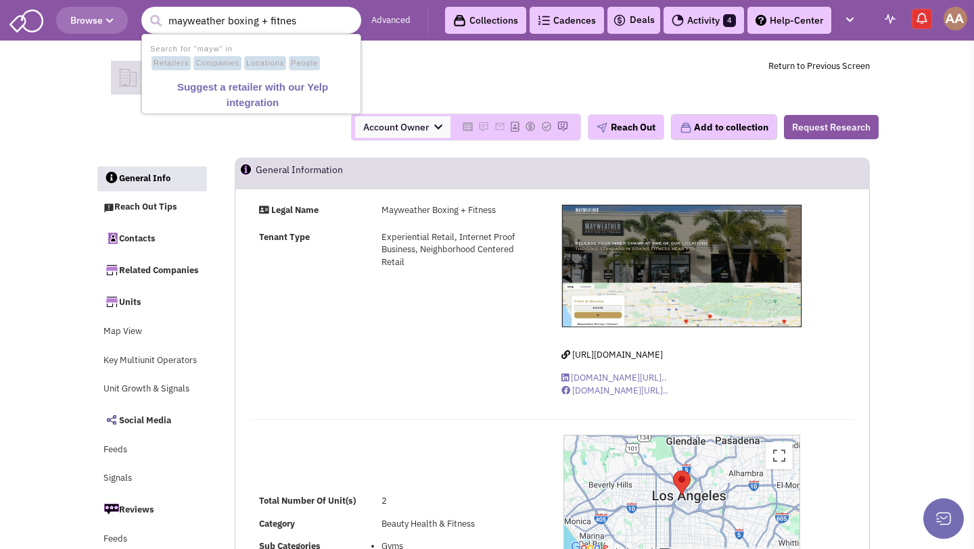
type input "mayweather boxing + fitness"
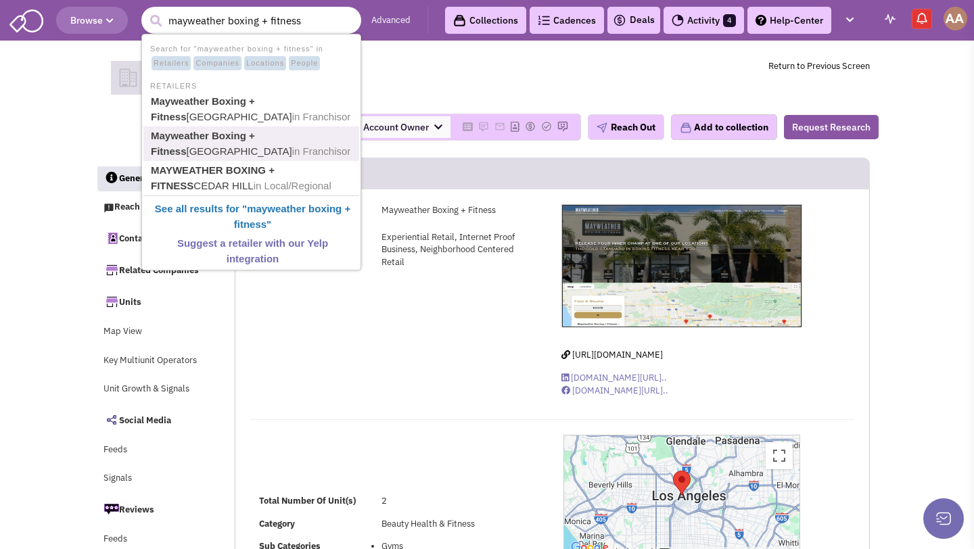
click at [234, 145] on link "Mayweather Boxing + Fitness Johnson City in Franchisor" at bounding box center [253, 143] width 212 height 33
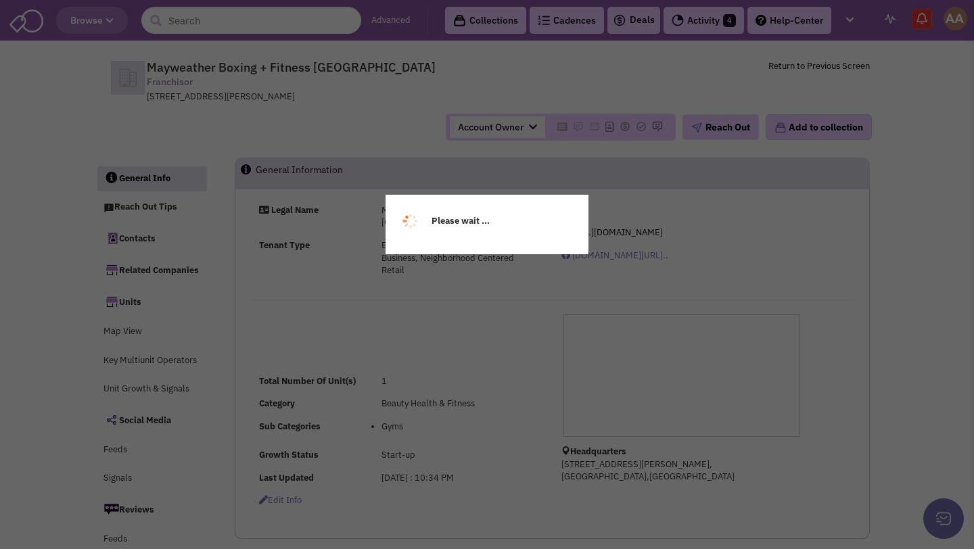
select select
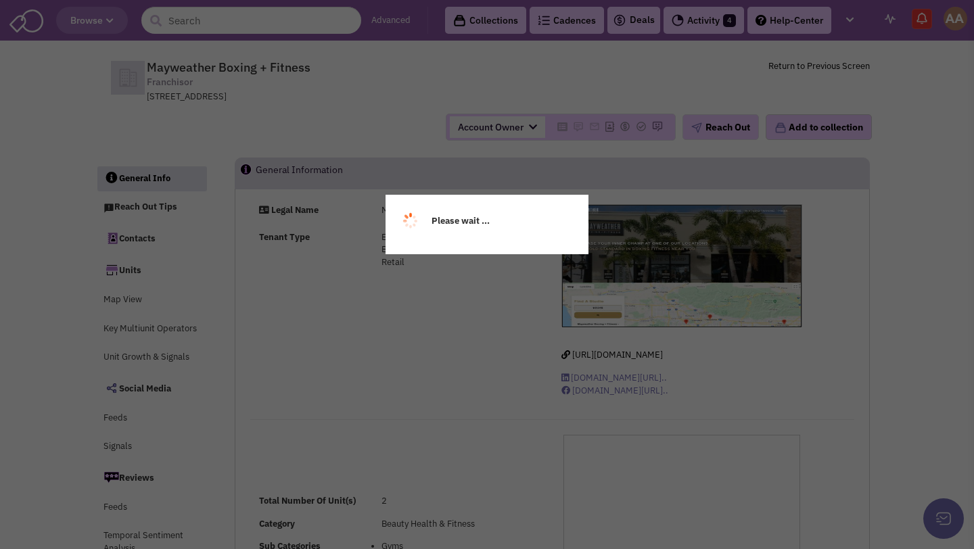
select select
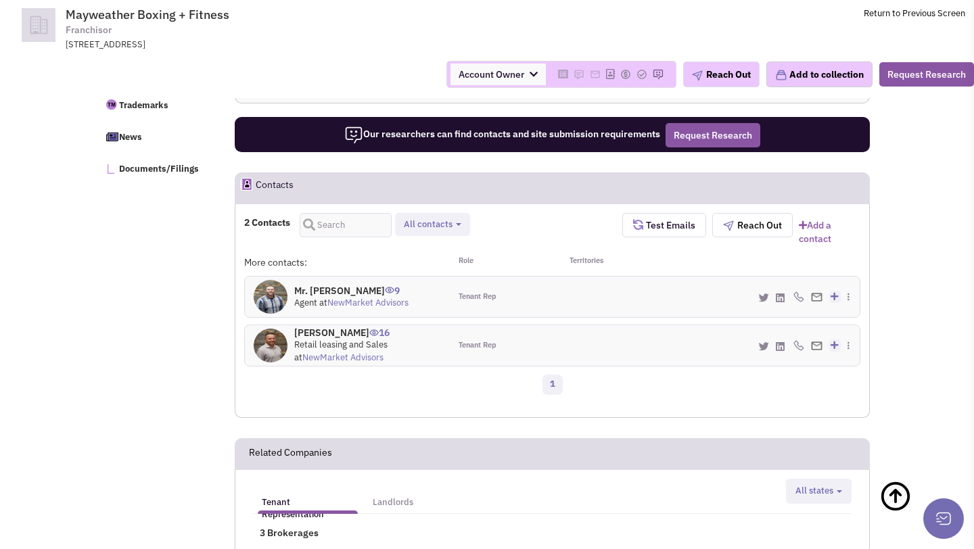
scroll to position [739, 0]
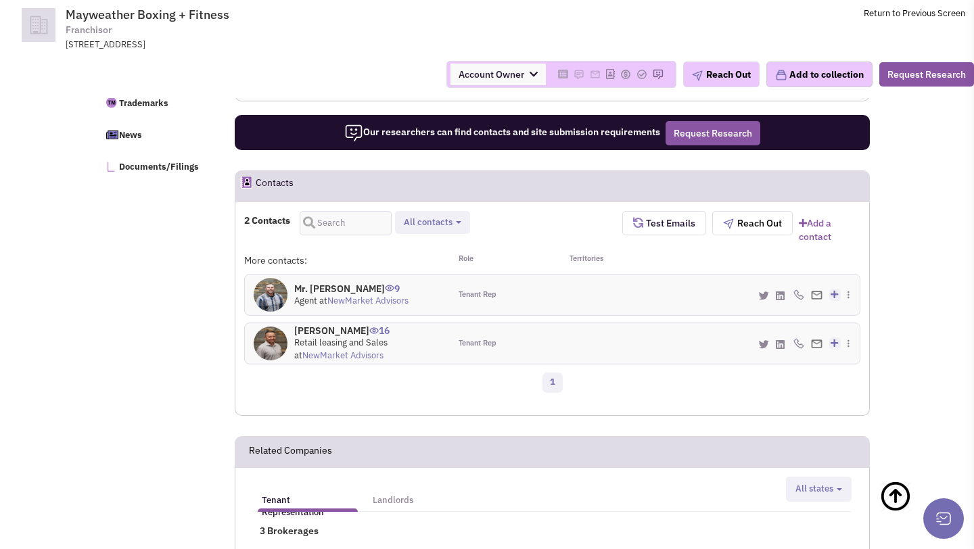
click at [348, 283] on h4 "Mr. Austin Thompson 9" at bounding box center [351, 289] width 114 height 12
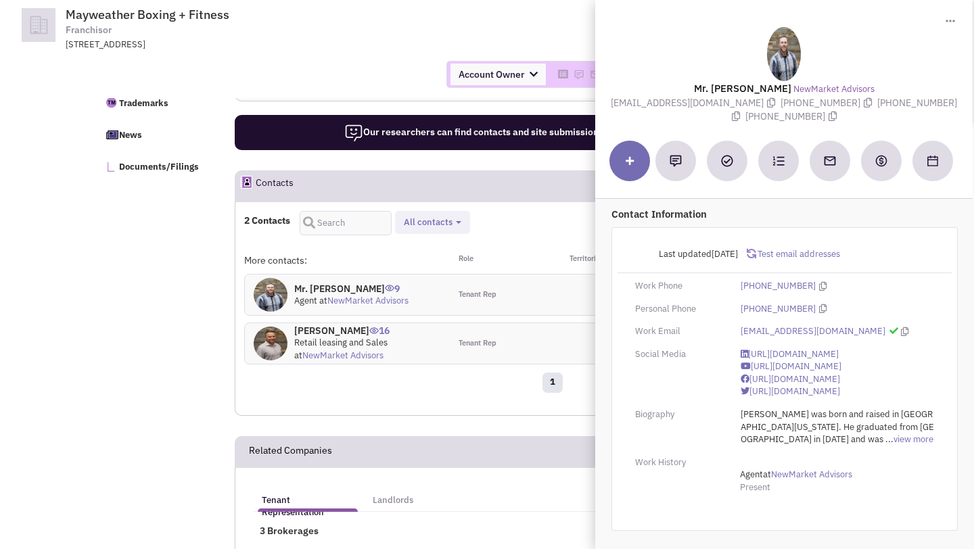
click at [362, 239] on div "2 Contacts Tenant representatives Verified contacts All contacts Select all Ten…" at bounding box center [552, 230] width 634 height 39
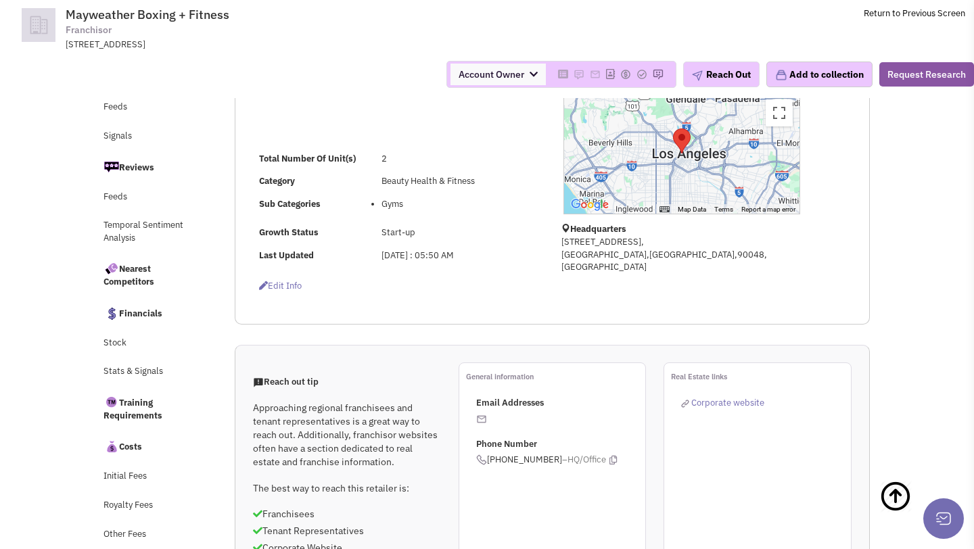
scroll to position [0, 0]
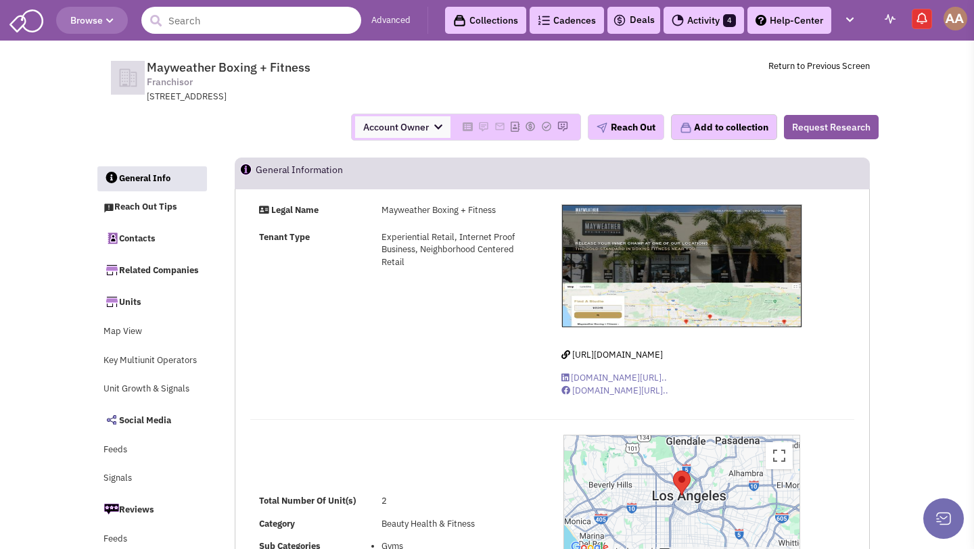
click at [221, 25] on input "text" at bounding box center [251, 20] width 220 height 27
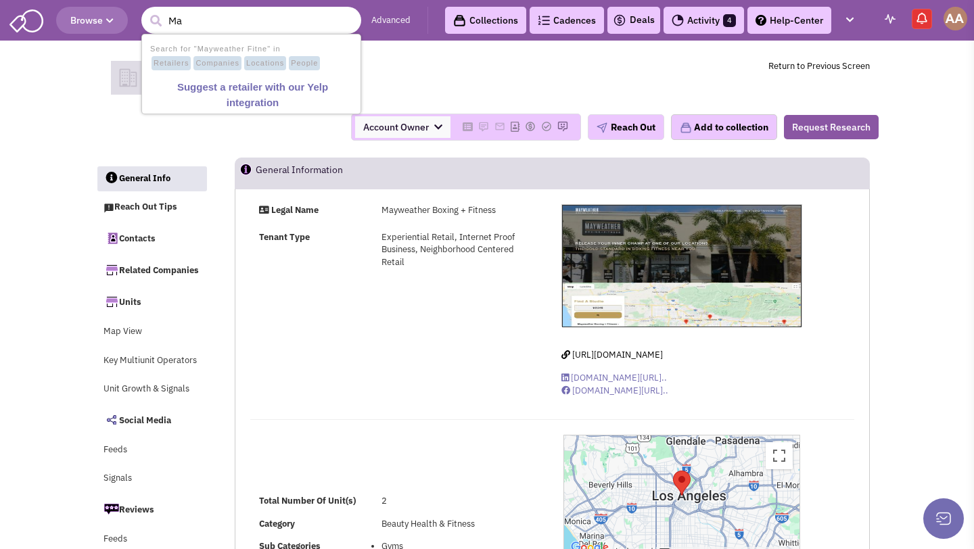
type input "M"
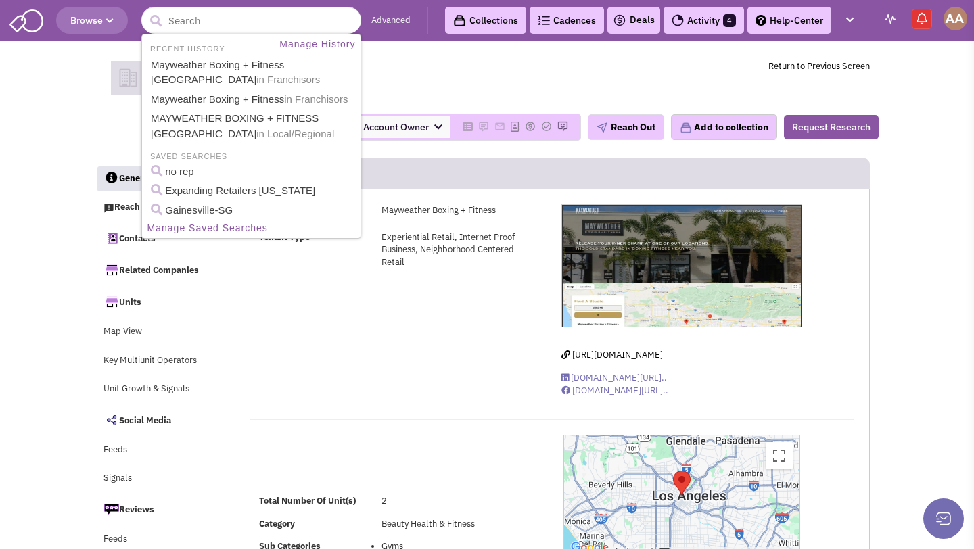
click at [460, 51] on div "Mayweather Boxing + Fitness Franchisor 6221 Wilshire Blvd , #101, Los Angeles, …" at bounding box center [486, 102] width 783 height 112
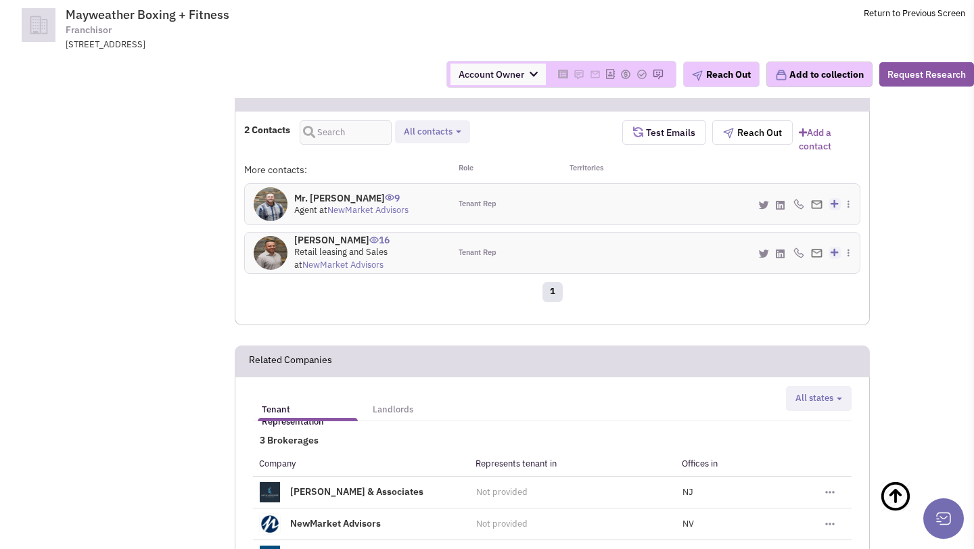
scroll to position [722, 0]
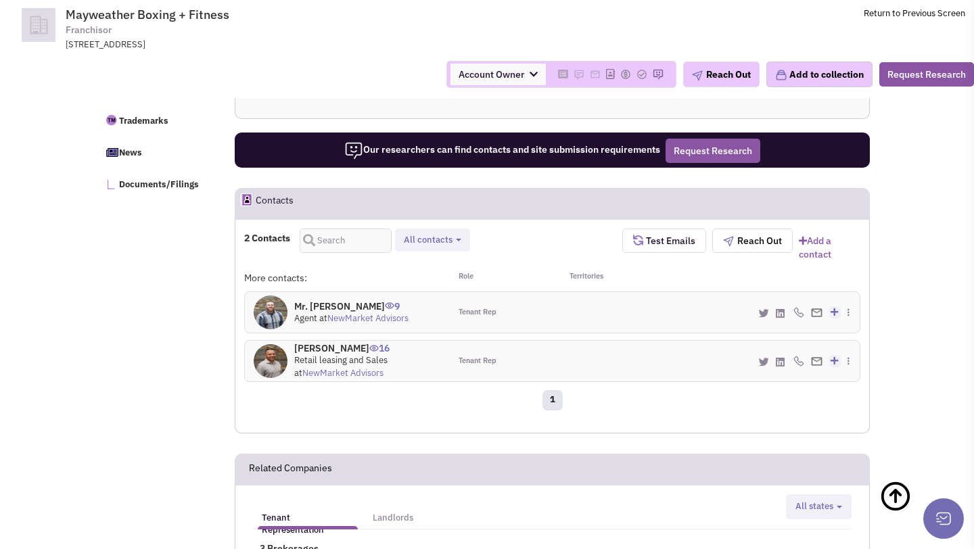
click at [333, 300] on h4 "Mr. Austin Thompson 9" at bounding box center [351, 306] width 114 height 12
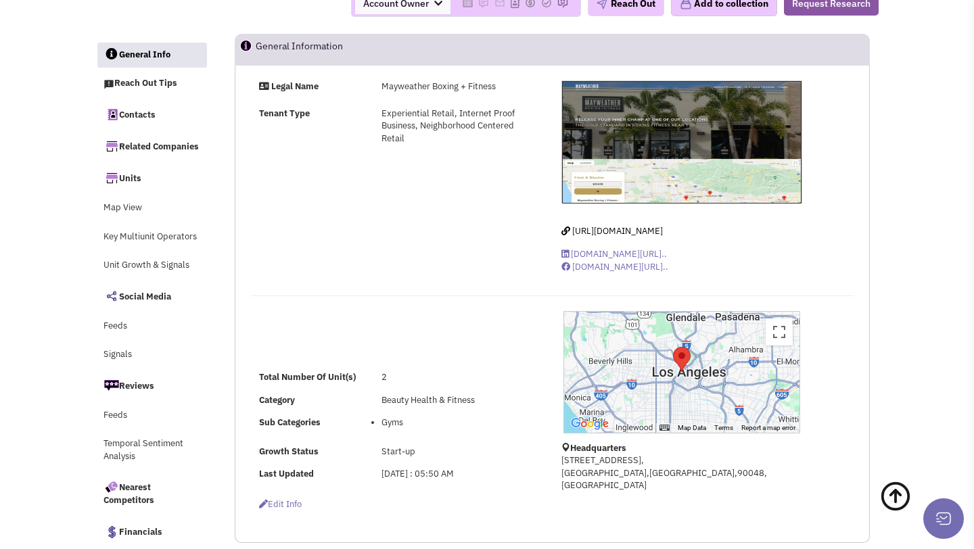
scroll to position [0, 0]
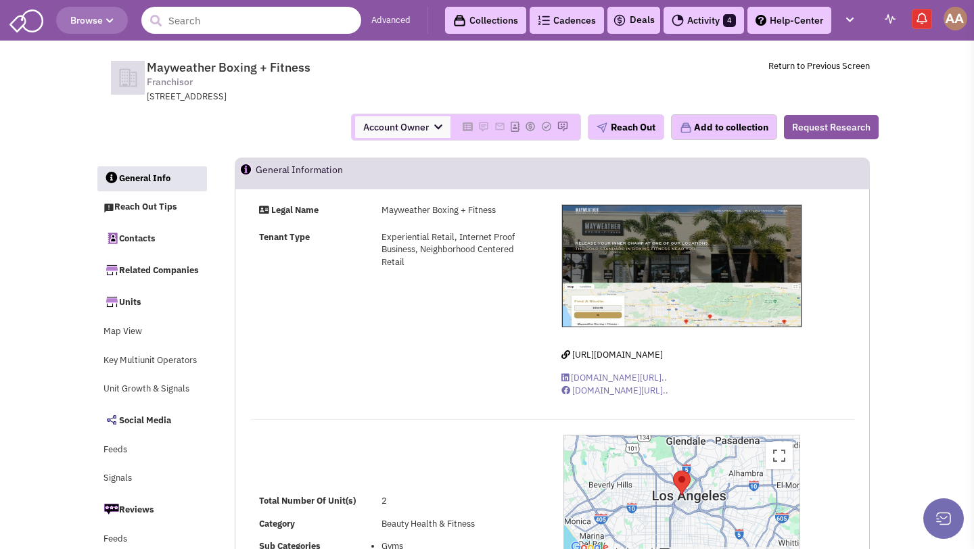
click at [272, 30] on input "text" at bounding box center [251, 20] width 220 height 27
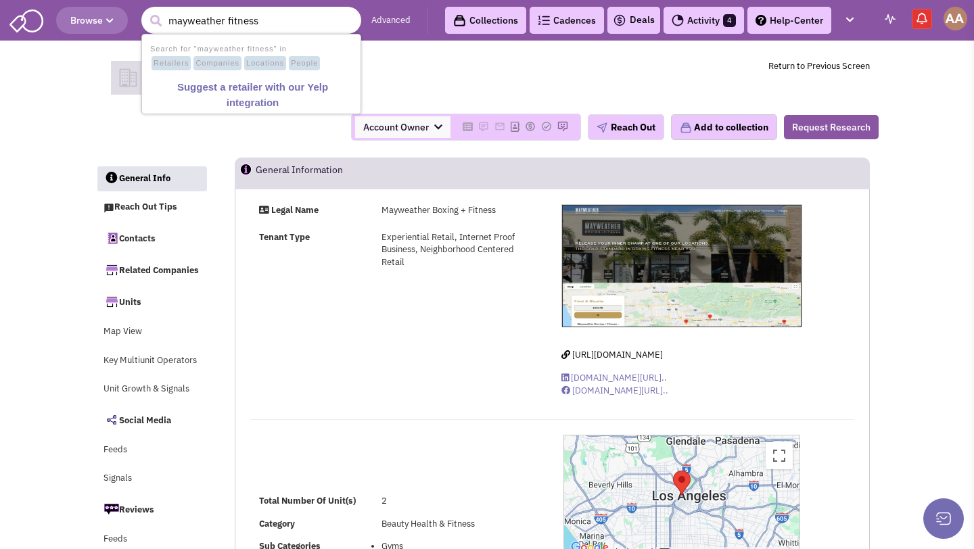
drag, startPoint x: 269, startPoint y: 20, endPoint x: 225, endPoint y: 20, distance: 44.0
click at [225, 20] on input "mayweather fitness" at bounding box center [251, 20] width 220 height 27
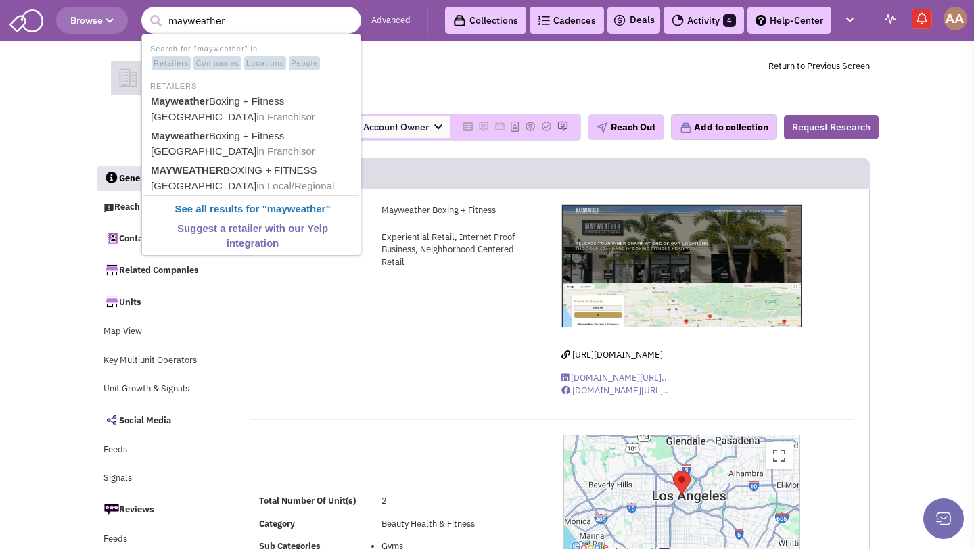
drag, startPoint x: 225, startPoint y: 27, endPoint x: 140, endPoint y: 27, distance: 84.6
click at [140, 27] on header "Browse 4 results are available, use up and down arrow keys to navigate. mayweat…" at bounding box center [487, 20] width 974 height 41
type input "mayweathe"
drag, startPoint x: 226, startPoint y: 23, endPoint x: 129, endPoint y: 20, distance: 96.8
click at [129, 20] on header "Browse 4 results are available, use up and down arrow keys to navigate. mayweat…" at bounding box center [487, 20] width 974 height 41
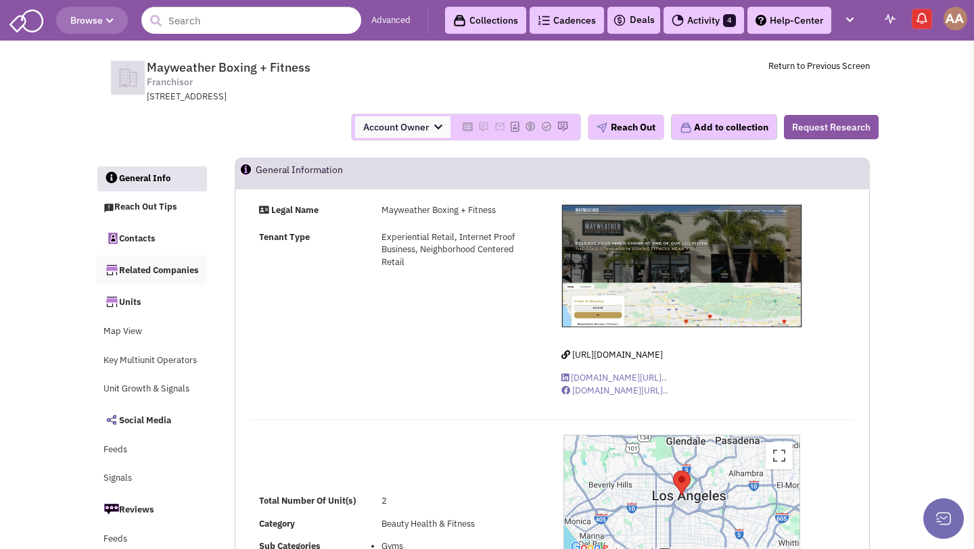
click at [123, 271] on link "Related Companies" at bounding box center [152, 270] width 110 height 28
click at [311, 20] on input "text" at bounding box center [251, 20] width 220 height 27
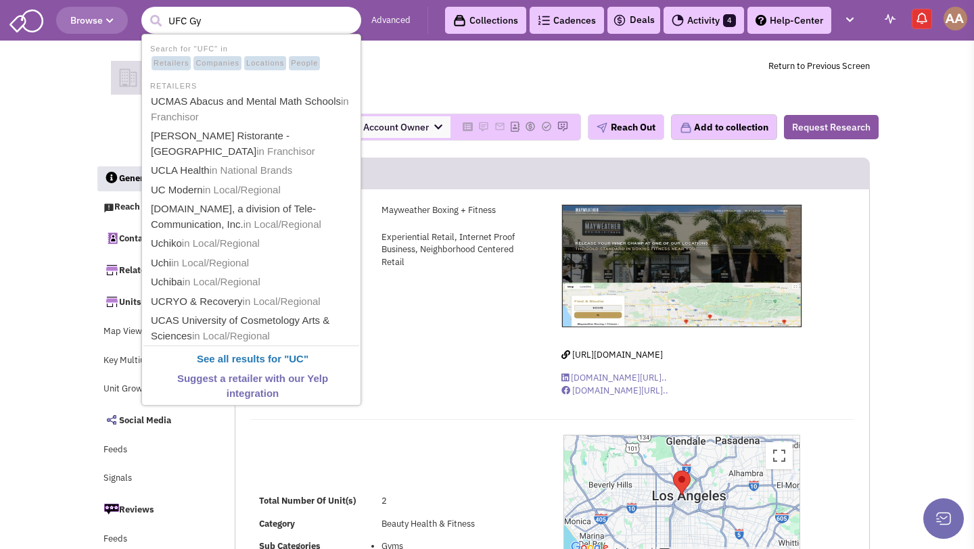
type input "UFC Gym"
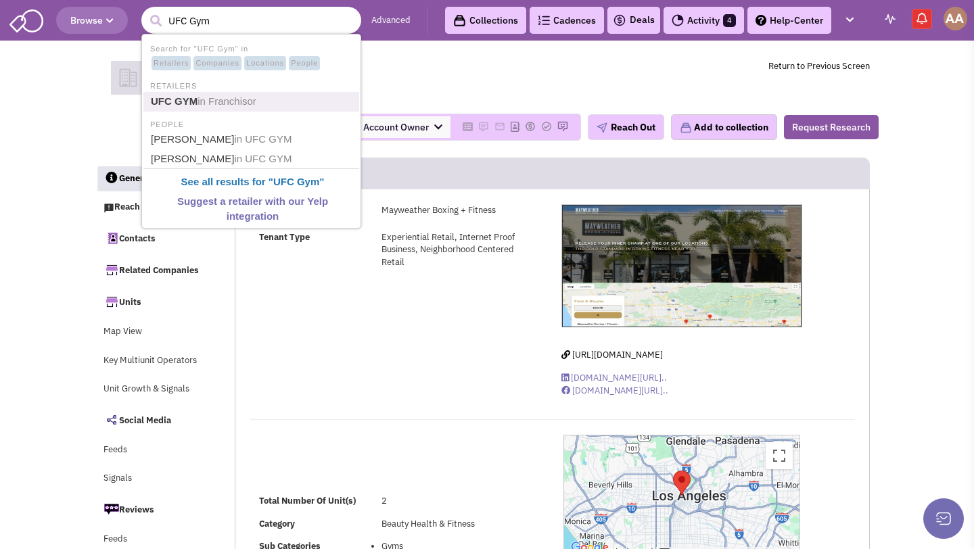
click at [279, 95] on link "UFC GYM in Franchisor" at bounding box center [253, 102] width 212 height 18
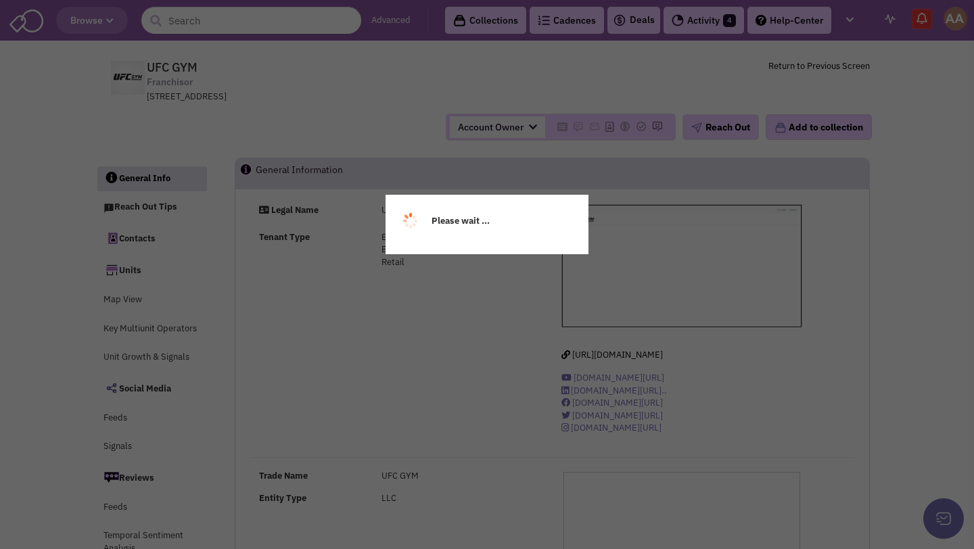
select select
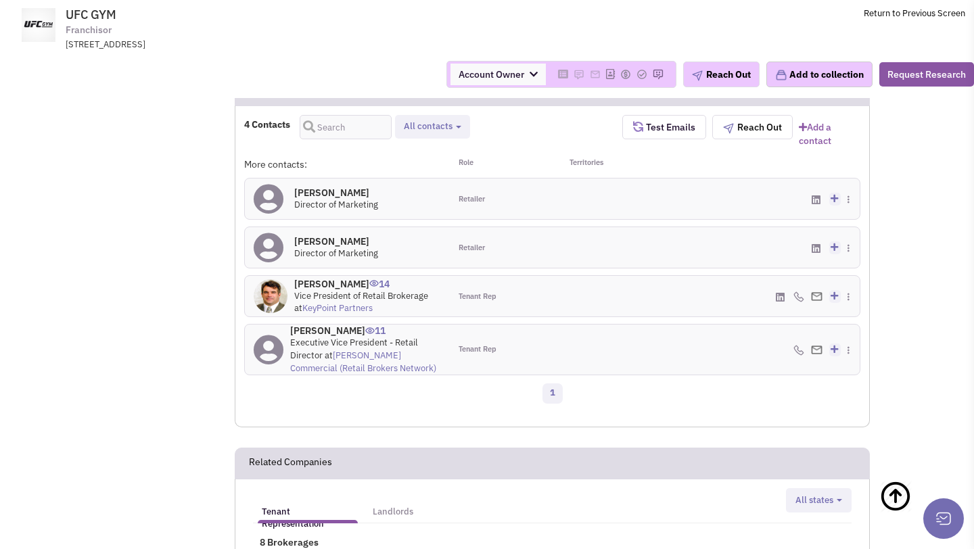
scroll to position [921, 0]
click at [335, 290] on h4 "[PERSON_NAME] 14" at bounding box center [367, 284] width 147 height 12
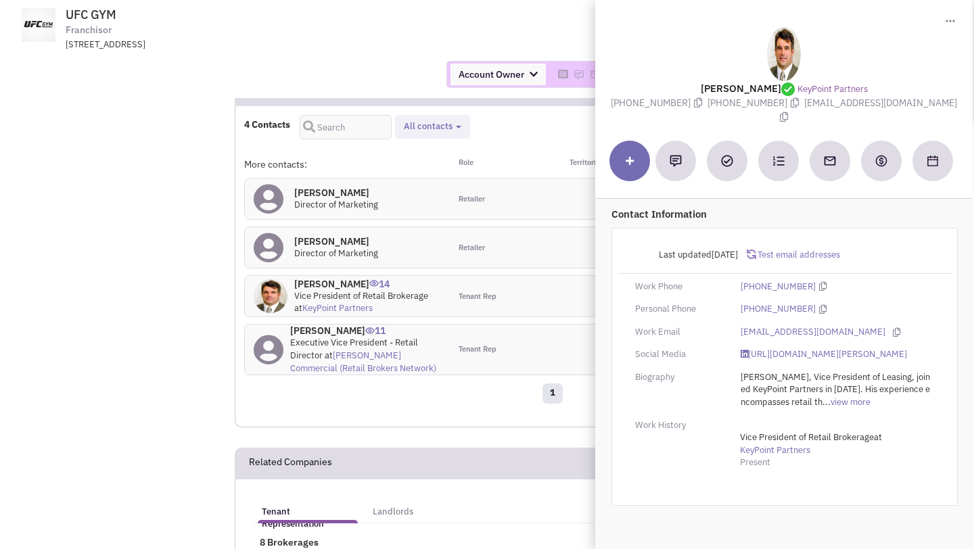
click at [517, 136] on div "4 Contacts Retailer contacts Tenant representatives Site selection decision mak…" at bounding box center [433, 131] width 378 height 32
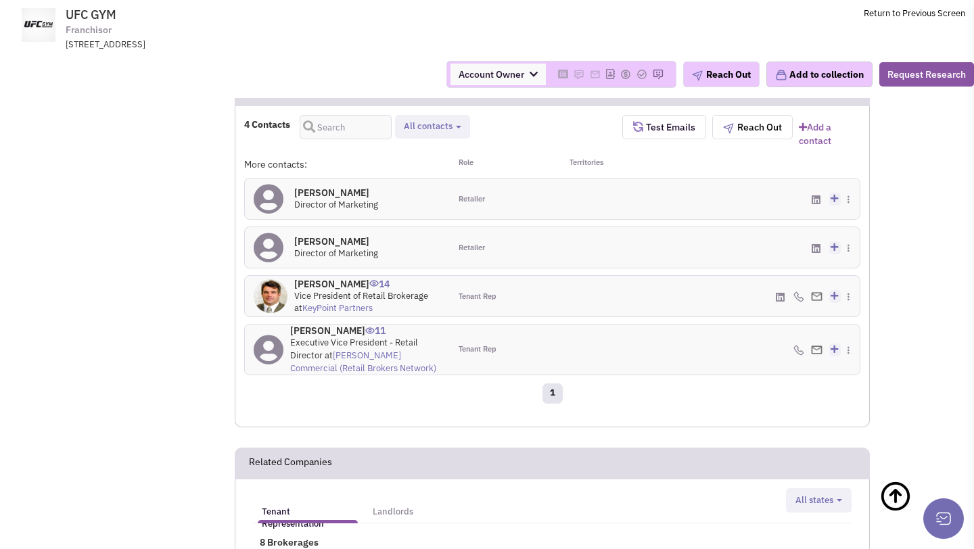
click at [335, 290] on h4 "[PERSON_NAME] 14" at bounding box center [367, 284] width 147 height 12
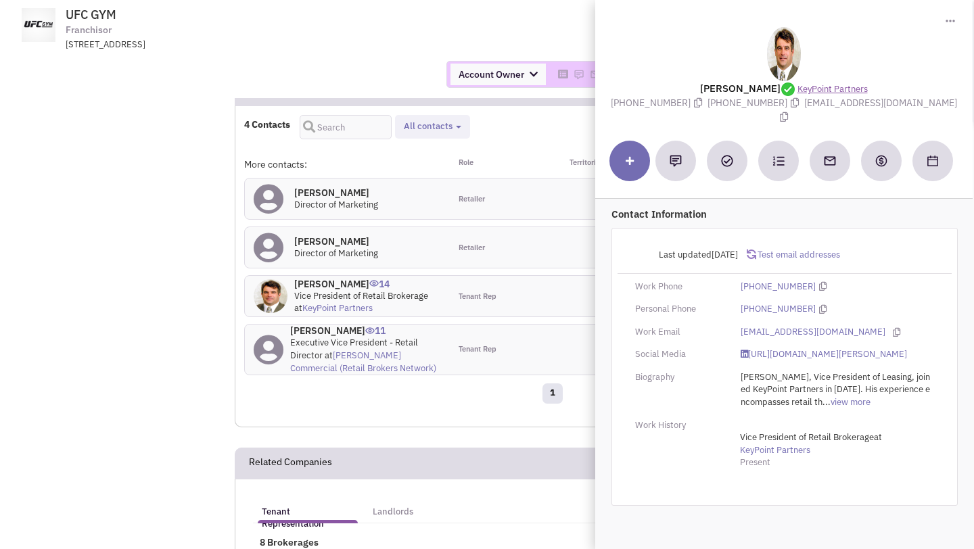
click at [837, 87] on link "KeyPoint Partners" at bounding box center [832, 89] width 70 height 13
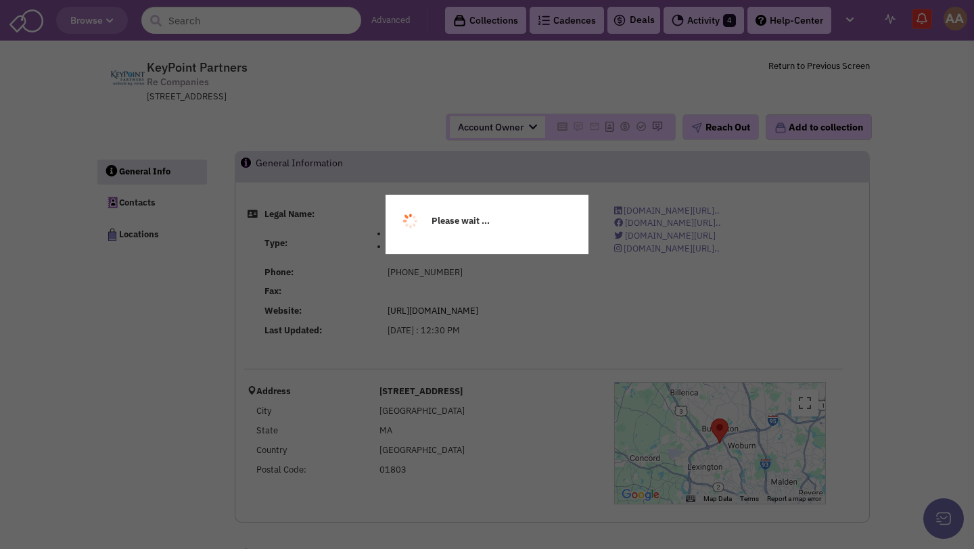
select select
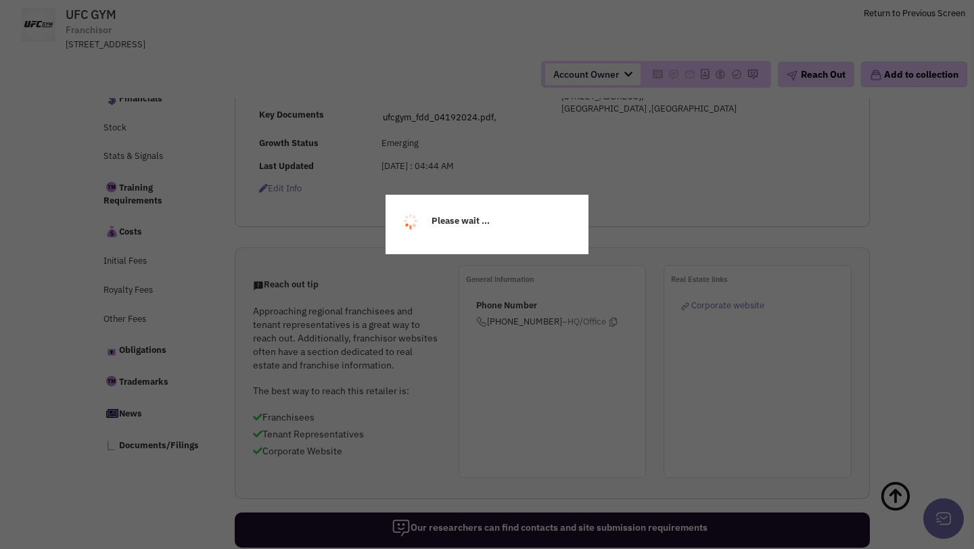
select select
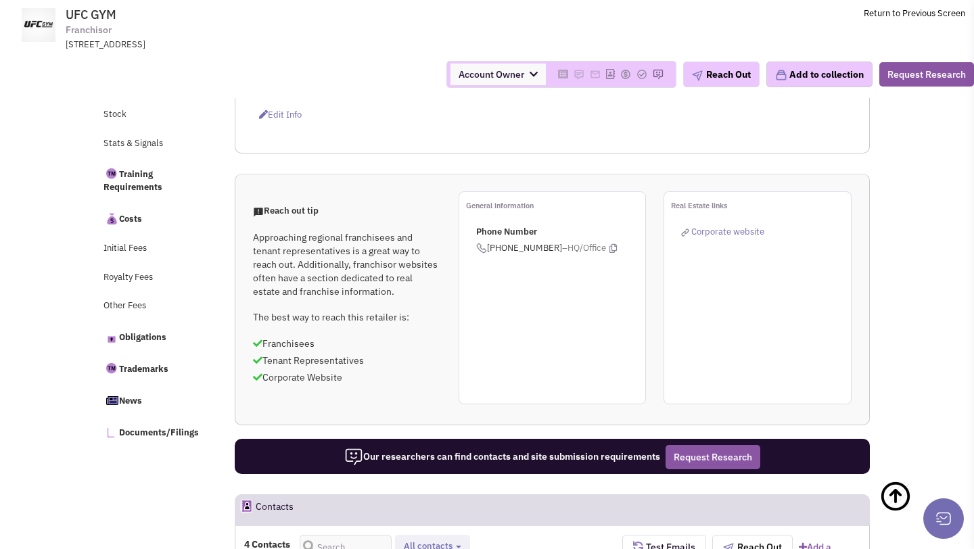
scroll to position [945, 0]
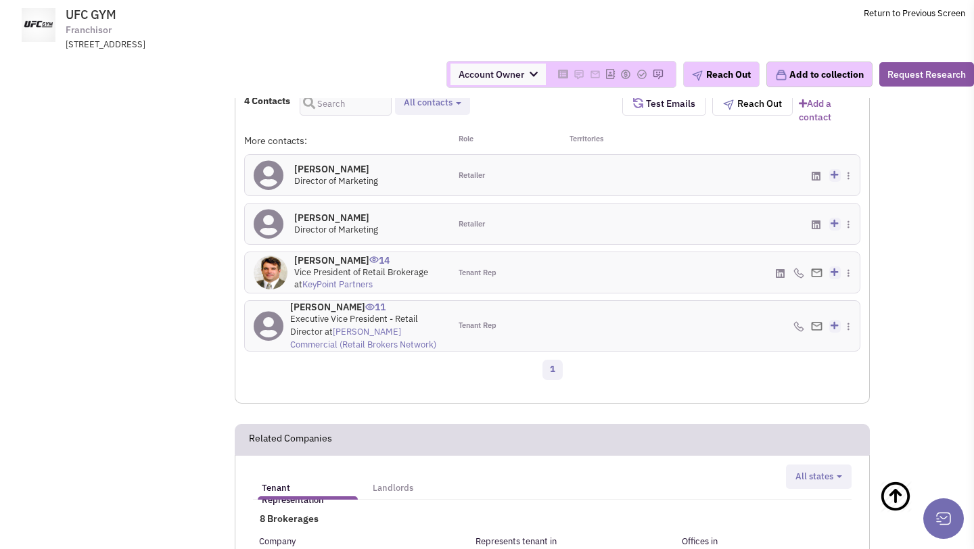
click at [317, 267] on h4 "[PERSON_NAME] 14" at bounding box center [367, 260] width 147 height 12
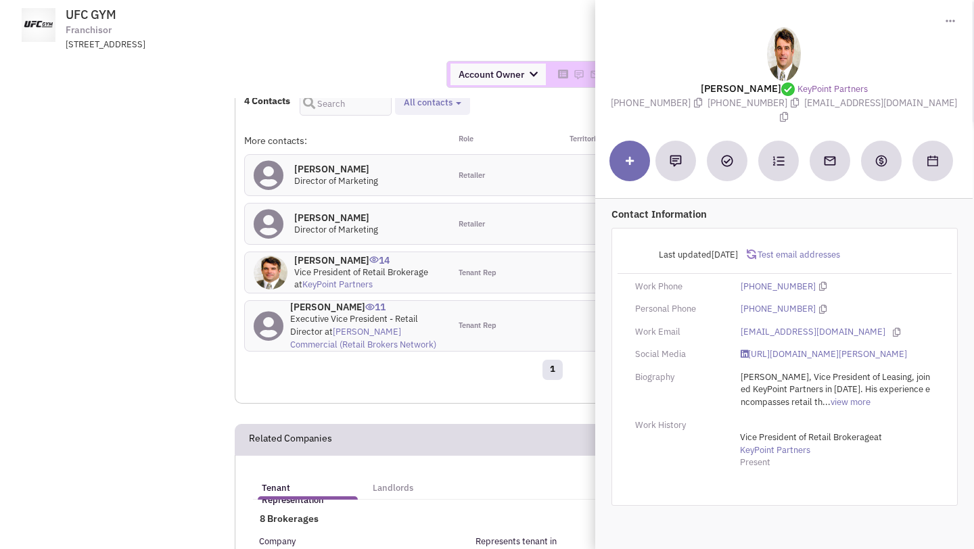
drag, startPoint x: 800, startPoint y: 102, endPoint x: 926, endPoint y: 103, distance: 126.5
click at [926, 103] on span "[EMAIL_ADDRESS][DOMAIN_NAME]" at bounding box center [867, 110] width 181 height 26
copy span "[EMAIL_ADDRESS][DOMAIN_NAME]"
click at [423, 85] on div "Account Owner Account Owner [PERSON_NAME] [PERSON_NAME] [PERSON_NAME] [PERSON_N…" at bounding box center [487, 74] width 992 height 27
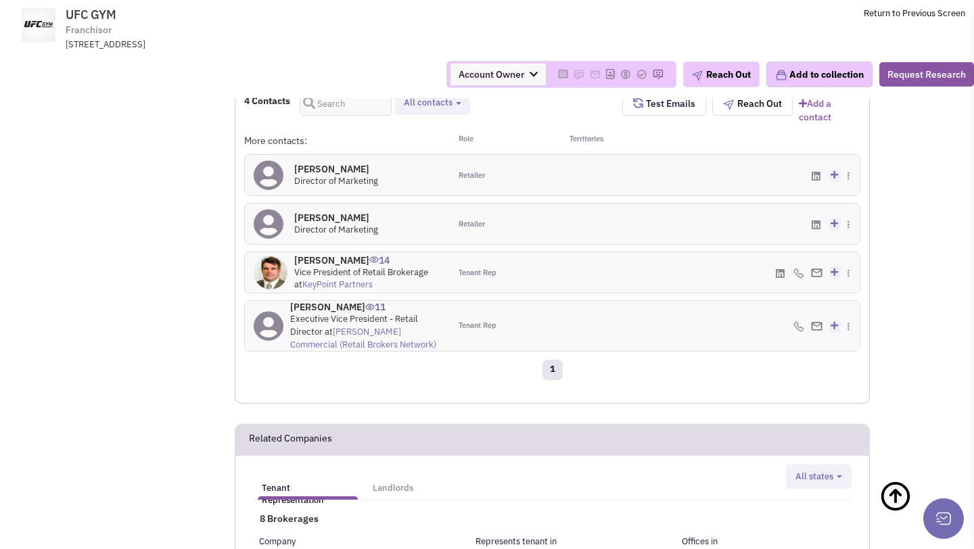
click at [345, 313] on h4 "[PERSON_NAME] 11" at bounding box center [365, 307] width 151 height 12
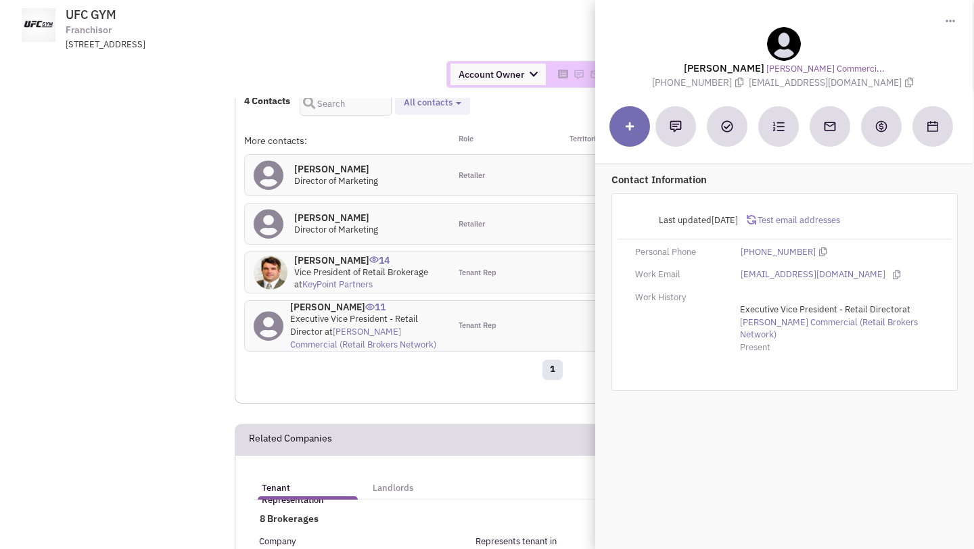
click at [560, 32] on td "UFC GYM Franchisor [STREET_ADDRESS] Return to Previous Screen" at bounding box center [522, 25] width 885 height 51
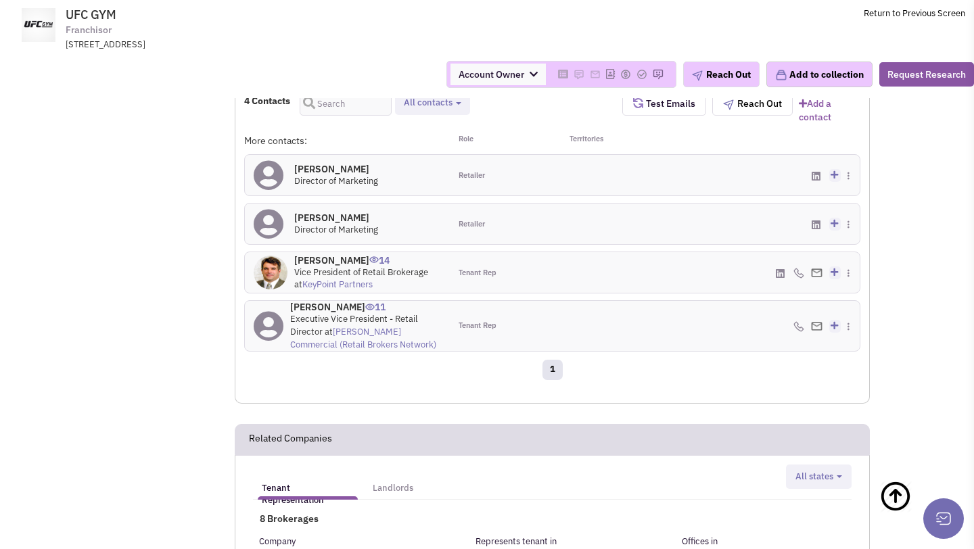
click at [349, 175] on h4 "[PERSON_NAME] 0" at bounding box center [336, 169] width 84 height 12
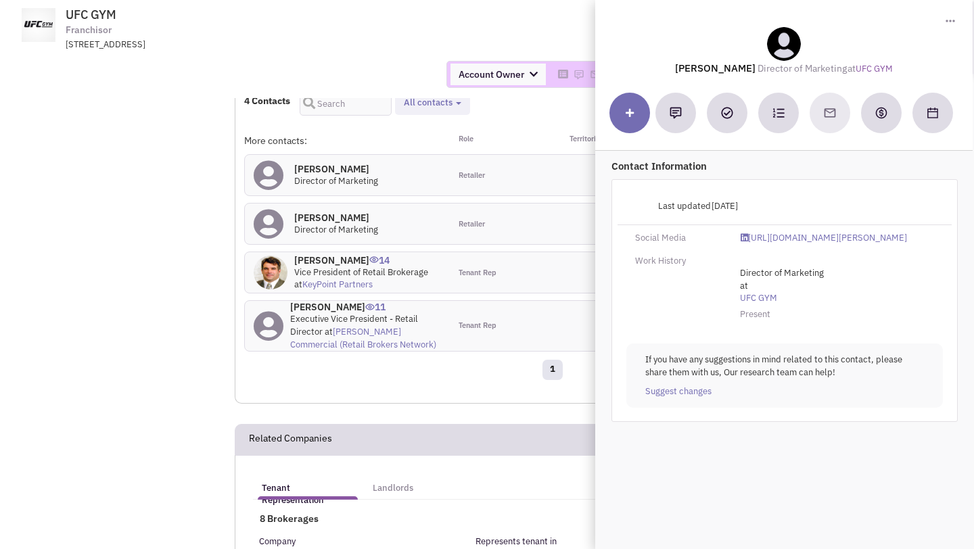
click at [338, 90] on div "Account Owner Account Owner [PERSON_NAME] [PERSON_NAME] [PERSON_NAME] [PERSON_N…" at bounding box center [487, 74] width 992 height 47
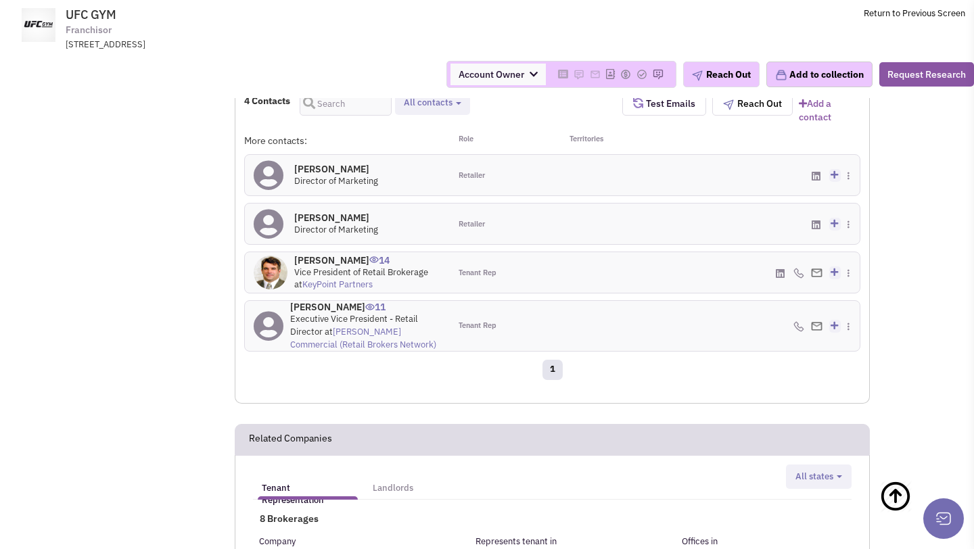
click at [321, 224] on h4 "[PERSON_NAME] 0" at bounding box center [336, 218] width 84 height 12
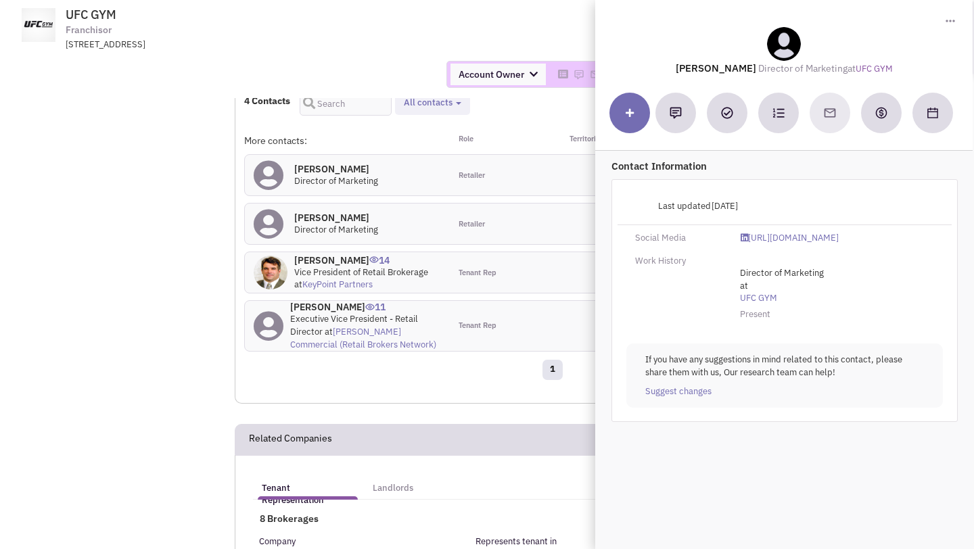
click at [341, 66] on div "Account Owner Account Owner [PERSON_NAME] [PERSON_NAME] [PERSON_NAME] [PERSON_N…" at bounding box center [487, 74] width 992 height 27
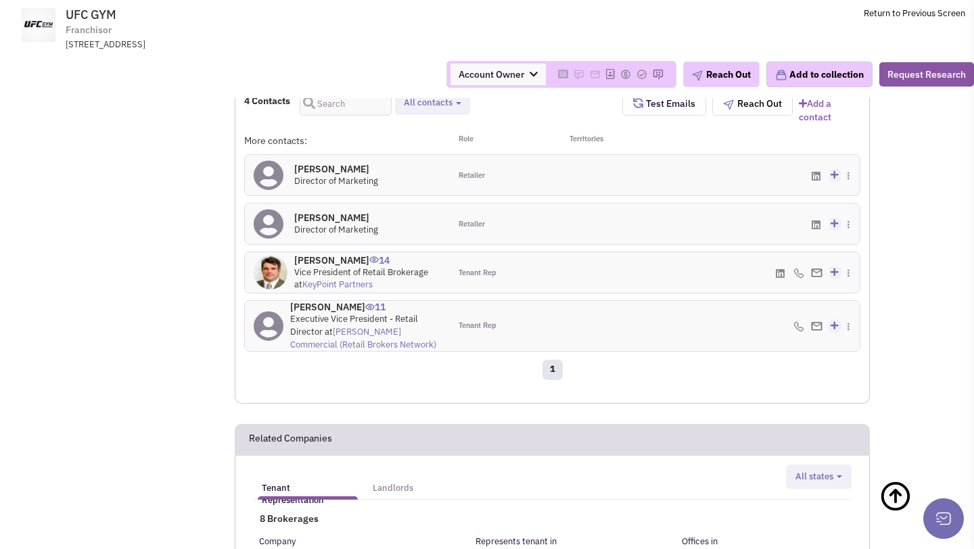
click at [316, 175] on h4 "[PERSON_NAME] 0" at bounding box center [336, 169] width 84 height 12
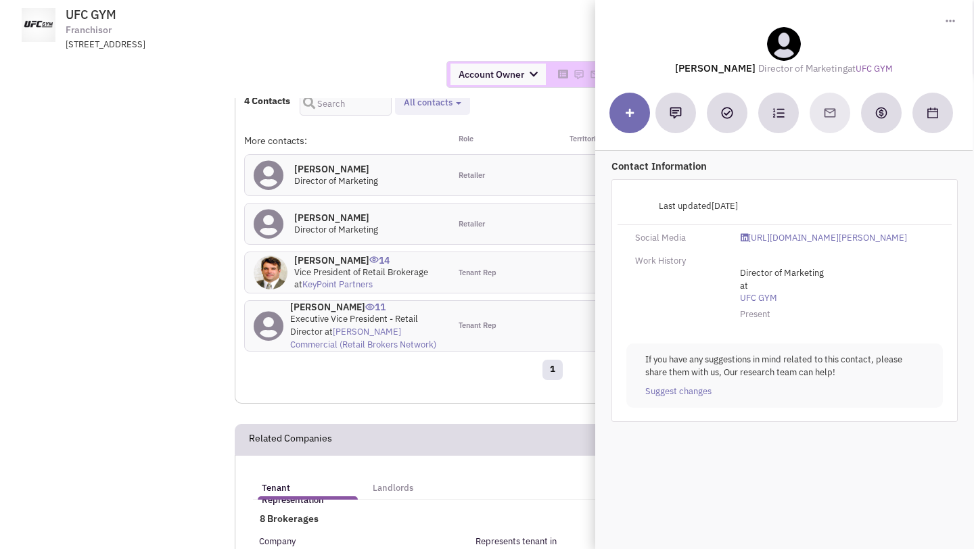
click at [358, 33] on span "UFC GYM Franchisor [STREET_ADDRESS]" at bounding box center [249, 28] width 339 height 43
click at [325, 267] on h4 "[PERSON_NAME] 14" at bounding box center [367, 260] width 147 height 12
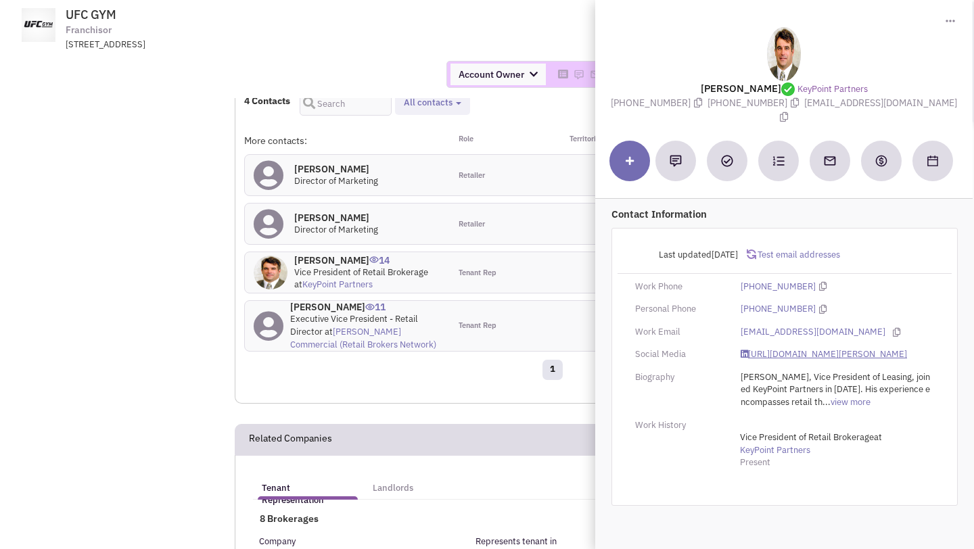
click at [767, 351] on link "[URL][DOMAIN_NAME][PERSON_NAME]" at bounding box center [824, 354] width 166 height 13
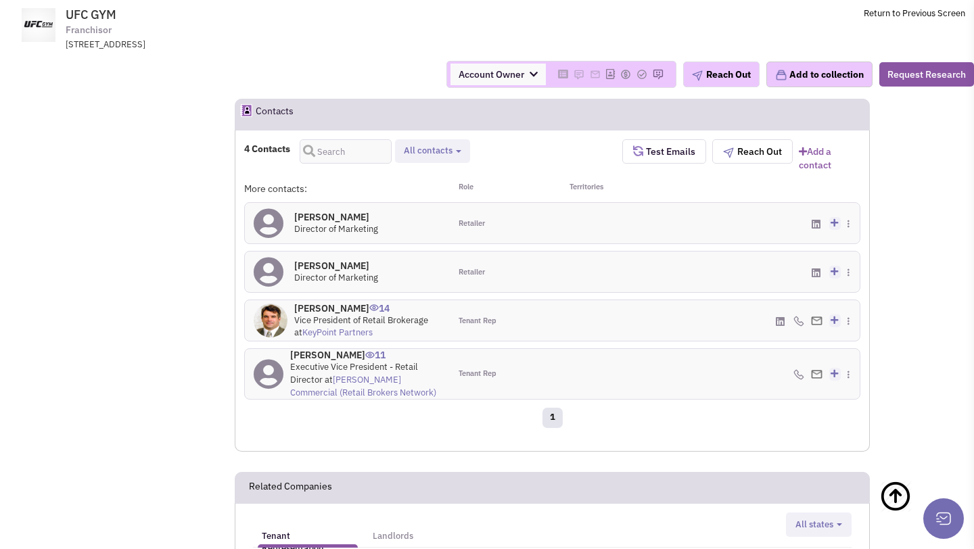
scroll to position [898, 0]
click at [520, 171] on div "4 Contacts Retailer contacts Tenant representatives Site selection decision mak…" at bounding box center [433, 155] width 378 height 32
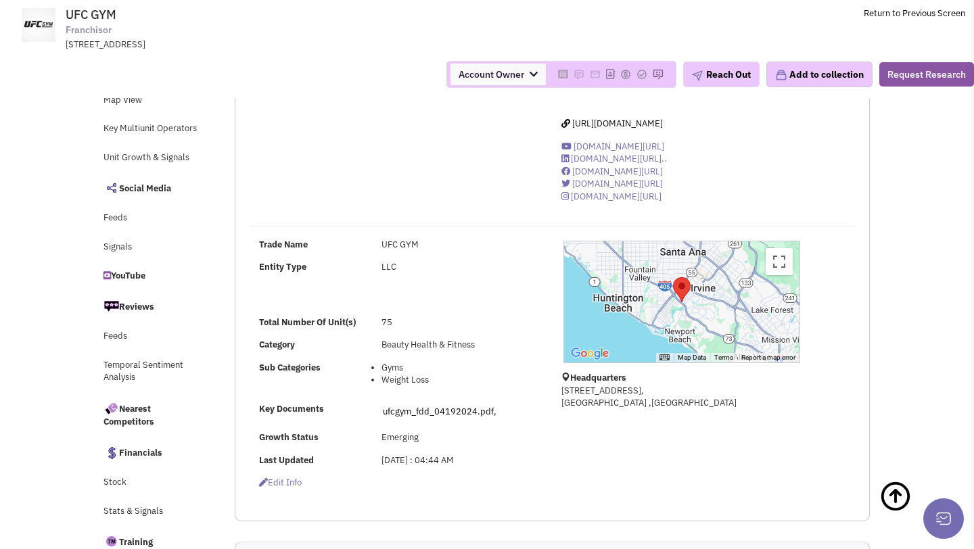
scroll to position [0, 0]
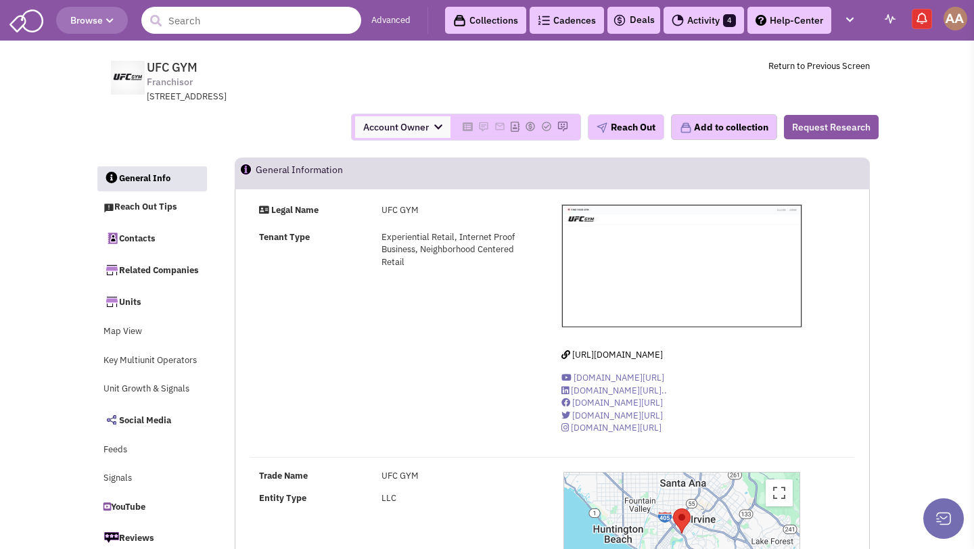
click at [202, 26] on input "text" at bounding box center [251, 20] width 220 height 27
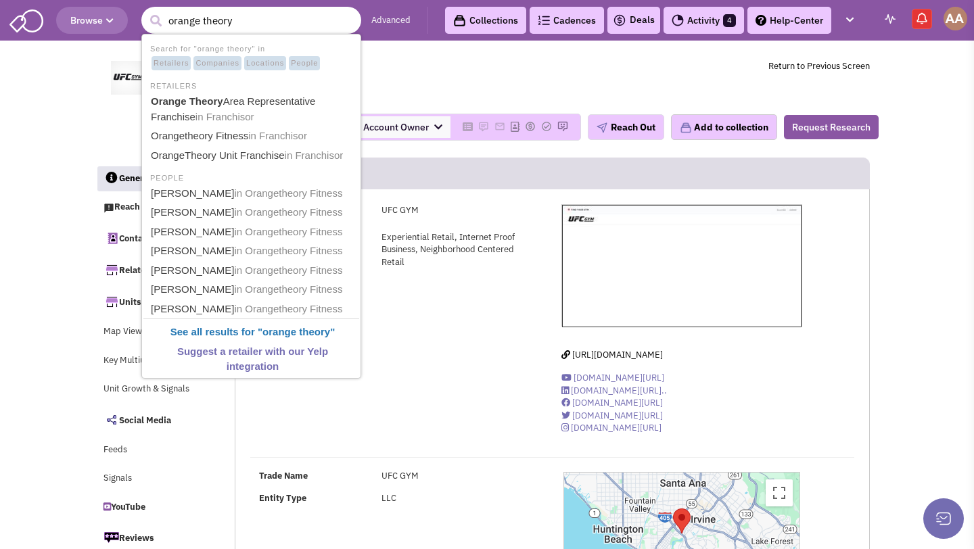
click at [202, 20] on input "orange theory" at bounding box center [251, 20] width 220 height 27
type input "orangetheory"
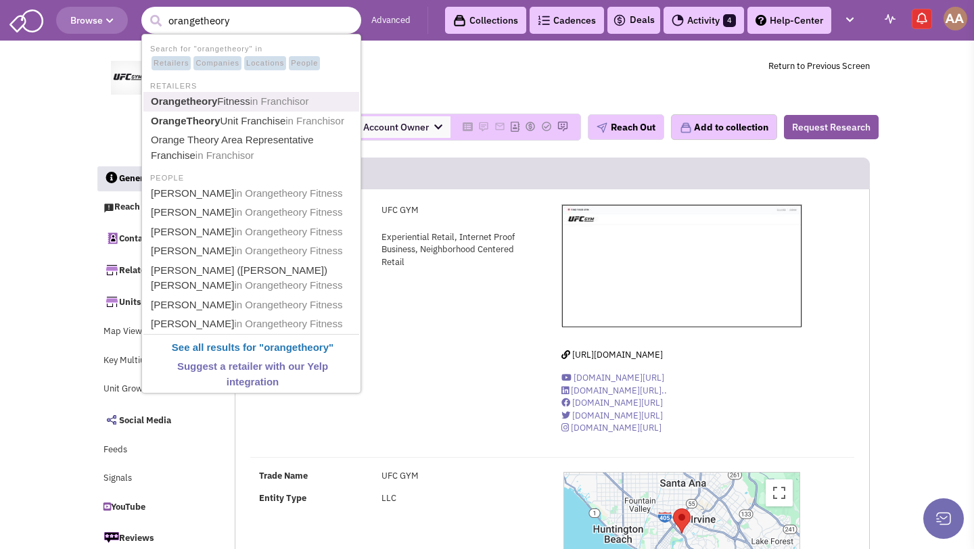
click at [240, 104] on link "Orangetheory Fitness in Franchisor" at bounding box center [253, 102] width 212 height 18
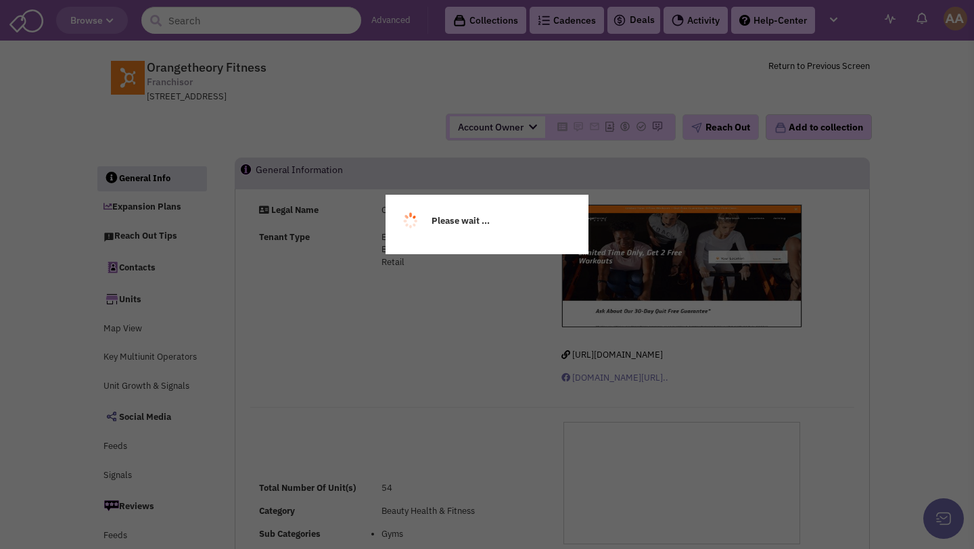
select select
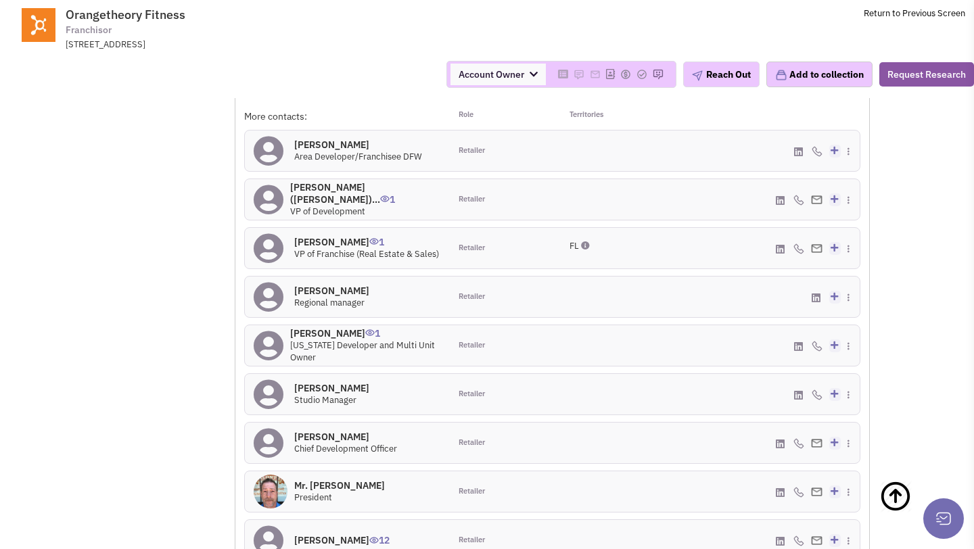
scroll to position [1160, 0]
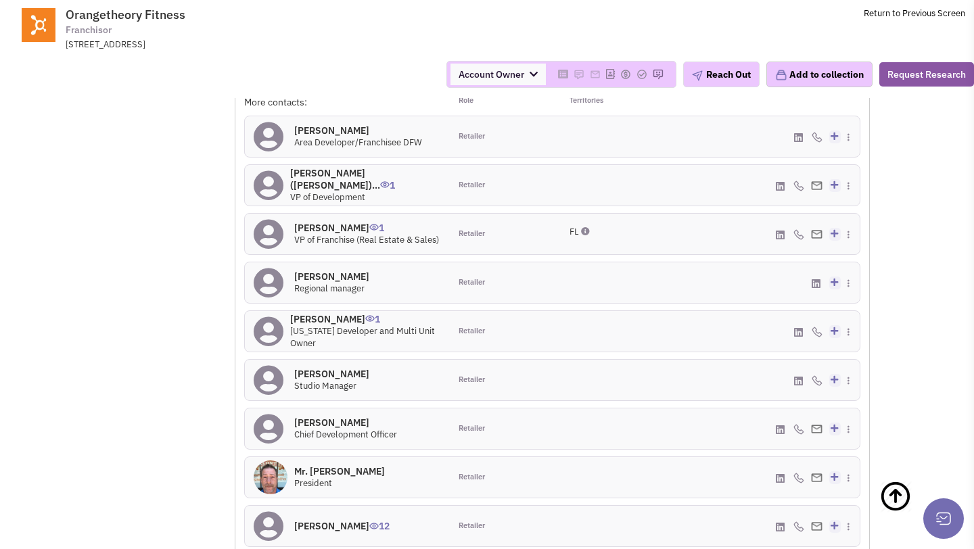
click at [327, 222] on h4 "[PERSON_NAME] 1" at bounding box center [366, 228] width 145 height 12
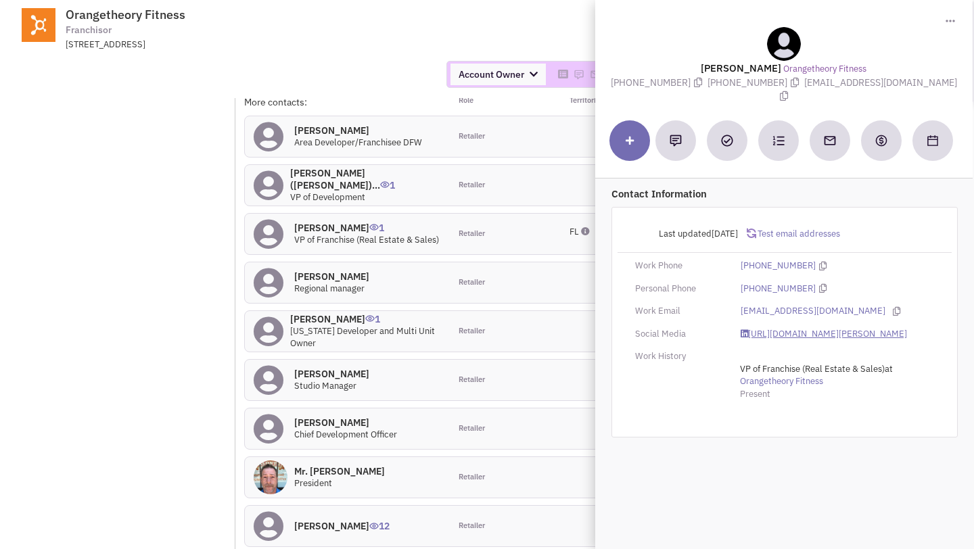
click at [765, 328] on link "[URL][DOMAIN_NAME][PERSON_NAME]" at bounding box center [824, 334] width 166 height 13
drag, startPoint x: 808, startPoint y: 85, endPoint x: 920, endPoint y: 85, distance: 111.6
click at [920, 85] on span "[EMAIL_ADDRESS][DOMAIN_NAME]" at bounding box center [867, 89] width 181 height 26
copy span "[EMAIL_ADDRESS][DOMAIN_NAME]"
click at [399, 70] on div "Account Owner Account Owner [PERSON_NAME] [PERSON_NAME] [PERSON_NAME] [PERSON_N…" at bounding box center [487, 74] width 992 height 27
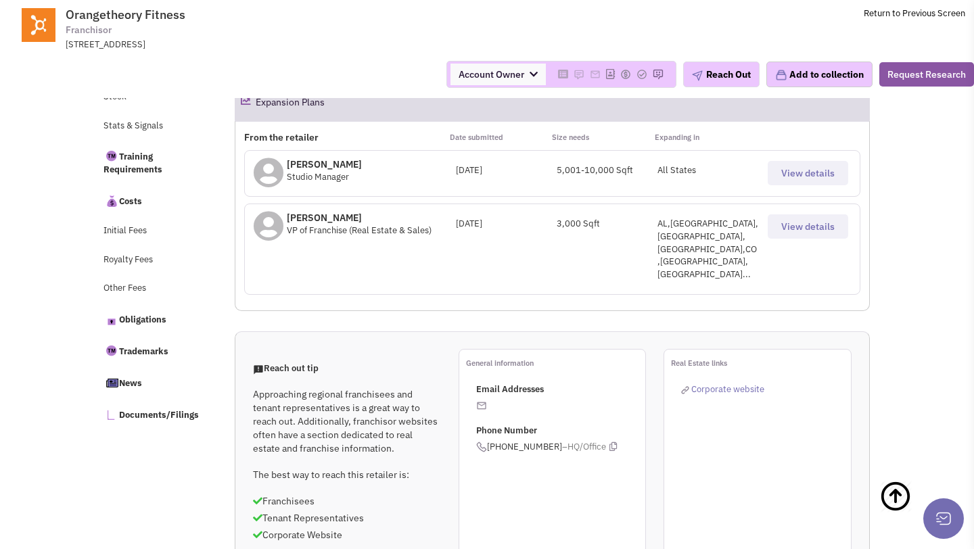
scroll to position [1015, 0]
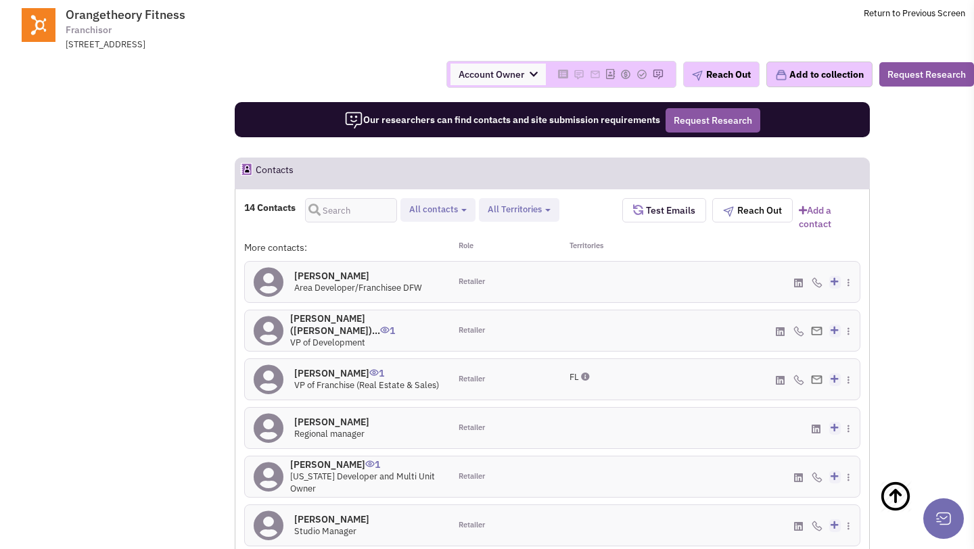
click at [333, 270] on h4 "[PERSON_NAME] 0" at bounding box center [358, 276] width 128 height 12
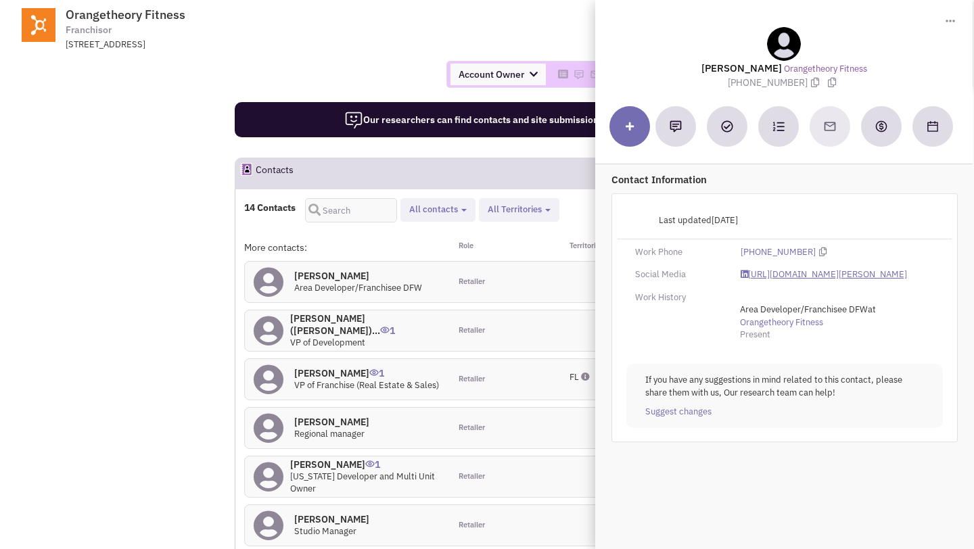
click at [767, 277] on link "[URL][DOMAIN_NAME][PERSON_NAME]" at bounding box center [824, 275] width 166 height 13
click at [348, 98] on div "Account Owner Account Owner [PERSON_NAME] [PERSON_NAME] [PERSON_NAME] [PERSON_N…" at bounding box center [487, 74] width 992 height 47
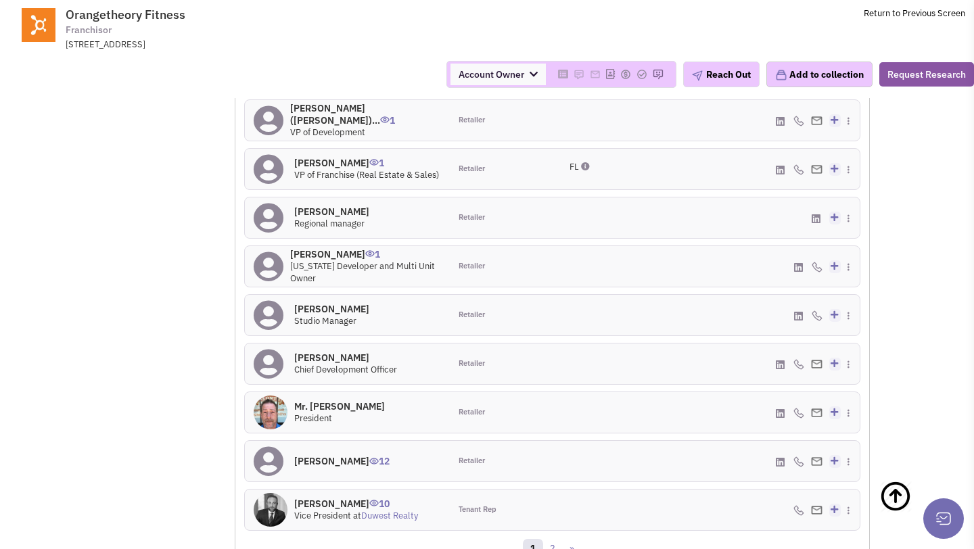
scroll to position [1236, 0]
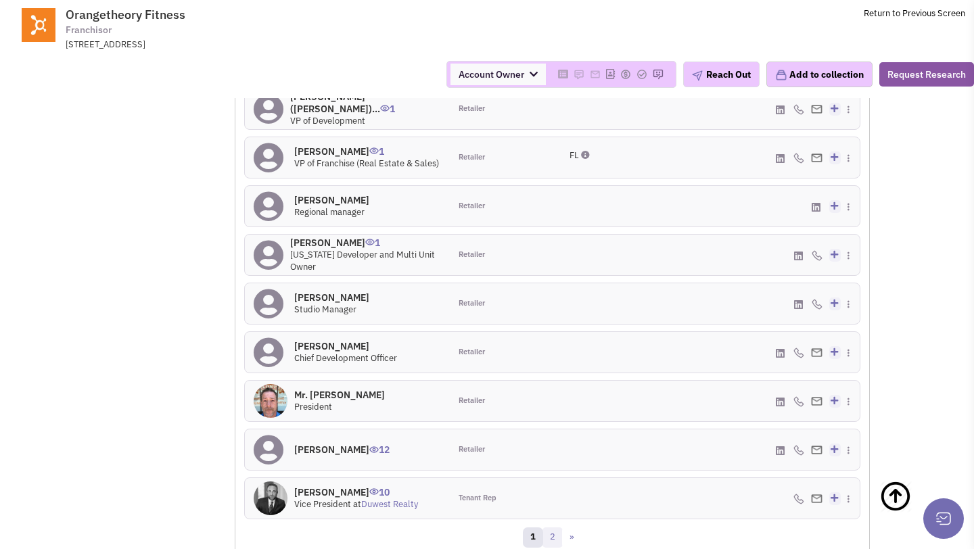
click at [553, 528] on link "2" at bounding box center [552, 538] width 20 height 20
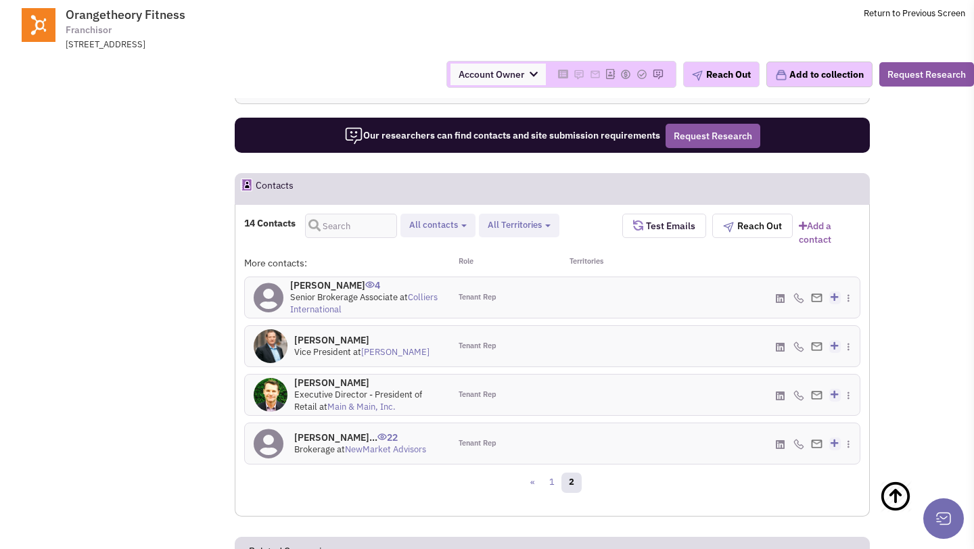
scroll to position [1021, 0]
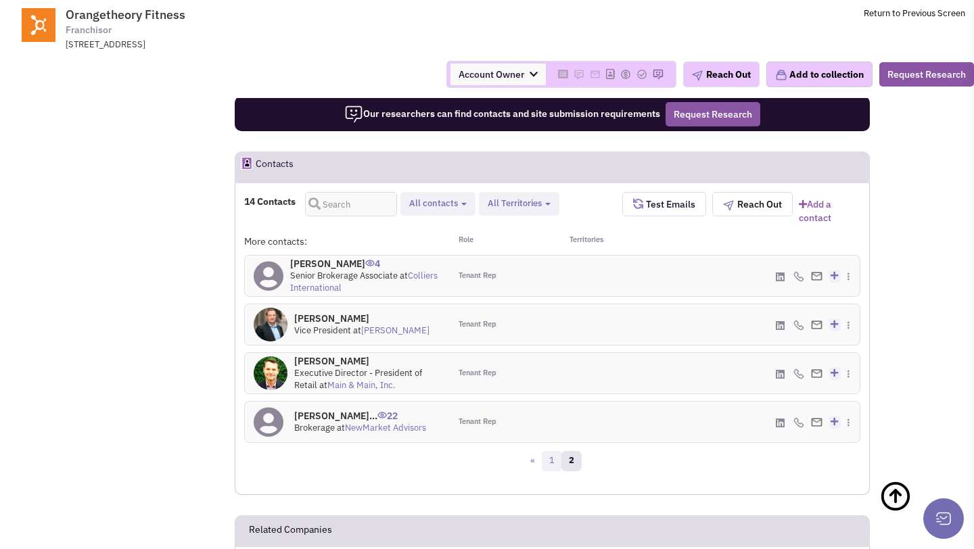
click at [553, 451] on link "1" at bounding box center [552, 461] width 20 height 20
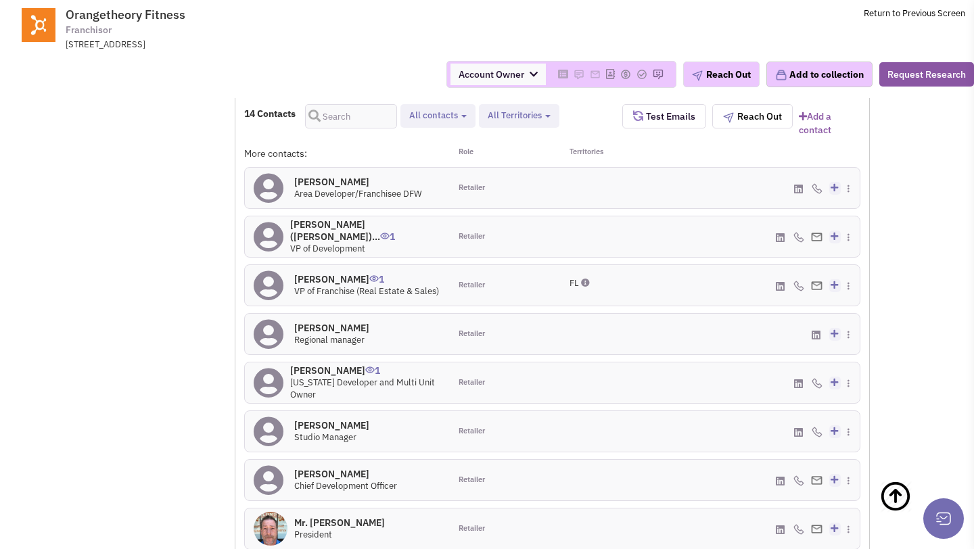
scroll to position [1127, 0]
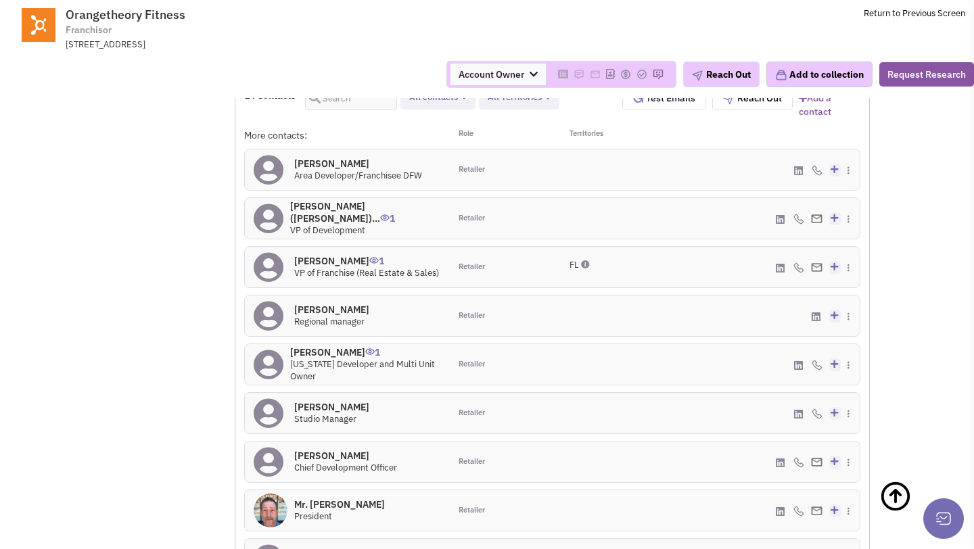
click at [331, 200] on h4 "Ms. Caryl (Elefano)... 1" at bounding box center [365, 212] width 151 height 24
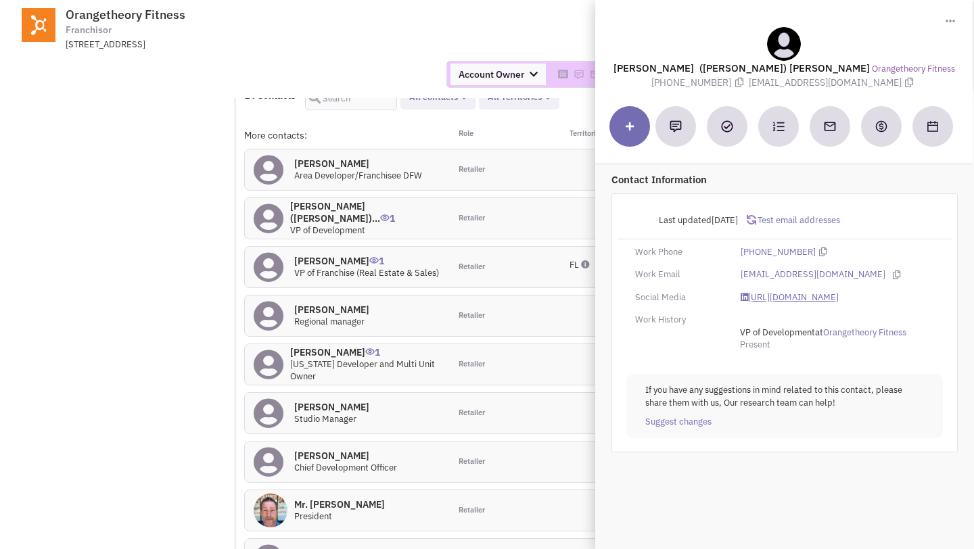
click at [775, 296] on link "https://www.linkedin.com/in/celefano/" at bounding box center [790, 298] width 98 height 13
click at [342, 66] on div "Account Owner Account Owner [PERSON_NAME] [PERSON_NAME] [PERSON_NAME] [PERSON_N…" at bounding box center [487, 74] width 992 height 27
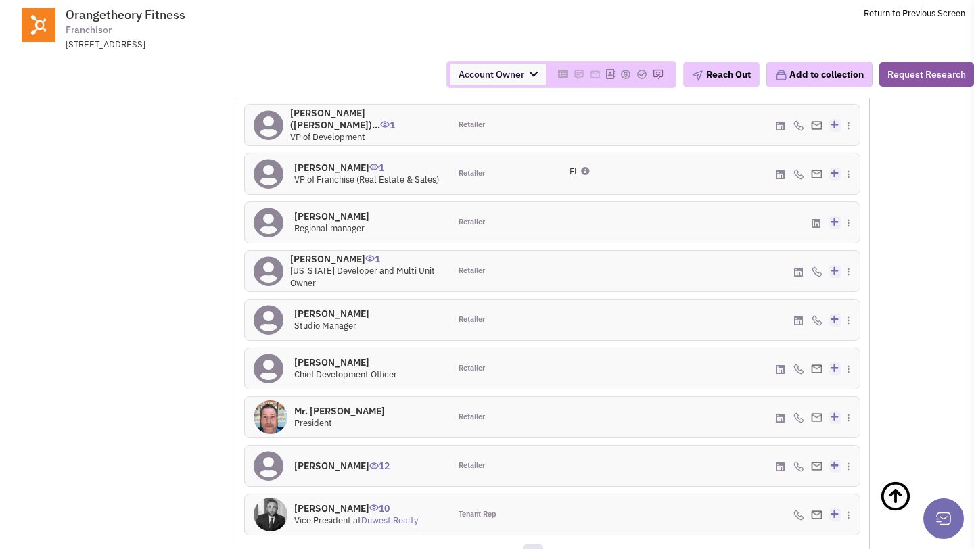
scroll to position [1223, 0]
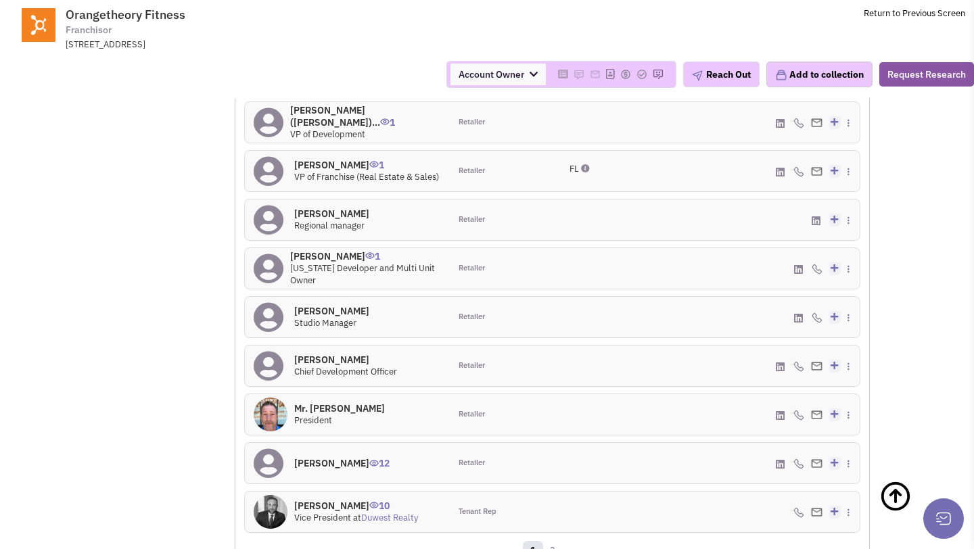
click at [331, 354] on h4 "Rich Armstrong 0" at bounding box center [345, 360] width 103 height 12
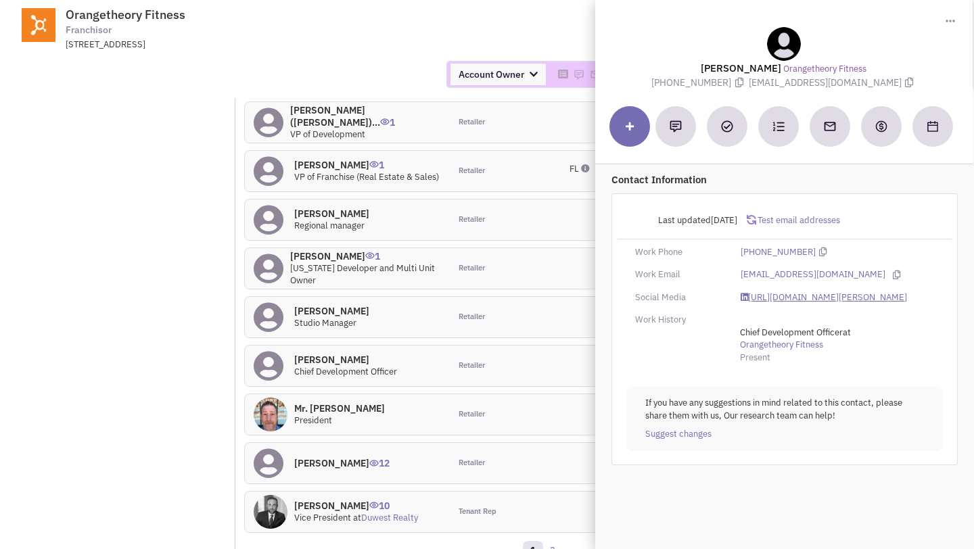
click at [756, 304] on link "https://www.linkedin.com/in/richard-armstrong-7b10755/" at bounding box center [824, 298] width 166 height 13
drag, startPoint x: 755, startPoint y: 84, endPoint x: 839, endPoint y: 84, distance: 83.9
click at [849, 84] on span "rarmstrong@orangetheory.com" at bounding box center [833, 82] width 168 height 12
drag, startPoint x: 753, startPoint y: 83, endPoint x: 885, endPoint y: 87, distance: 132.7
click at [885, 87] on span "rarmstrong@orangetheory.com" at bounding box center [833, 82] width 168 height 12
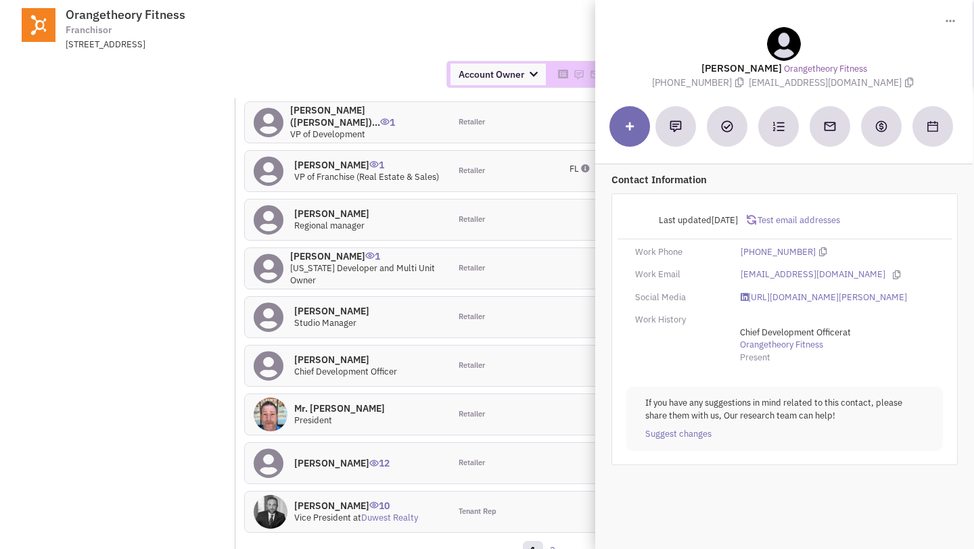
copy span "rarmstrong@orangetheory.com"
click at [551, 26] on td "Orangetheory Fitness Franchisor 2643, Plymouth Road, Ann Arbor, MI, 48105 Retur…" at bounding box center [522, 25] width 885 height 51
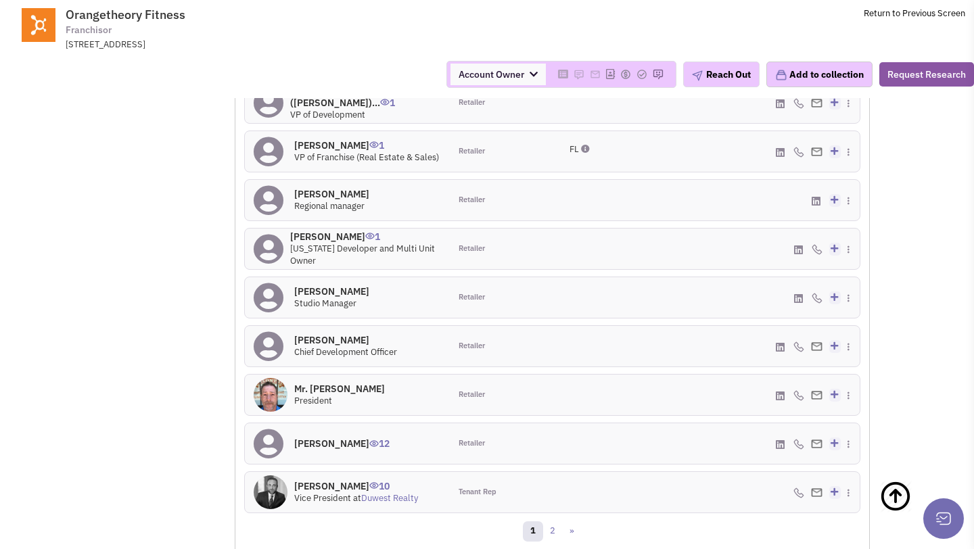
scroll to position [1255, 0]
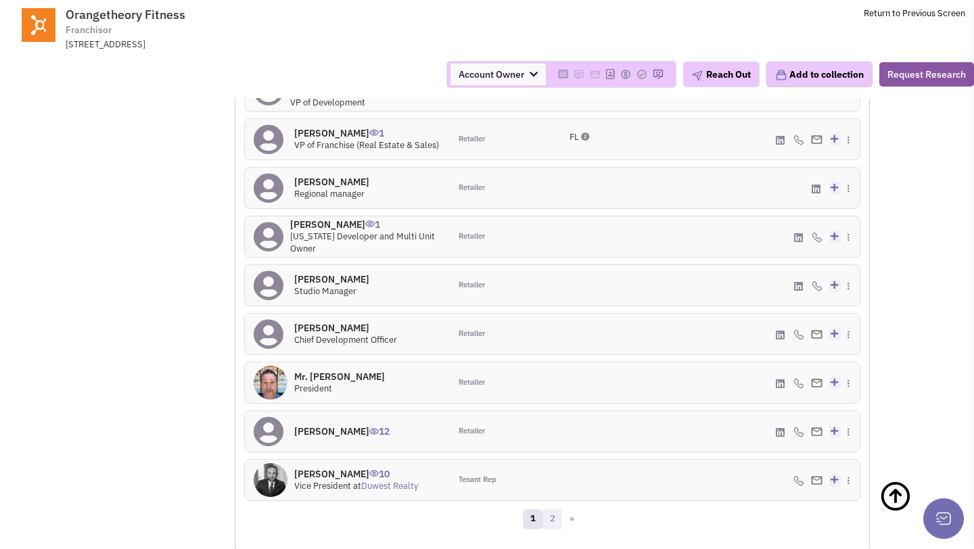
click at [552, 509] on link "2" at bounding box center [552, 519] width 20 height 20
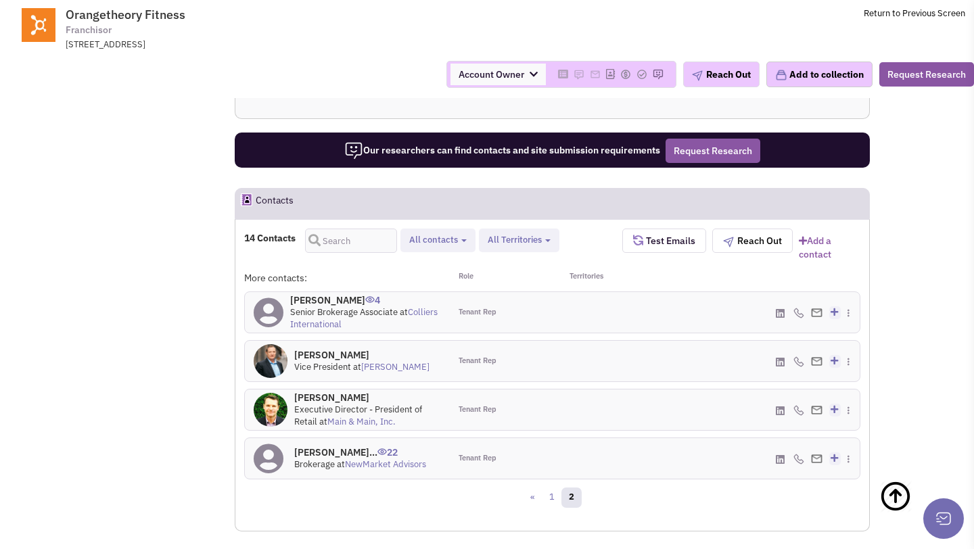
scroll to position [988, 0]
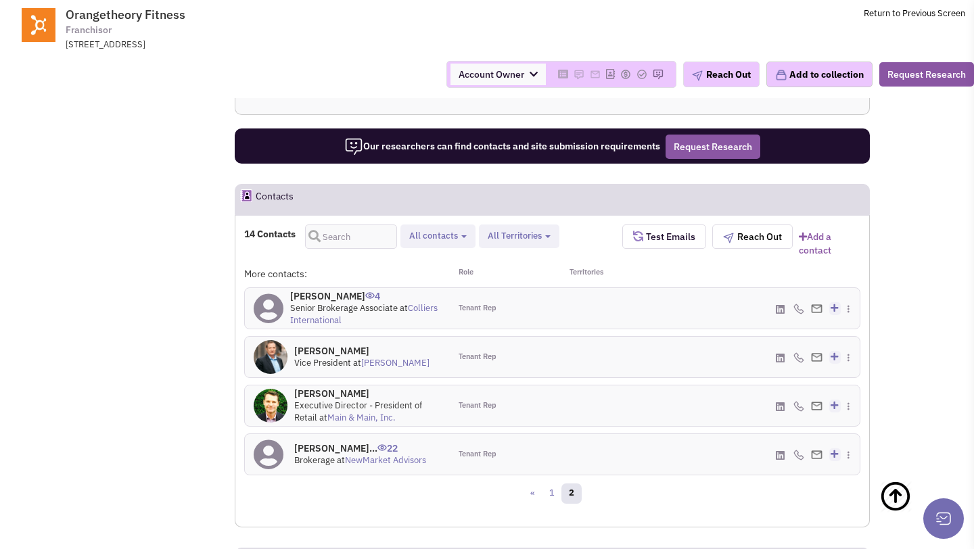
click at [348, 302] on link "Colliers International" at bounding box center [363, 314] width 147 height 24
click at [320, 290] on h4 "Scott Burgess 4" at bounding box center [365, 296] width 151 height 12
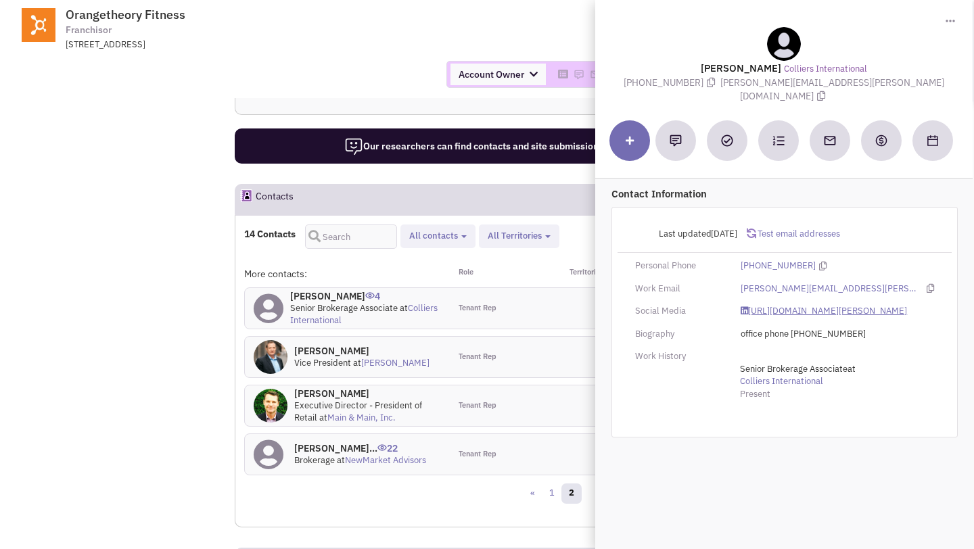
click at [796, 305] on link "https://www.linkedin.com/in/scott-burgess-10a47359/" at bounding box center [824, 311] width 166 height 13
drag, startPoint x: 762, startPoint y: 85, endPoint x: 877, endPoint y: 83, distance: 115.0
click at [877, 83] on span "Scott.Burgess@colliers.com" at bounding box center [832, 89] width 224 height 26
copy span "Scott.Burgess@colliers.com"
click at [398, 50] on div "2643, Plymouth Road, Ann Arbor, MI, 48105" at bounding box center [242, 45] width 353 height 13
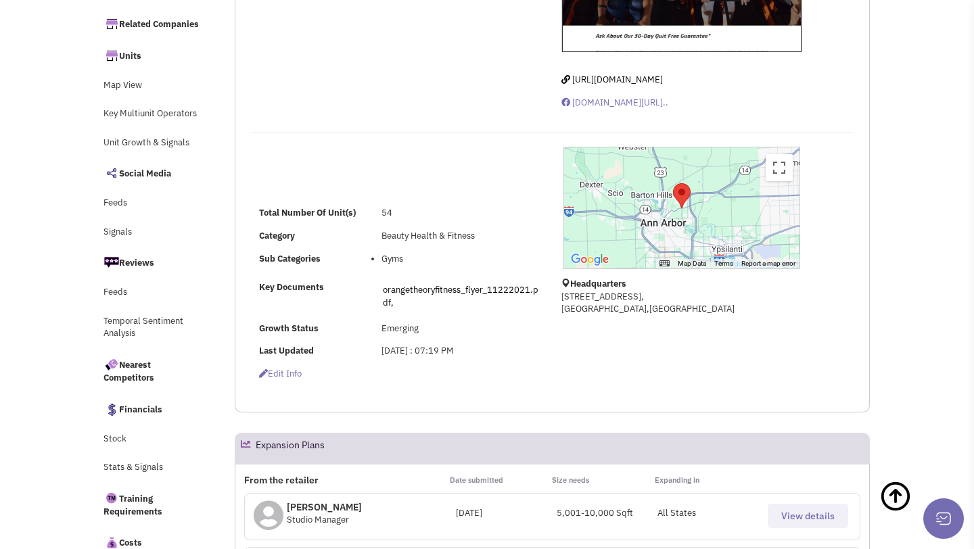
scroll to position [0, 0]
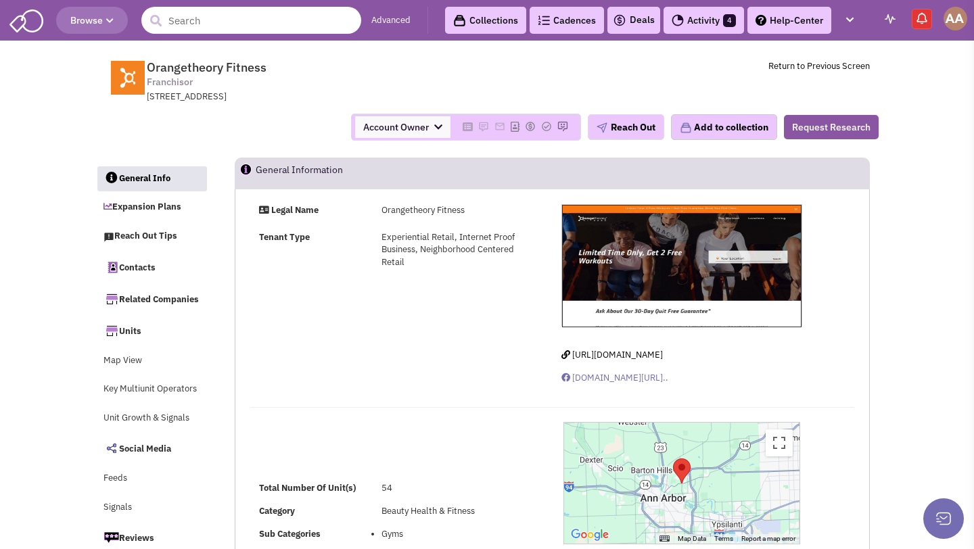
click at [244, 28] on input "text" at bounding box center [251, 20] width 220 height 27
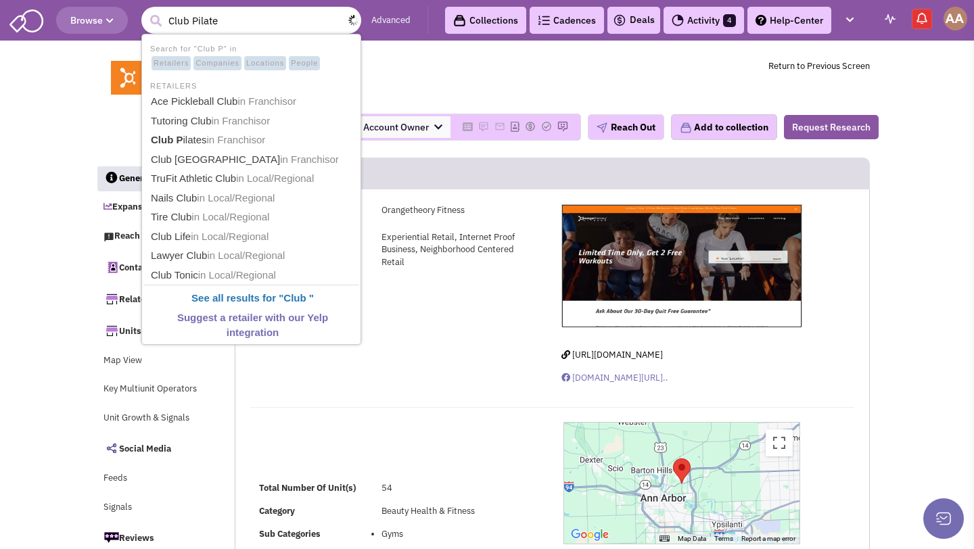
type input "Club Pilates"
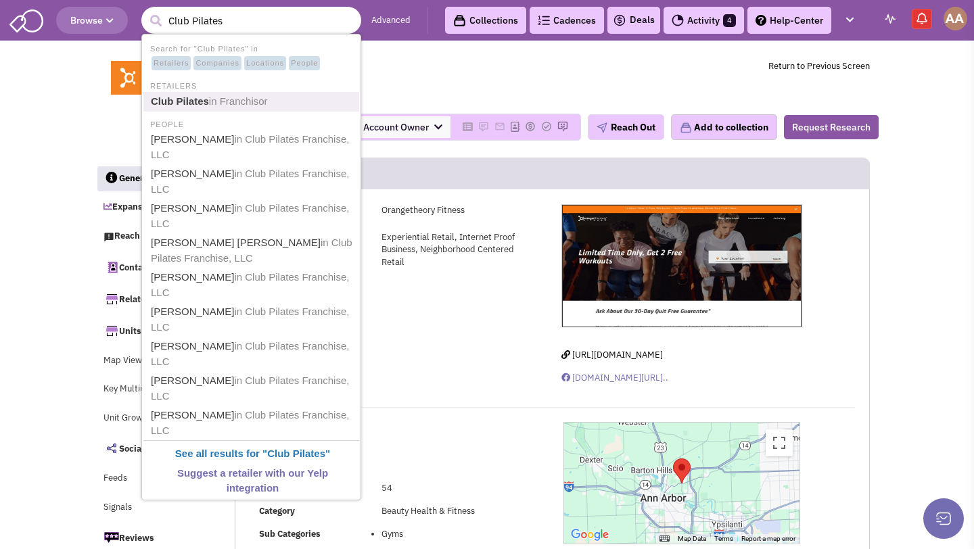
click at [241, 93] on link "Club Pilates in Franchisor" at bounding box center [253, 102] width 212 height 18
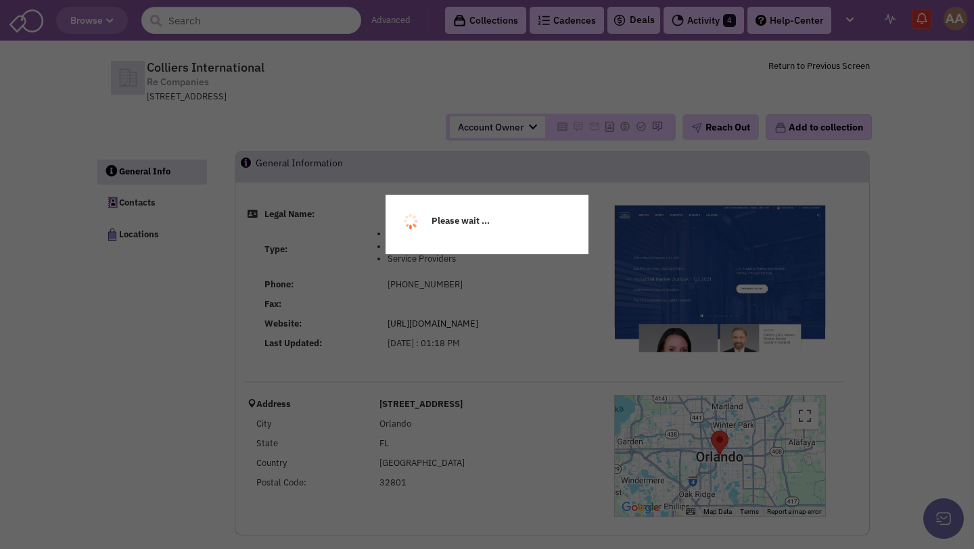
select select
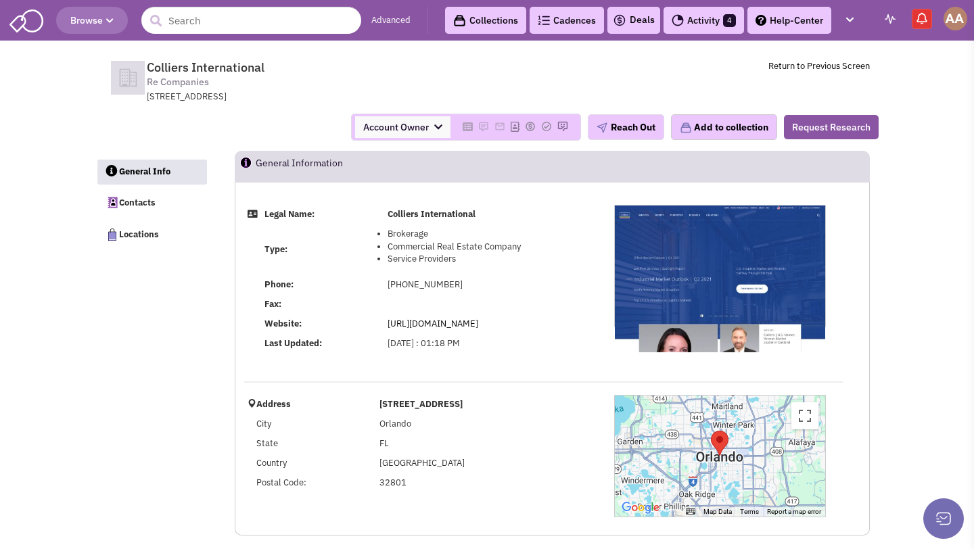
select select
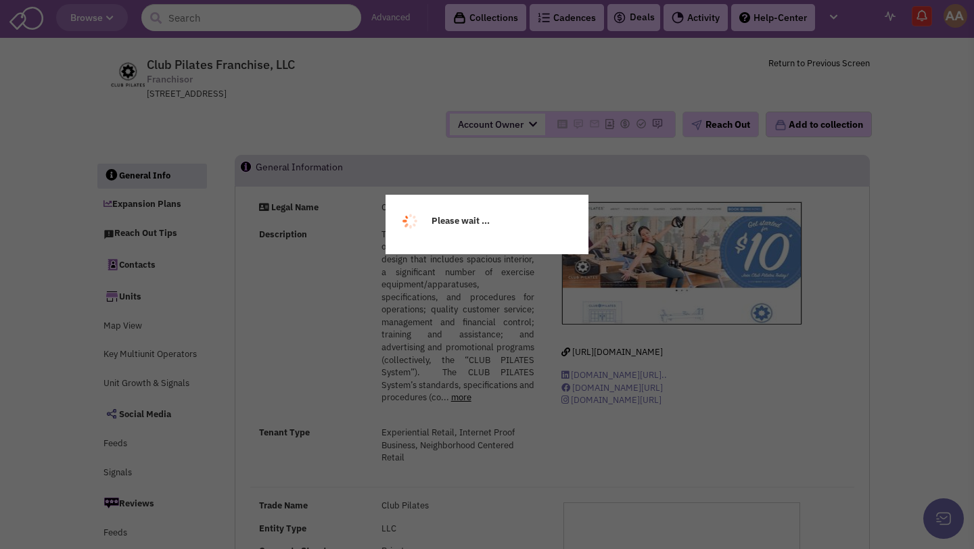
select select
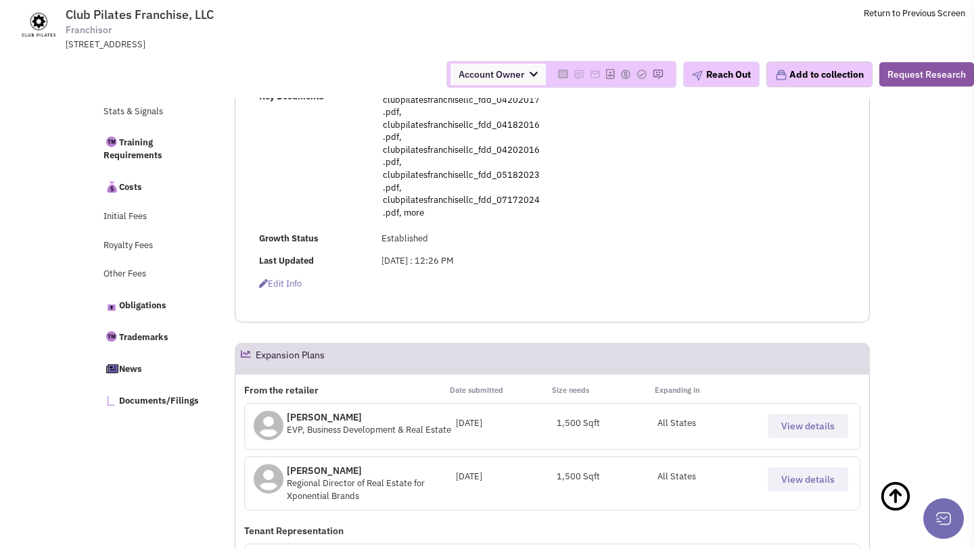
scroll to position [545, 0]
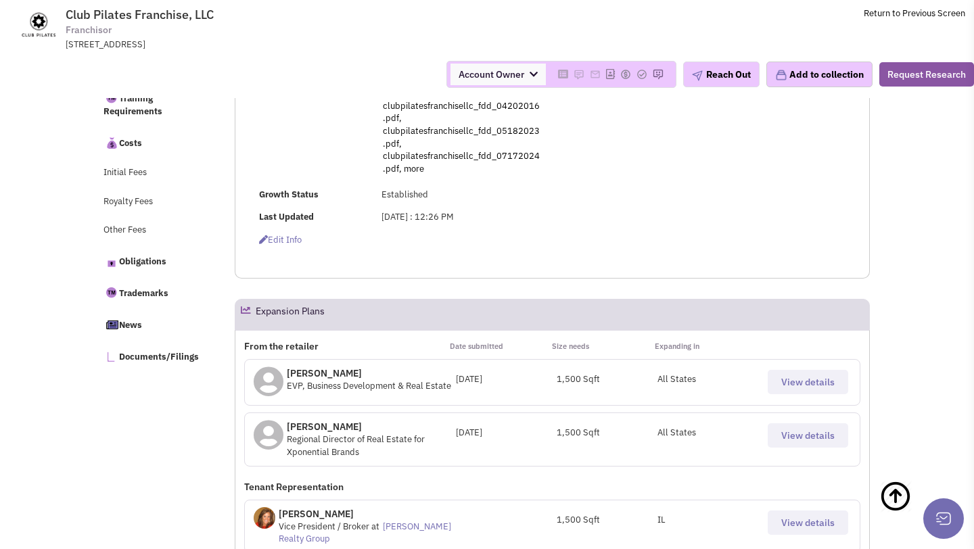
select select
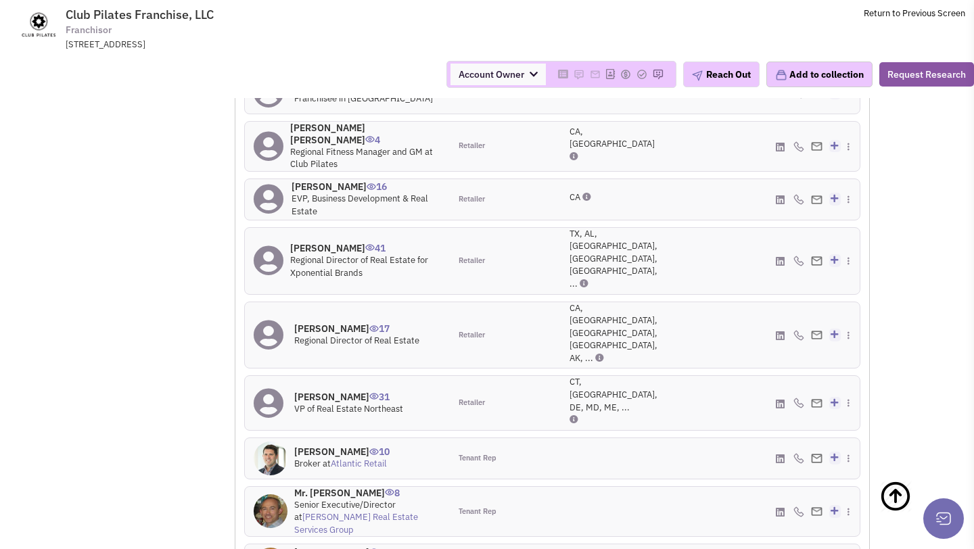
scroll to position [1533, 0]
click at [360, 183] on h4 "[PERSON_NAME] 16" at bounding box center [366, 189] width 149 height 12
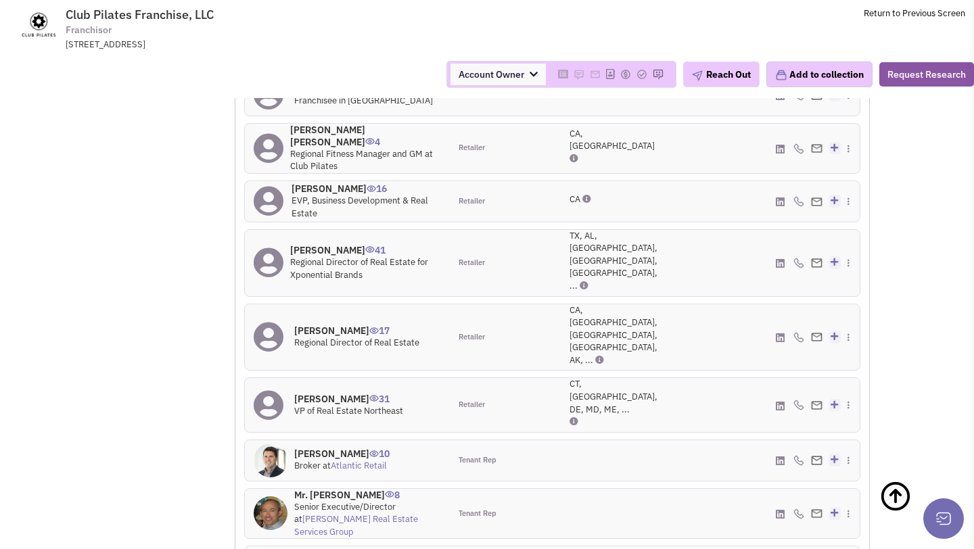
click at [337, 325] on h4 "[PERSON_NAME] 17" at bounding box center [356, 331] width 125 height 12
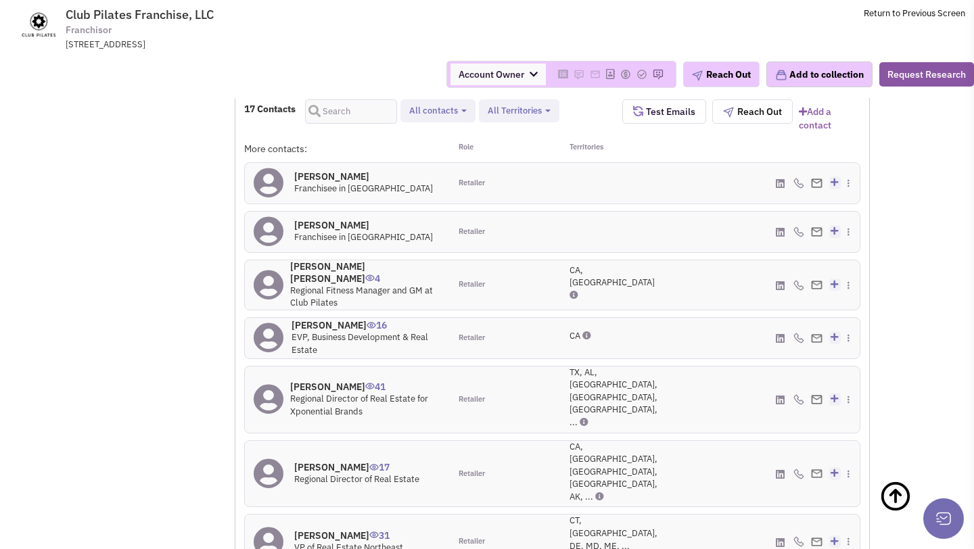
scroll to position [1408, 0]
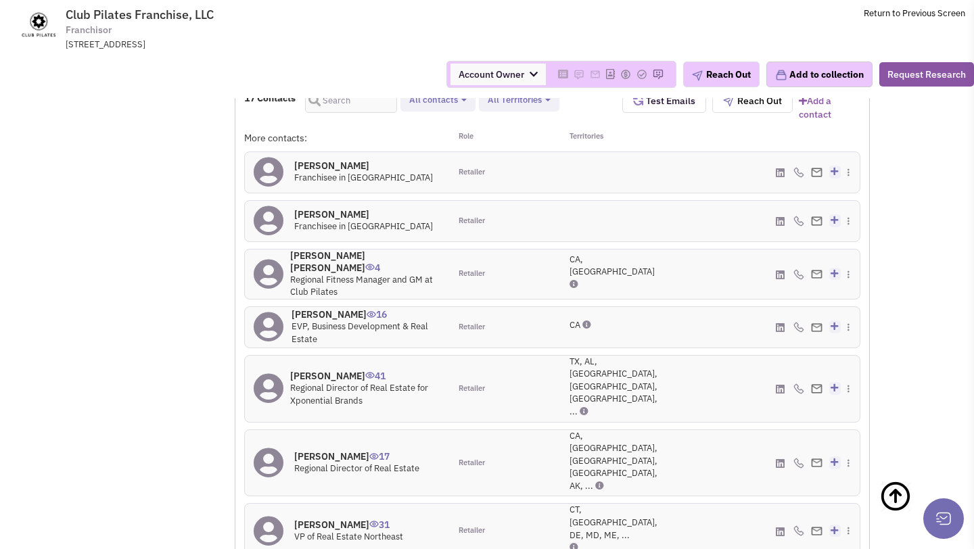
click at [346, 308] on h4 "[PERSON_NAME] 16" at bounding box center [366, 314] width 149 height 12
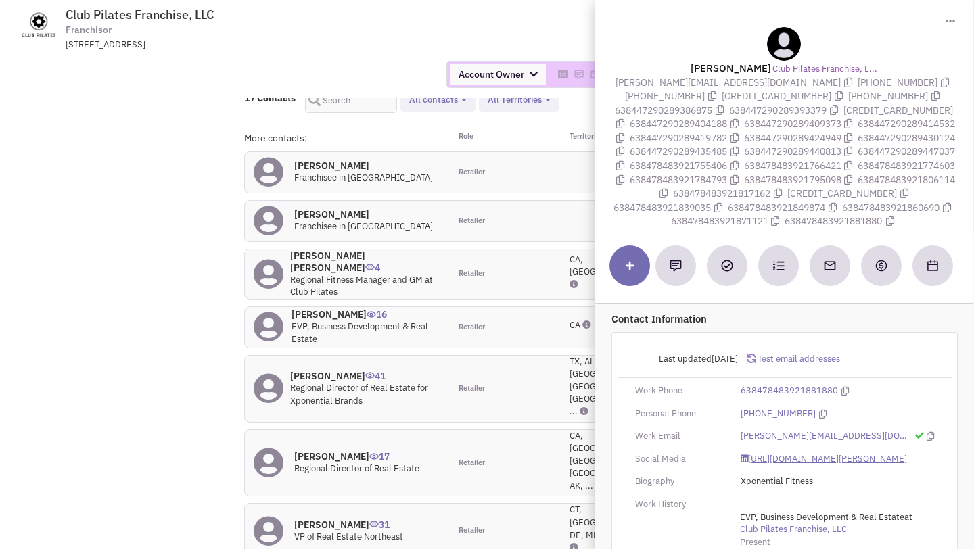
click at [789, 466] on link "[URL][DOMAIN_NAME][PERSON_NAME]" at bounding box center [824, 459] width 166 height 13
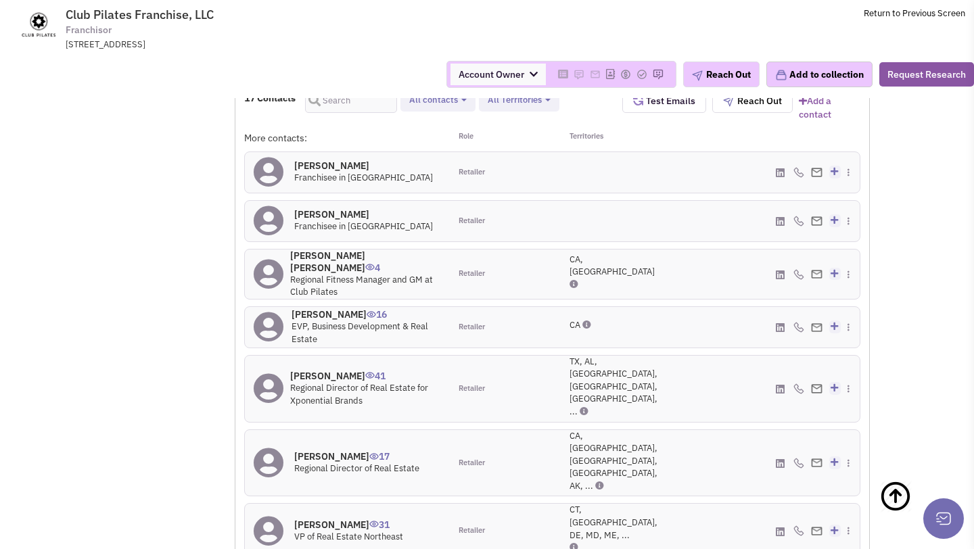
click at [338, 370] on h4 "[PERSON_NAME] 41" at bounding box center [365, 376] width 151 height 12
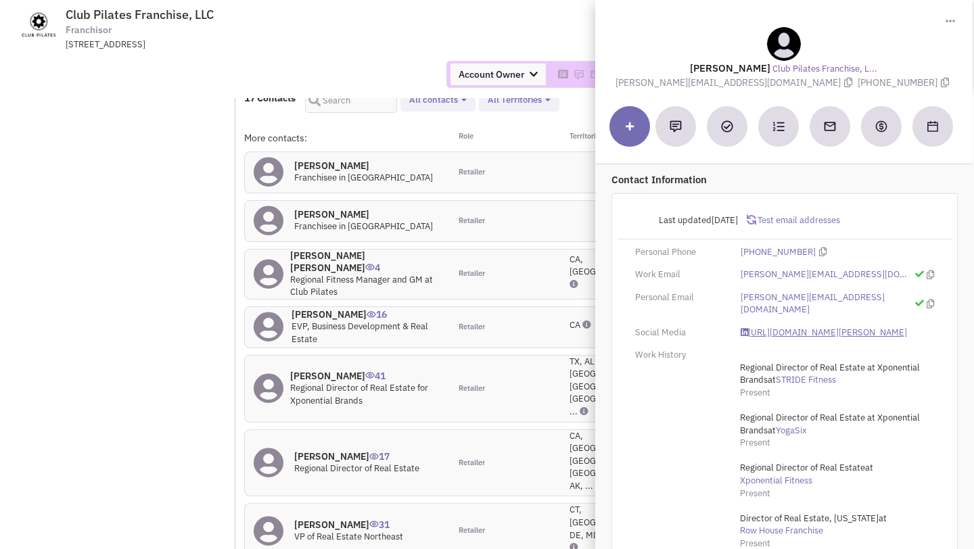
click at [801, 328] on link "[URL][DOMAIN_NAME][PERSON_NAME]" at bounding box center [824, 333] width 166 height 13
click at [343, 87] on div "Account Owner Account Owner [PERSON_NAME] [PERSON_NAME] [PERSON_NAME] [PERSON_N…" at bounding box center [487, 74] width 992 height 27
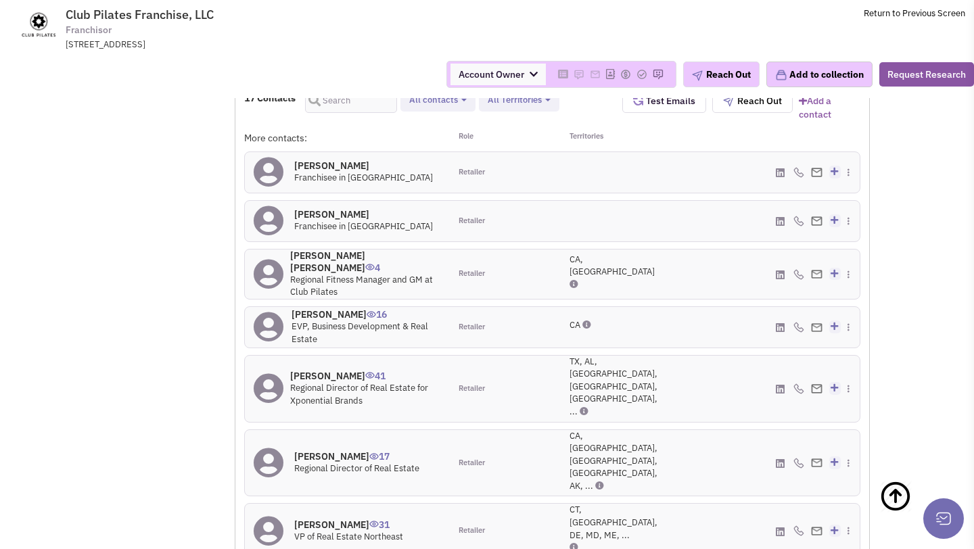
click at [338, 450] on h4 "[PERSON_NAME] 17" at bounding box center [356, 456] width 125 height 12
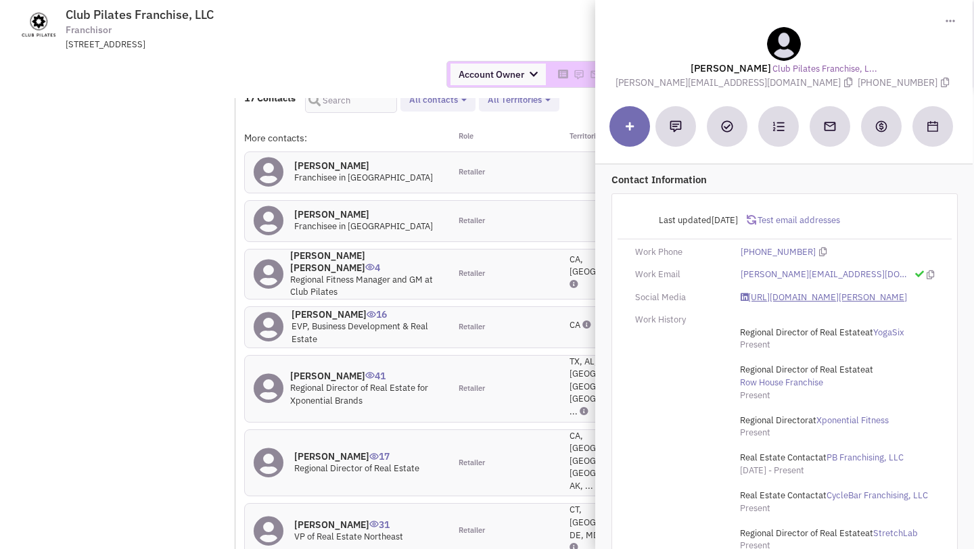
click at [791, 302] on link "[URL][DOMAIN_NAME][PERSON_NAME]" at bounding box center [824, 298] width 166 height 13
drag, startPoint x: 689, startPoint y: 82, endPoint x: 771, endPoint y: 80, distance: 82.5
click at [771, 80] on div "[PERSON_NAME] Club Pilates Franchise, L... [PERSON_NAME][EMAIL_ADDRESS][DOMAIN_…" at bounding box center [784, 58] width 364 height 62
copy span "[PERSON_NAME][EMAIL_ADDRESS][DOMAIN_NAME]"
